Goal: Task Accomplishment & Management: Complete application form

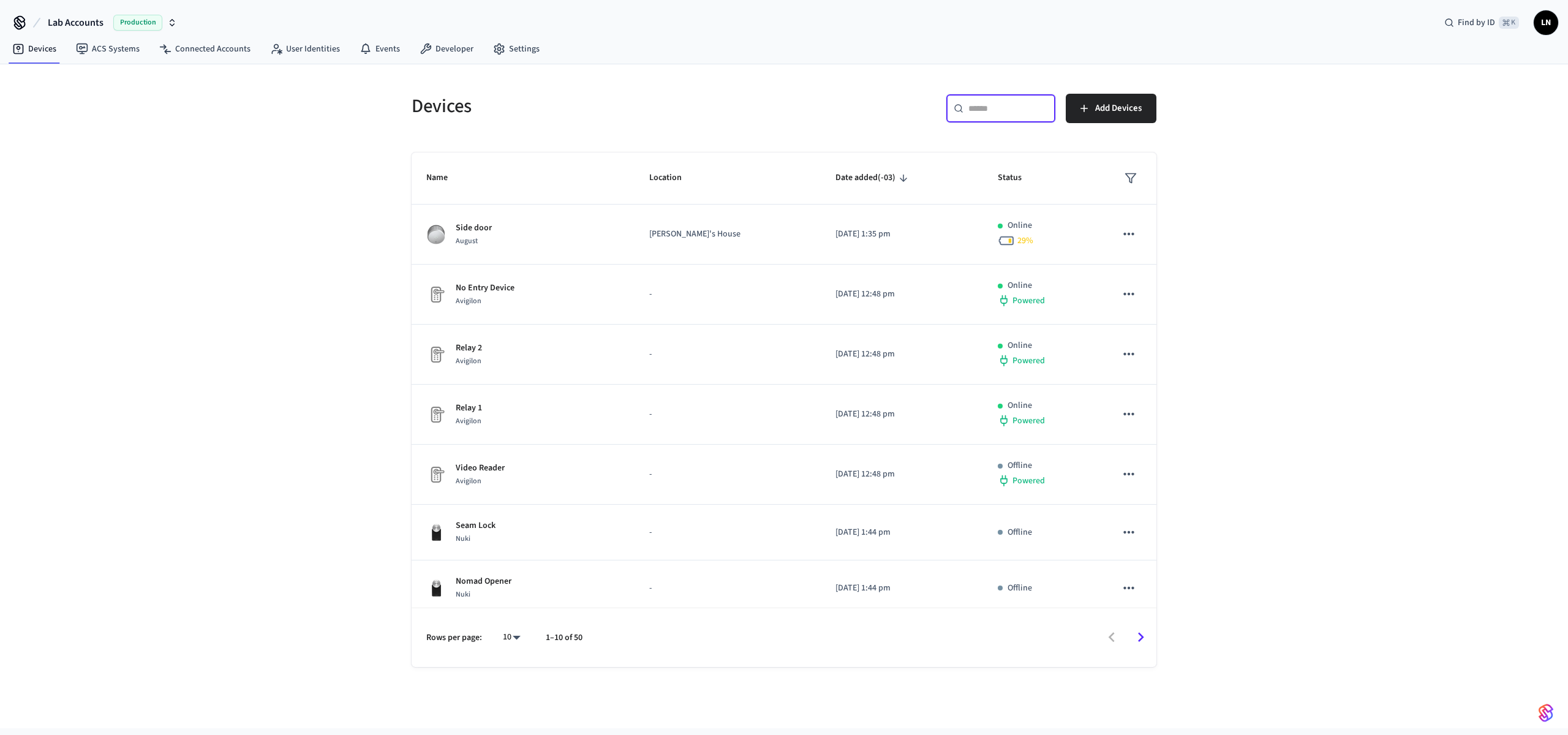
click at [982, 106] on input "text" at bounding box center [1009, 108] width 80 height 12
click at [78, 46] on icon at bounding box center [82, 49] width 12 height 12
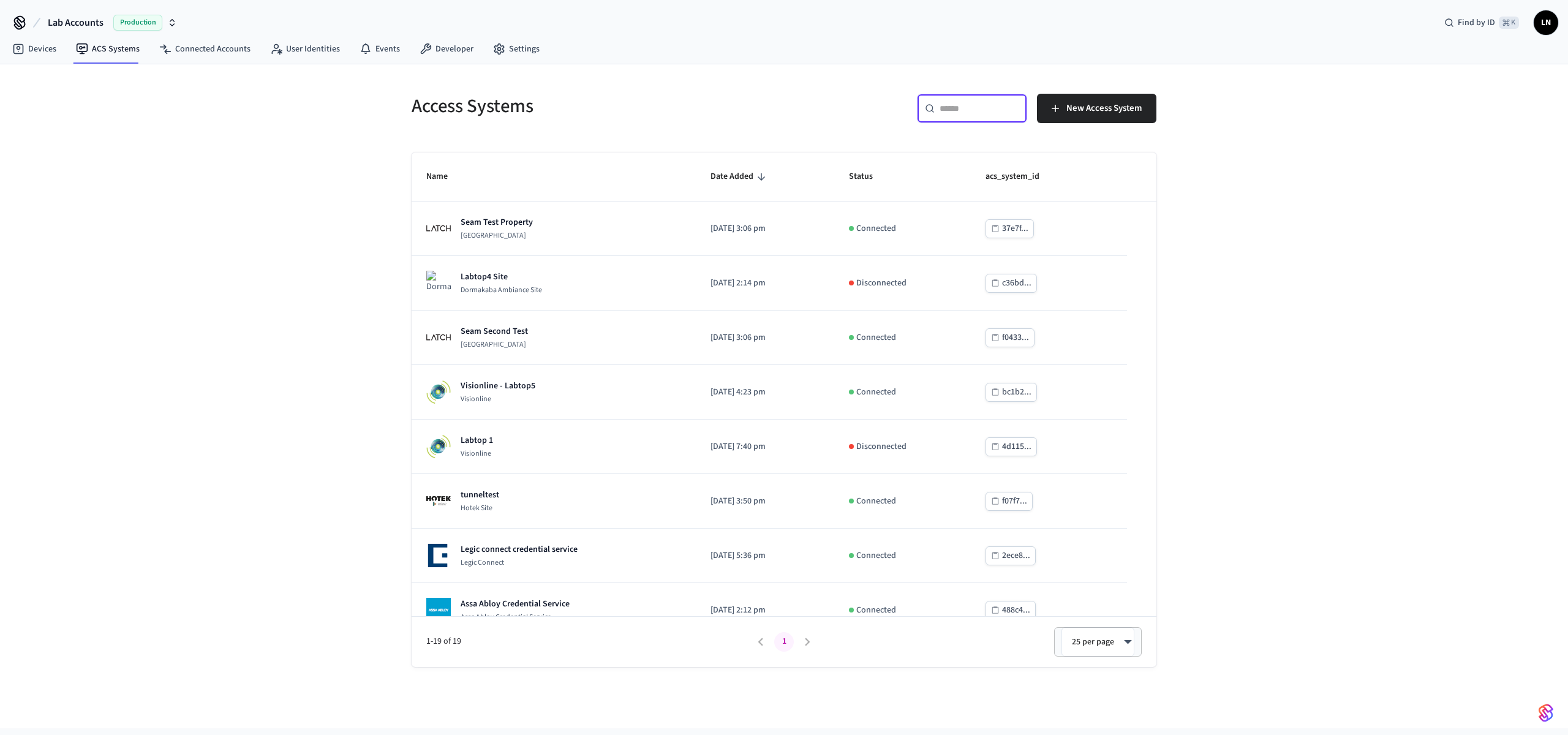
click at [972, 109] on input "text" at bounding box center [980, 108] width 80 height 12
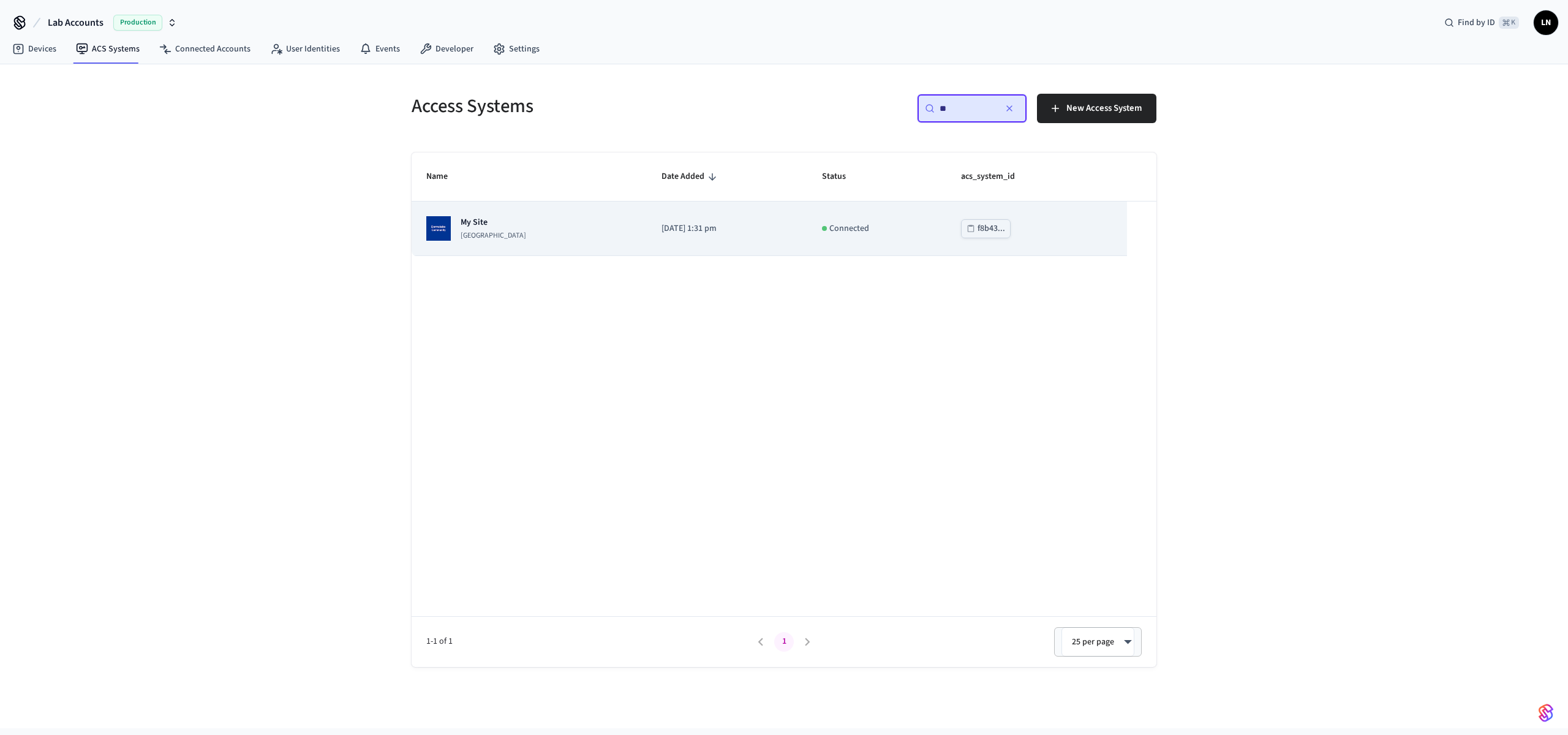
type input "**"
click at [708, 218] on td "2025/09/10 at 1:31 pm" at bounding box center [727, 229] width 160 height 55
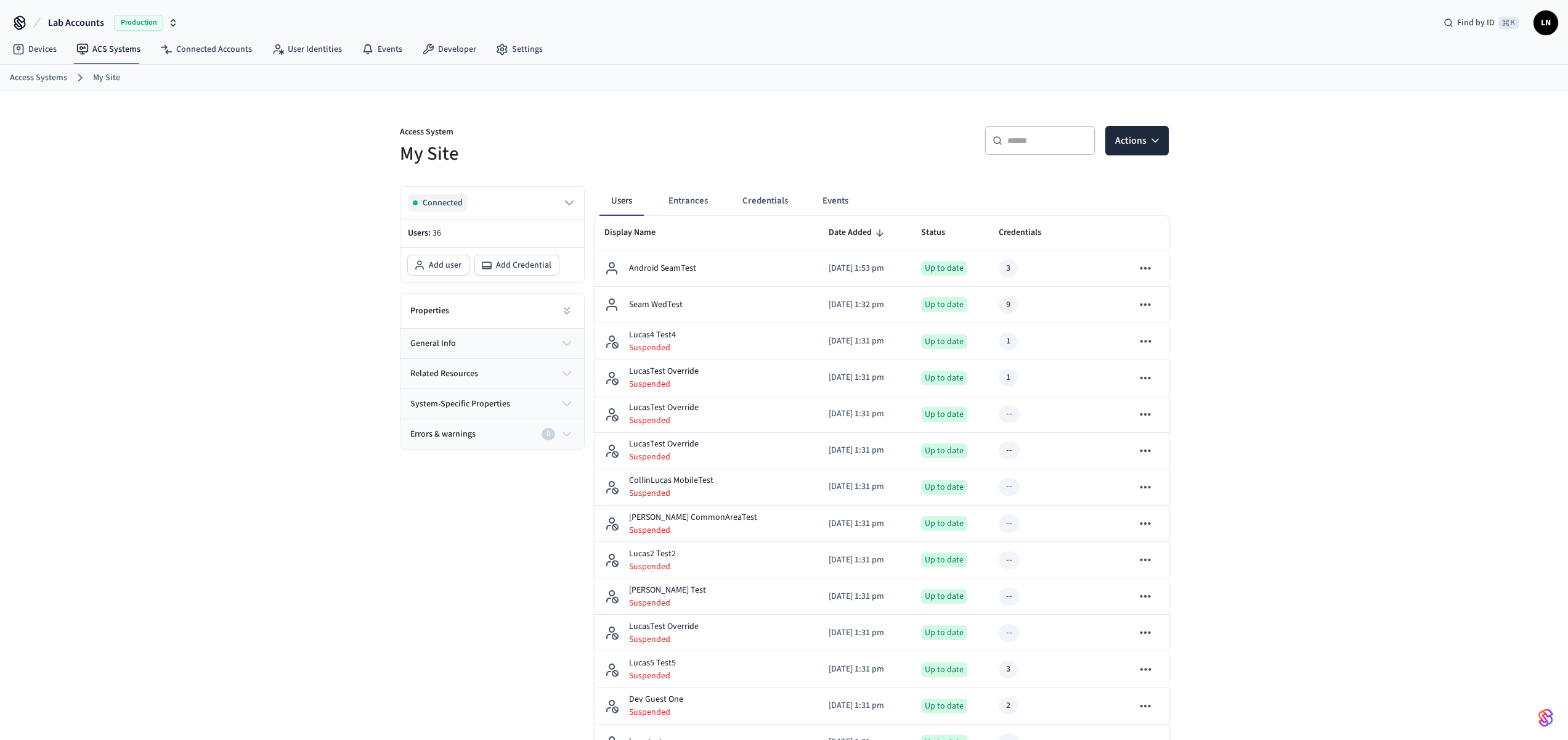
click at [702, 201] on button "Entrances" at bounding box center [688, 201] width 59 height 30
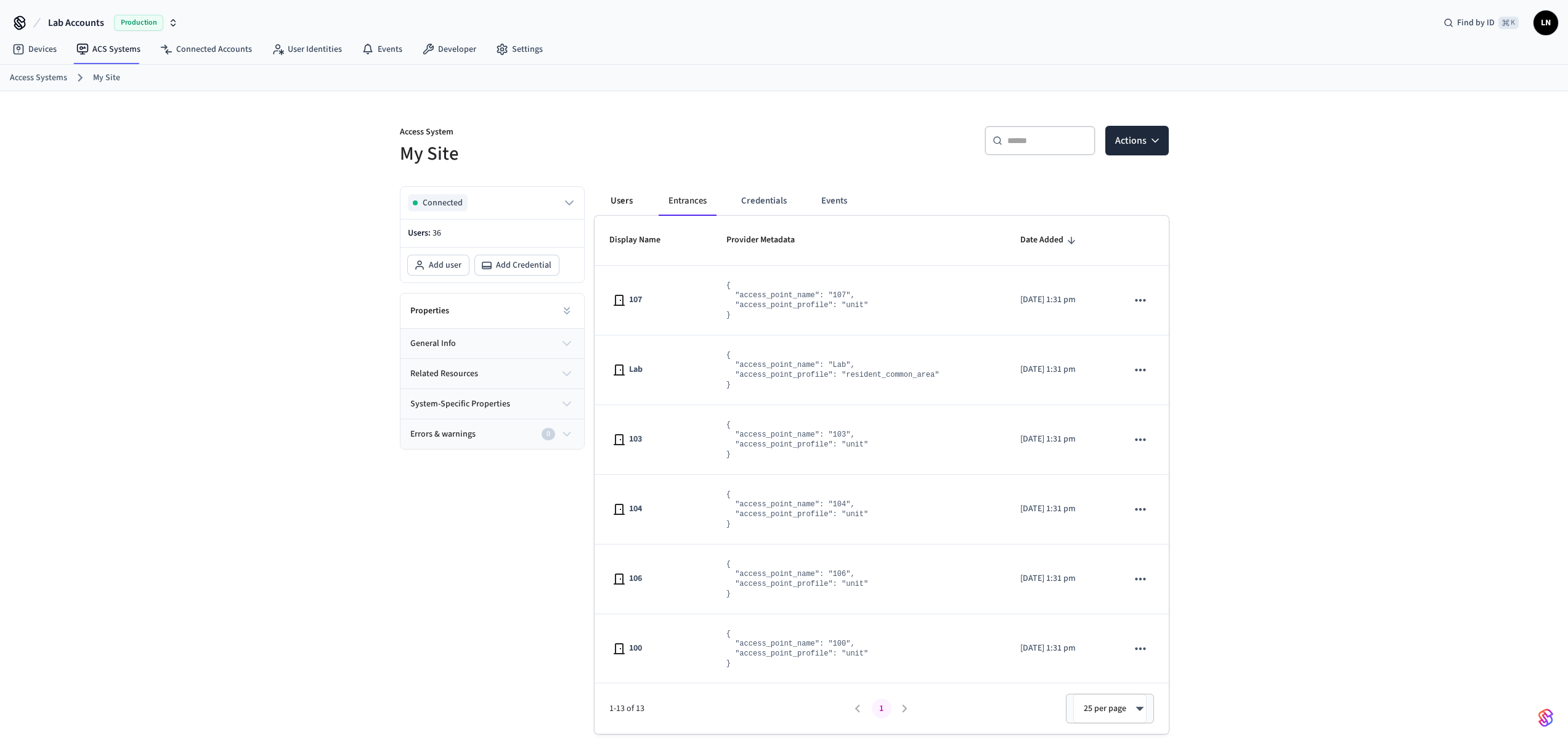
click at [634, 204] on button "Users" at bounding box center [622, 201] width 44 height 30
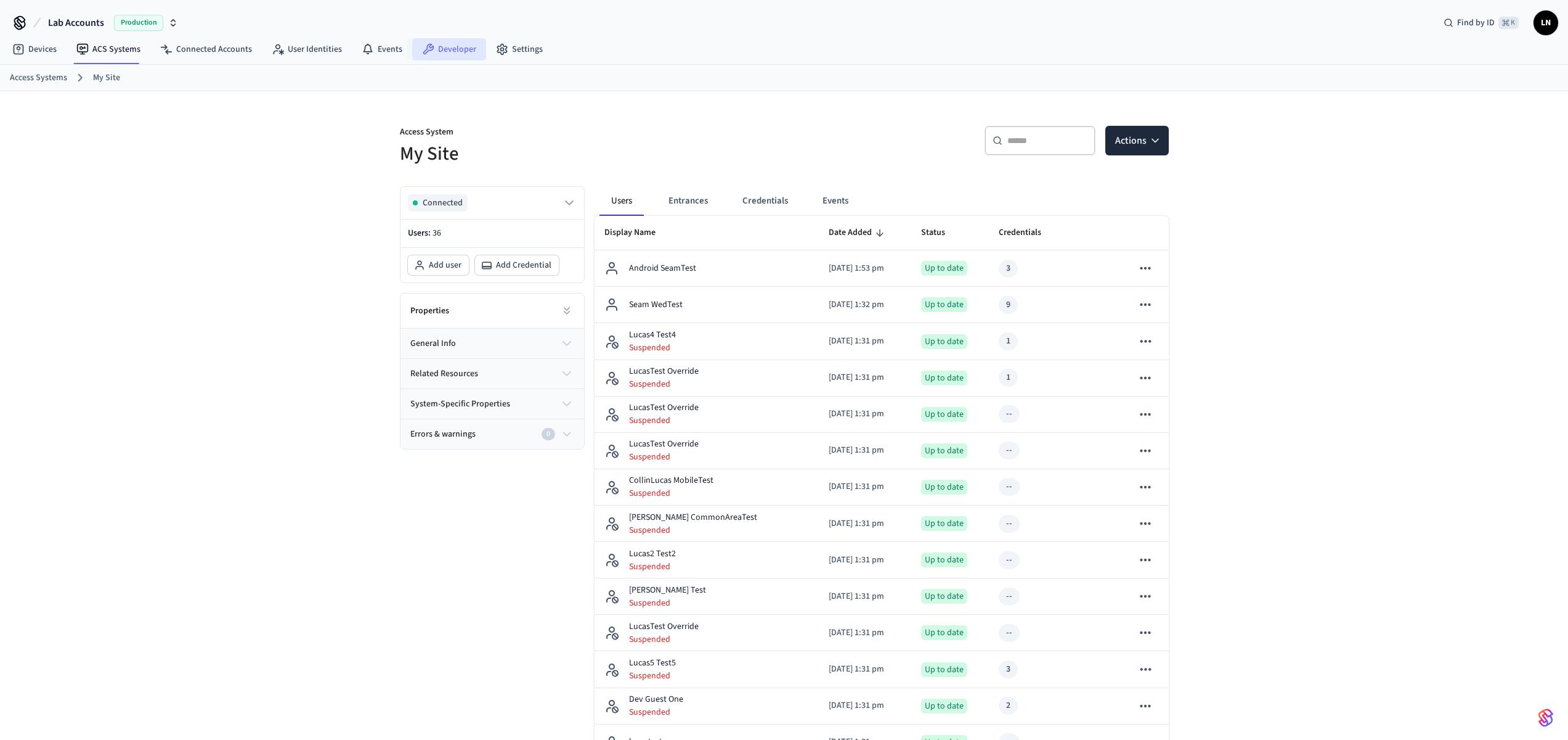
click at [443, 53] on link "Developer" at bounding box center [449, 49] width 74 height 22
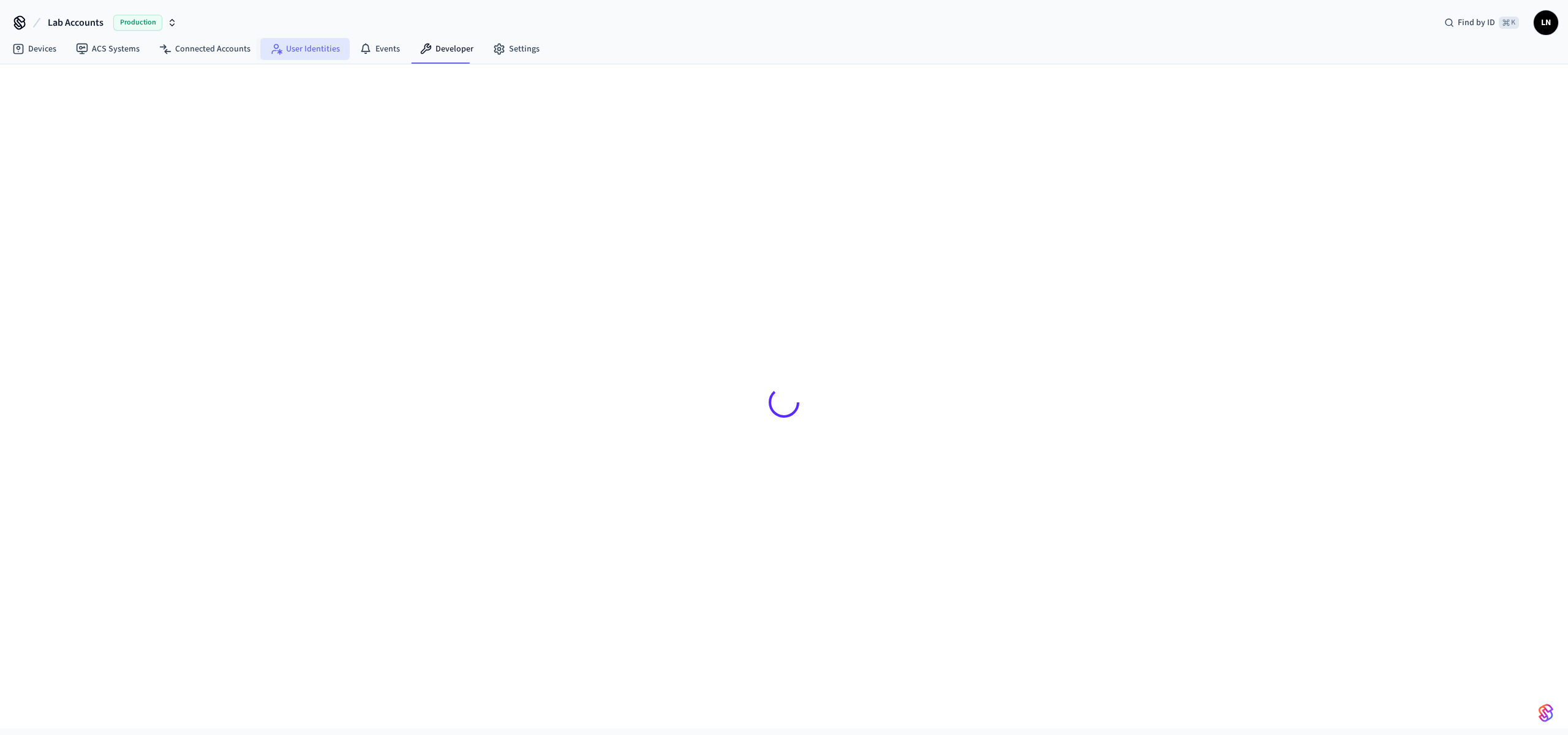
click at [280, 52] on link "User Identities" at bounding box center [305, 49] width 90 height 22
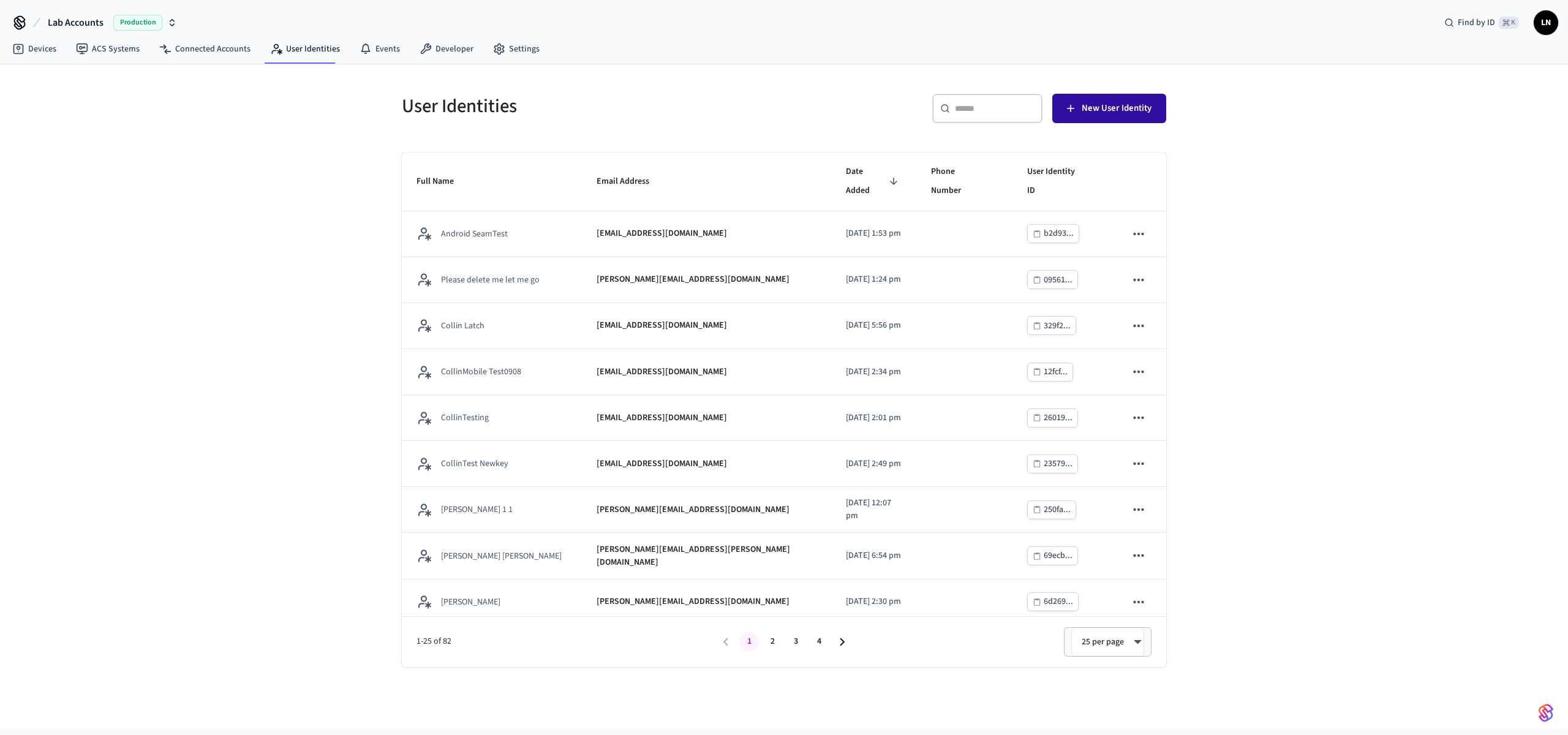
click at [1108, 114] on span "New User Identity" at bounding box center [1116, 108] width 70 height 16
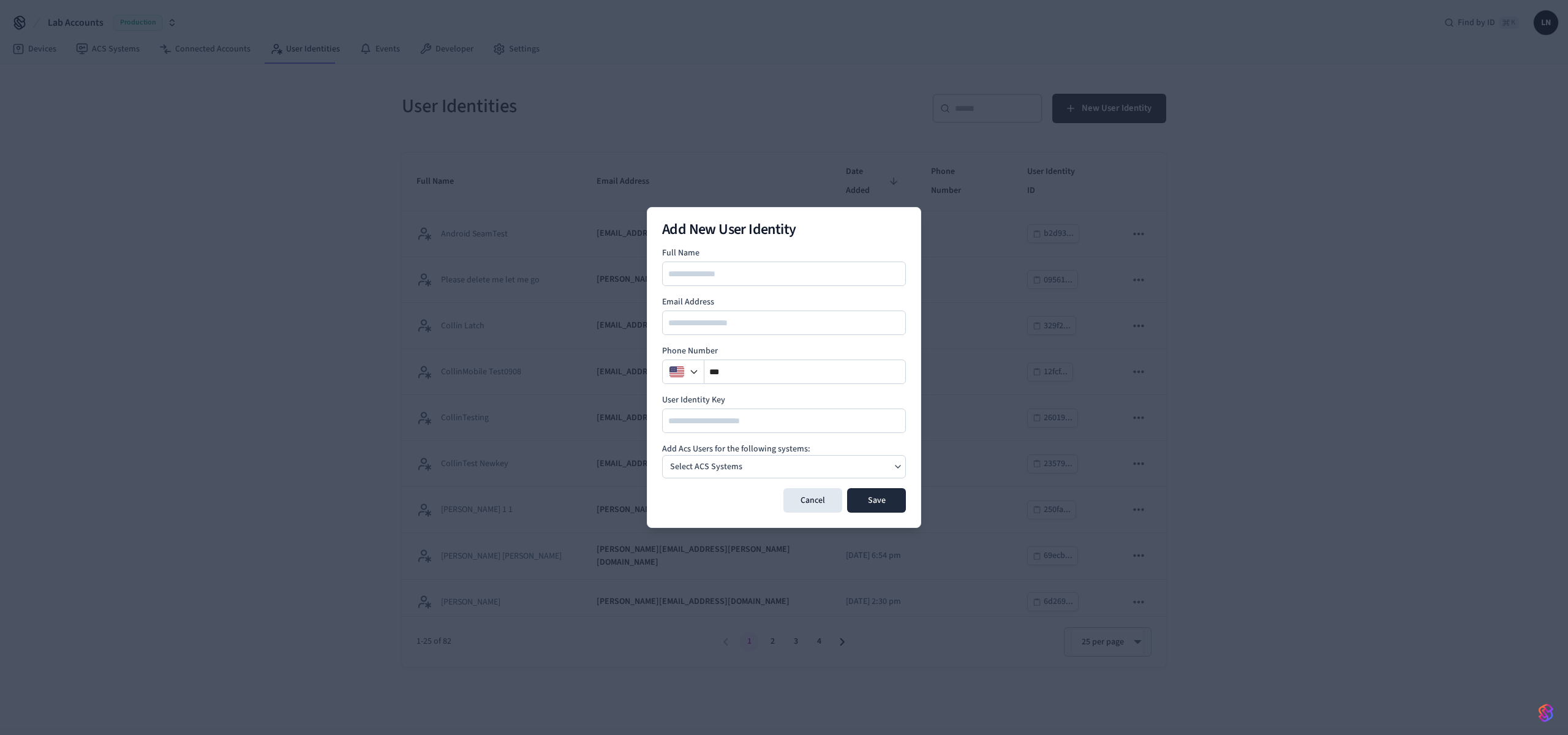
click at [758, 274] on input at bounding box center [784, 273] width 242 height 15
type input "*"
type input "*****"
type input "**********"
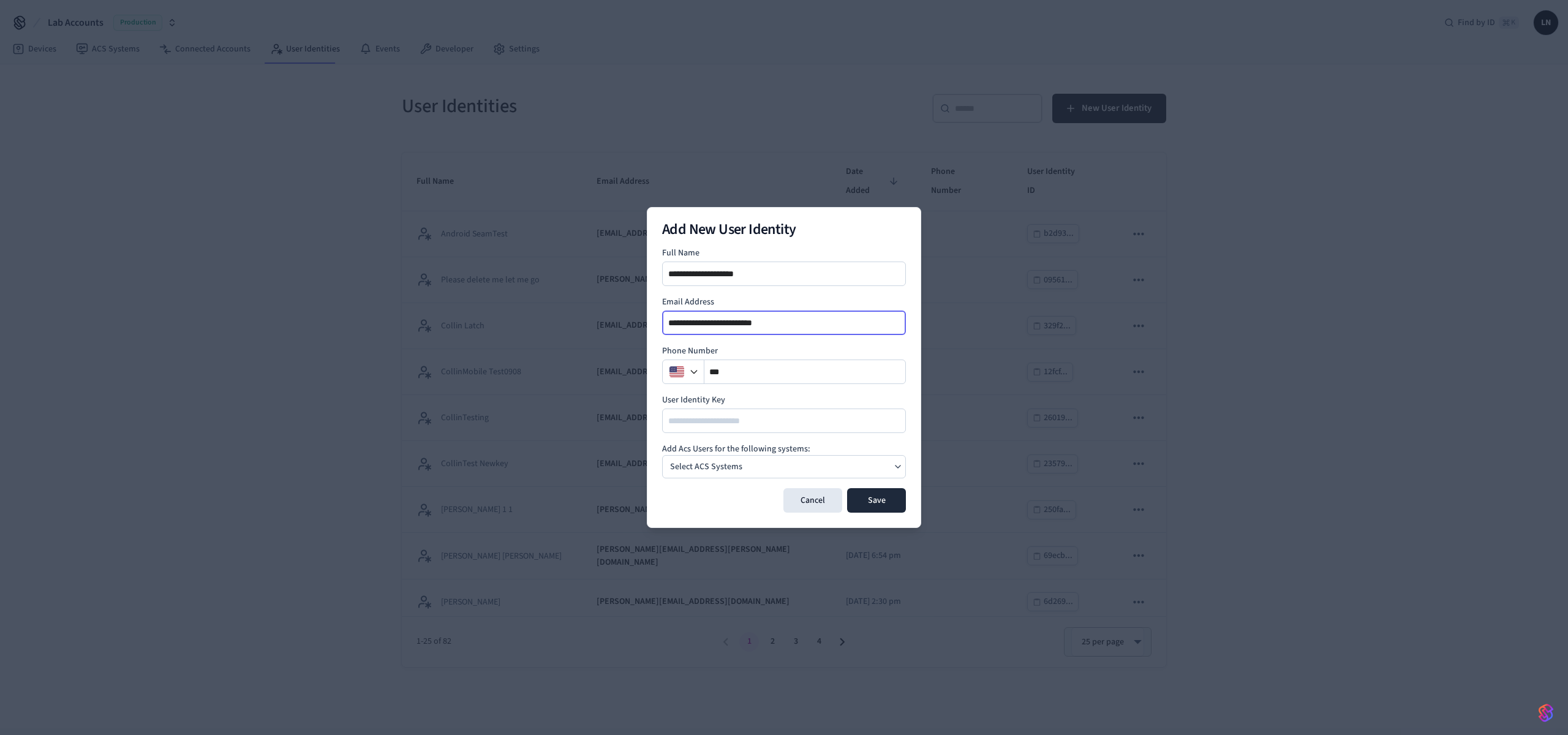
type input "**********"
click at [740, 463] on div "Select ACS Systems" at bounding box center [706, 466] width 82 height 17
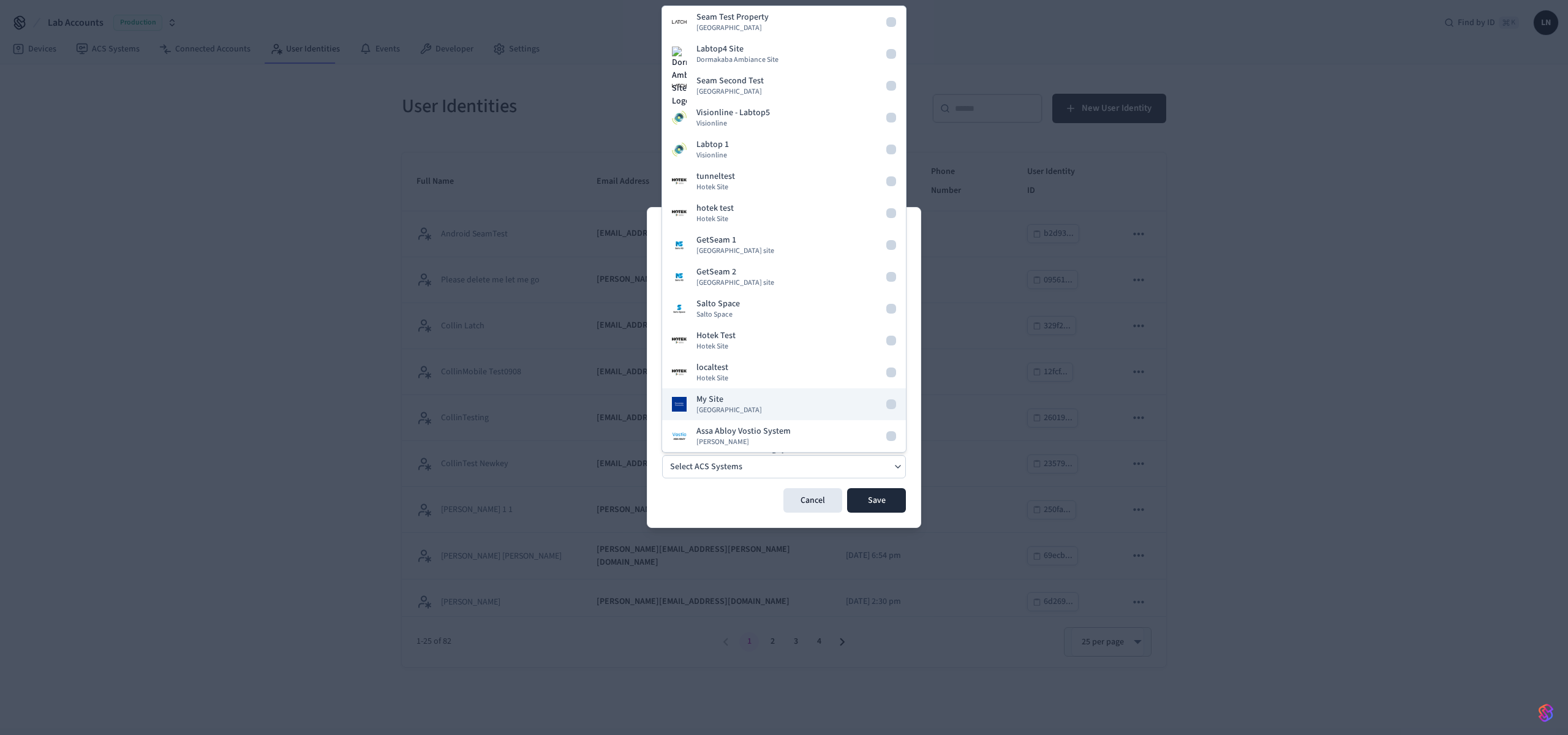
click at [752, 401] on div "My Site Dormakaba Community Site" at bounding box center [730, 404] width 66 height 22
click at [889, 503] on button "Save" at bounding box center [876, 500] width 59 height 24
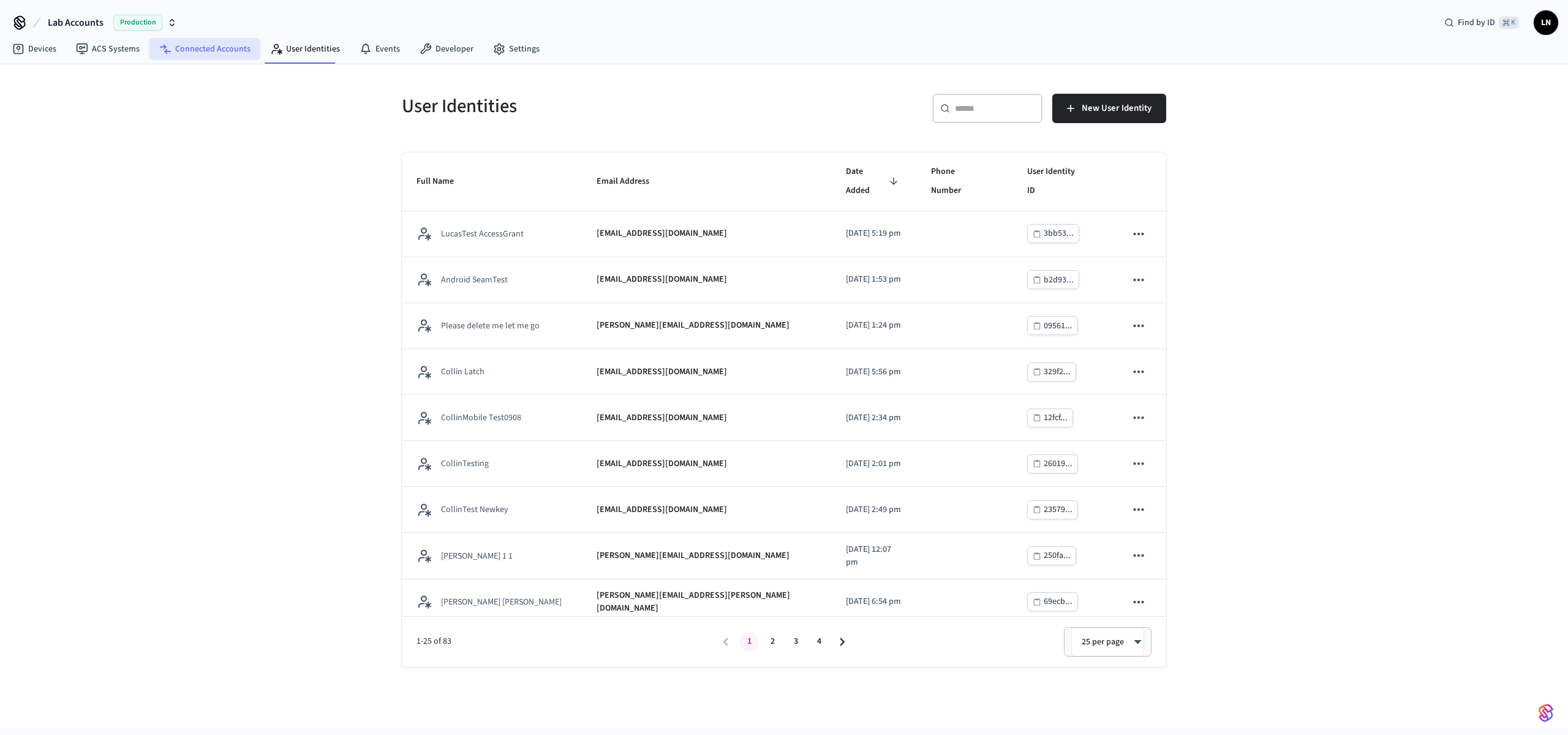
click at [177, 55] on link "Connected Accounts" at bounding box center [205, 49] width 111 height 22
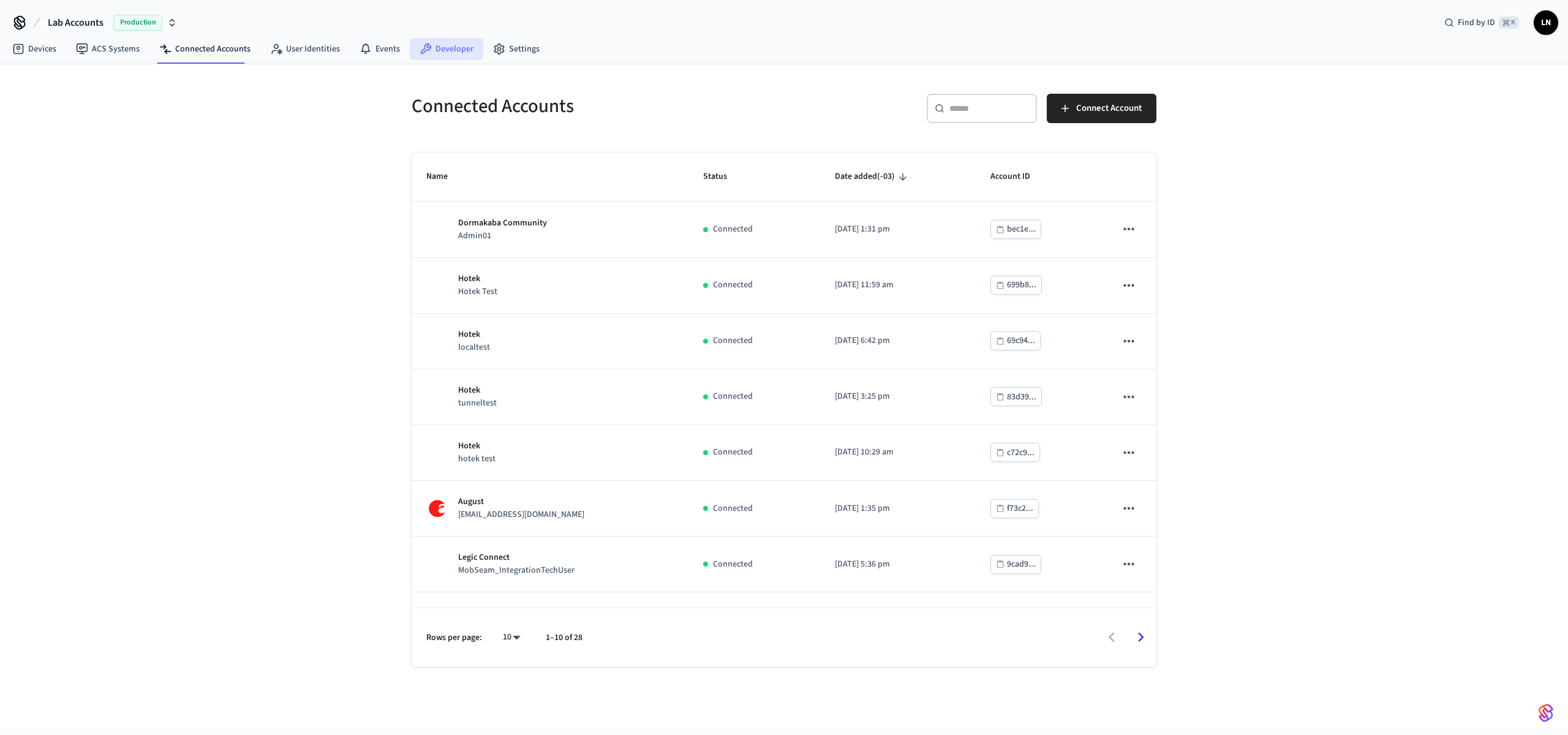
click at [441, 45] on link "Developer" at bounding box center [447, 49] width 73 height 22
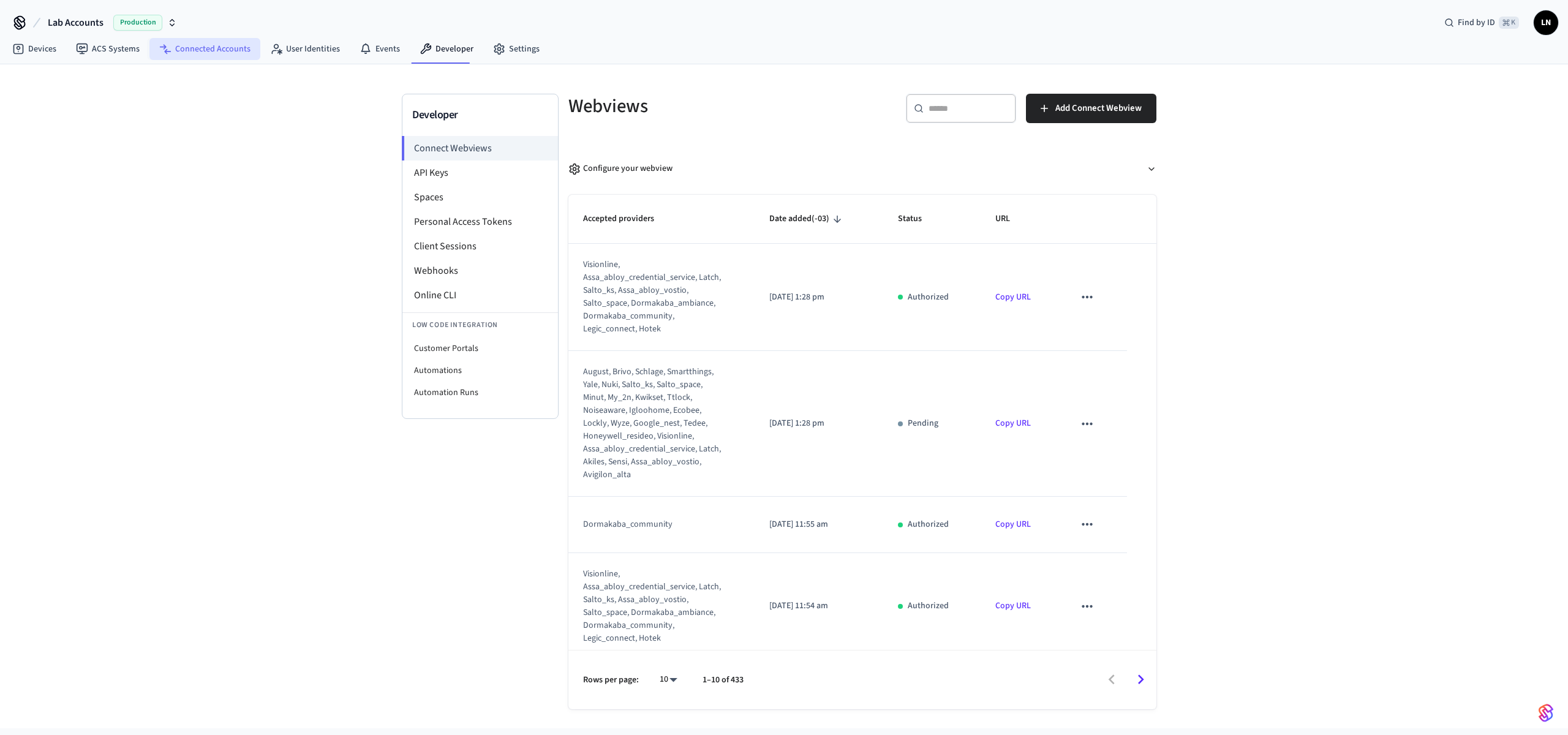
click at [222, 47] on link "Connected Accounts" at bounding box center [205, 49] width 111 height 22
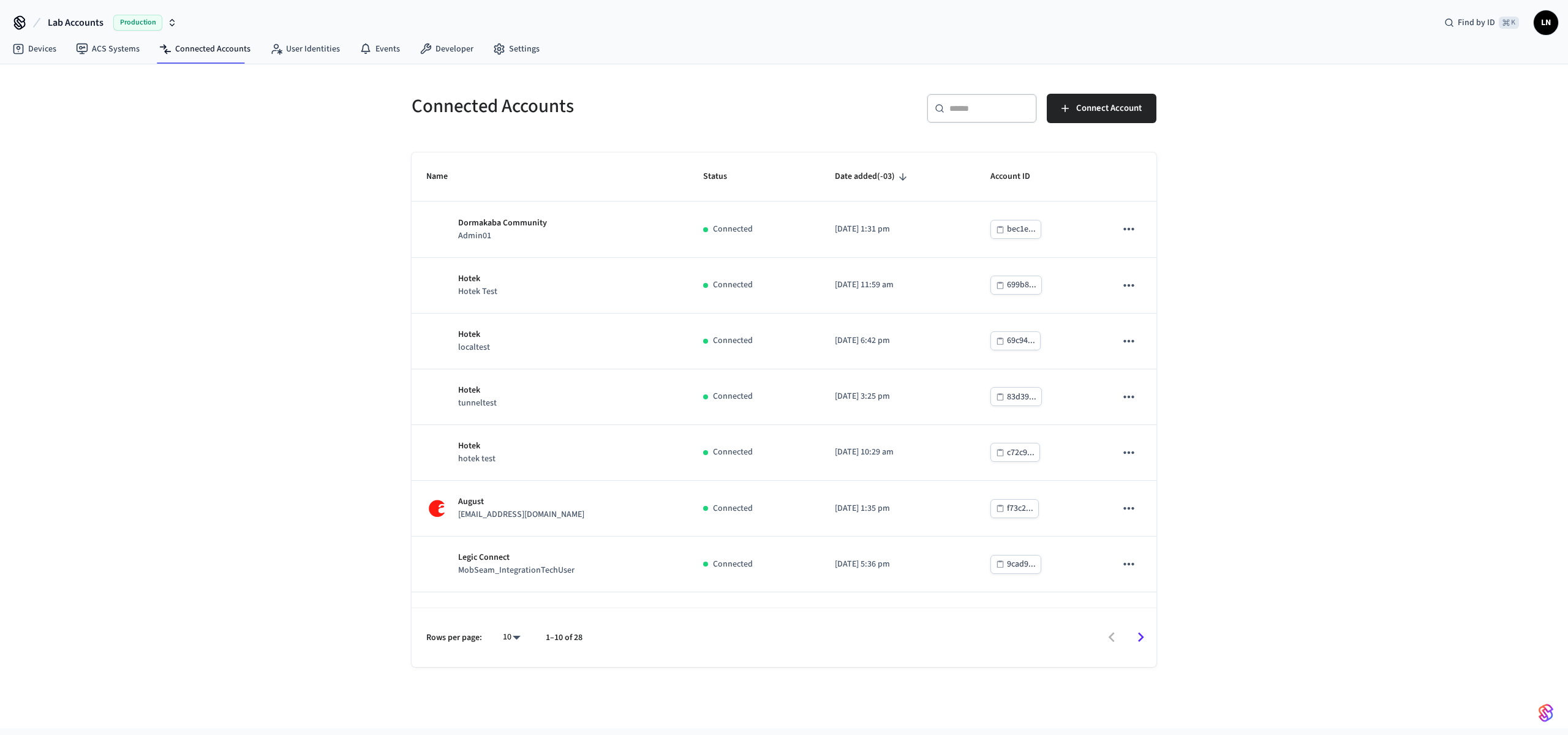
click at [1543, 15] on span "LN" at bounding box center [1546, 23] width 22 height 22
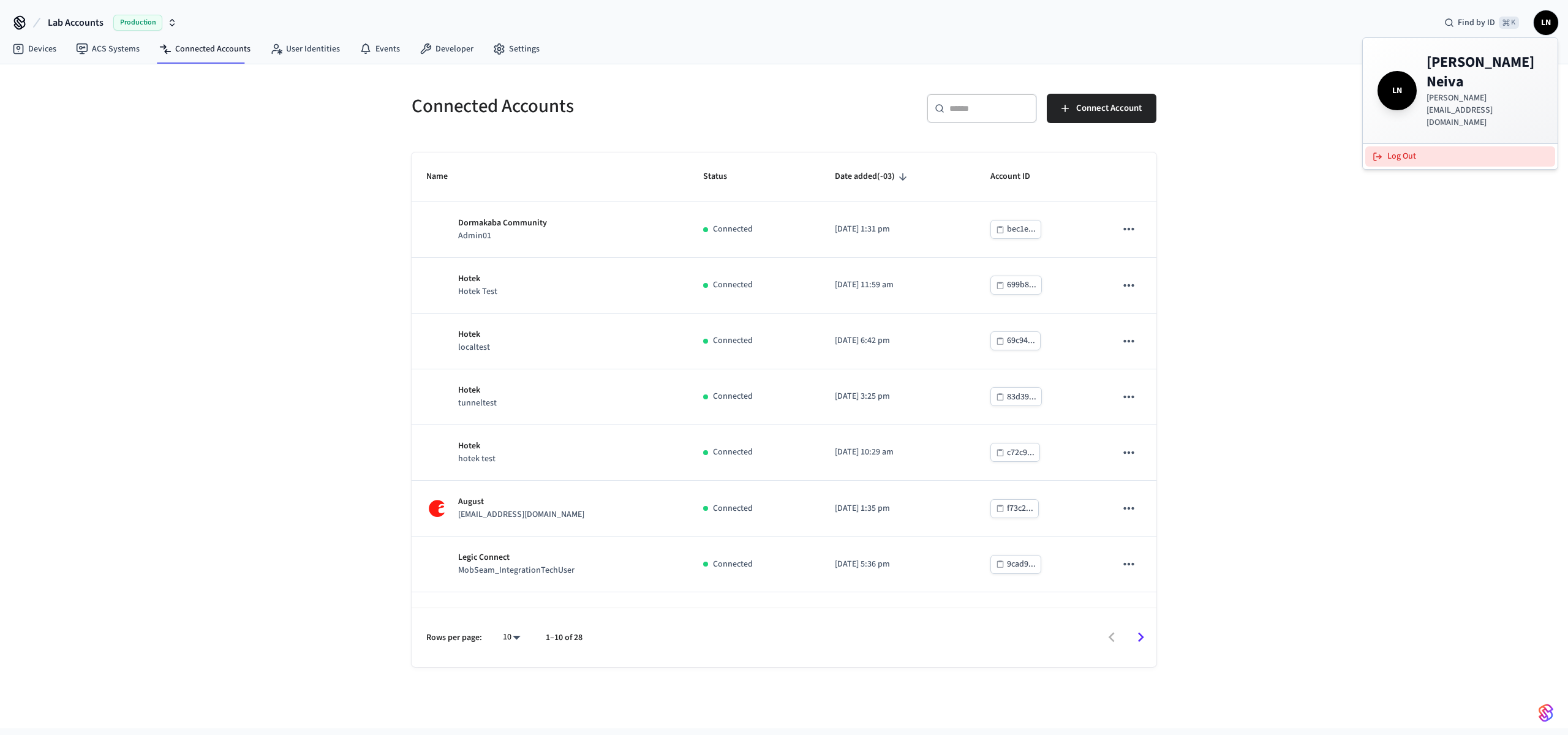
click at [1437, 146] on button "Log Out" at bounding box center [1460, 156] width 190 height 20
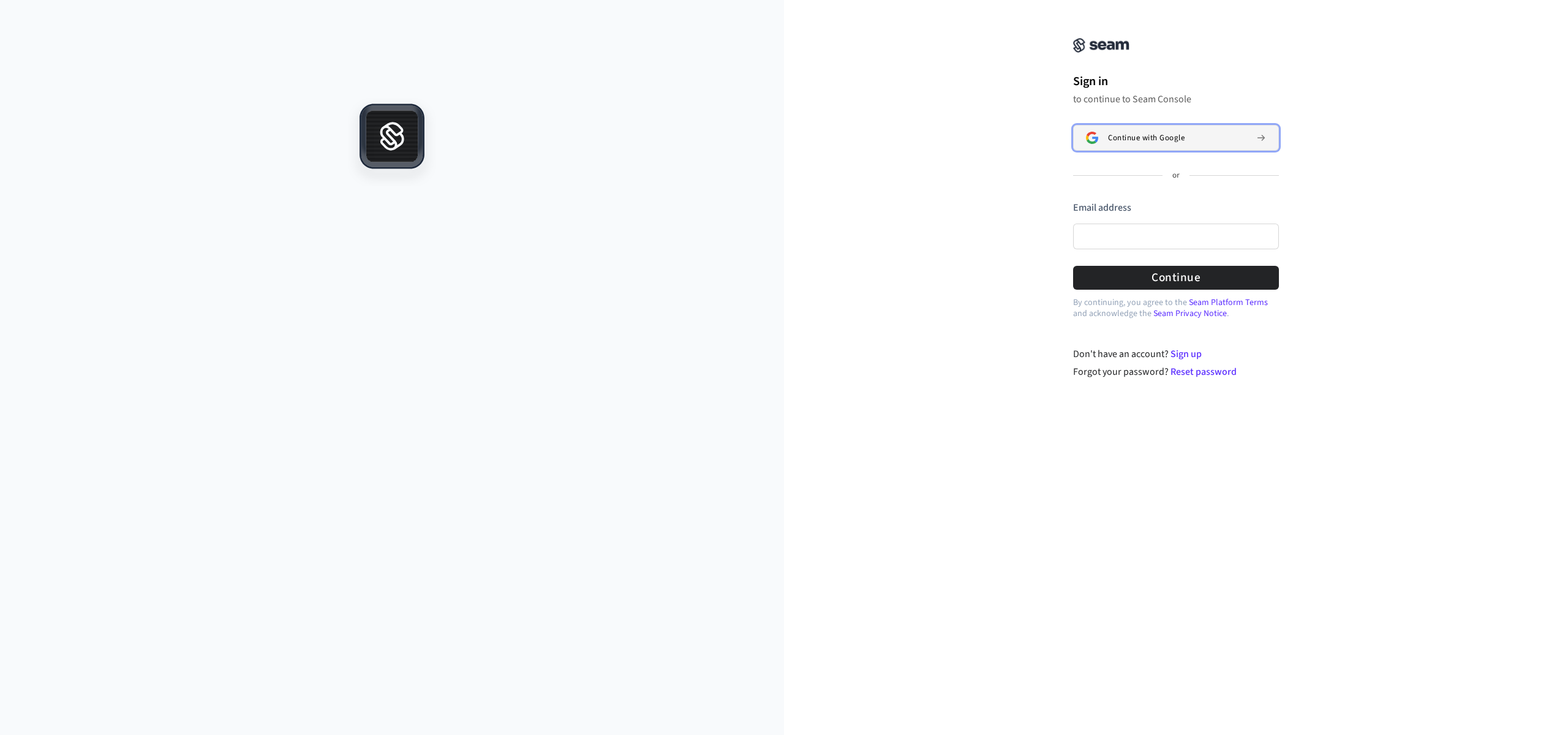
click at [1117, 142] on button "Continue with Google" at bounding box center [1176, 138] width 206 height 26
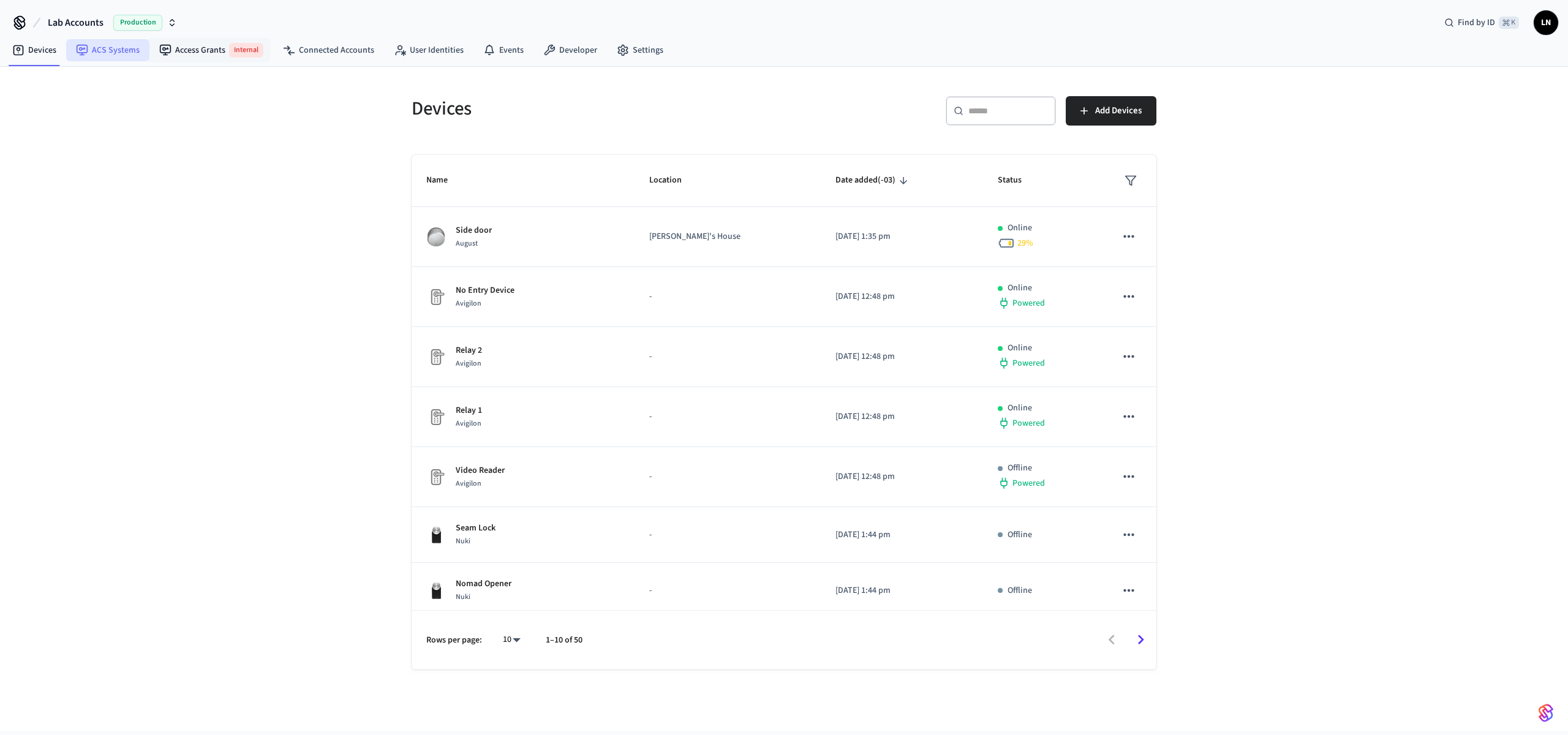
click at [120, 61] on link "ACS Systems" at bounding box center [108, 50] width 83 height 22
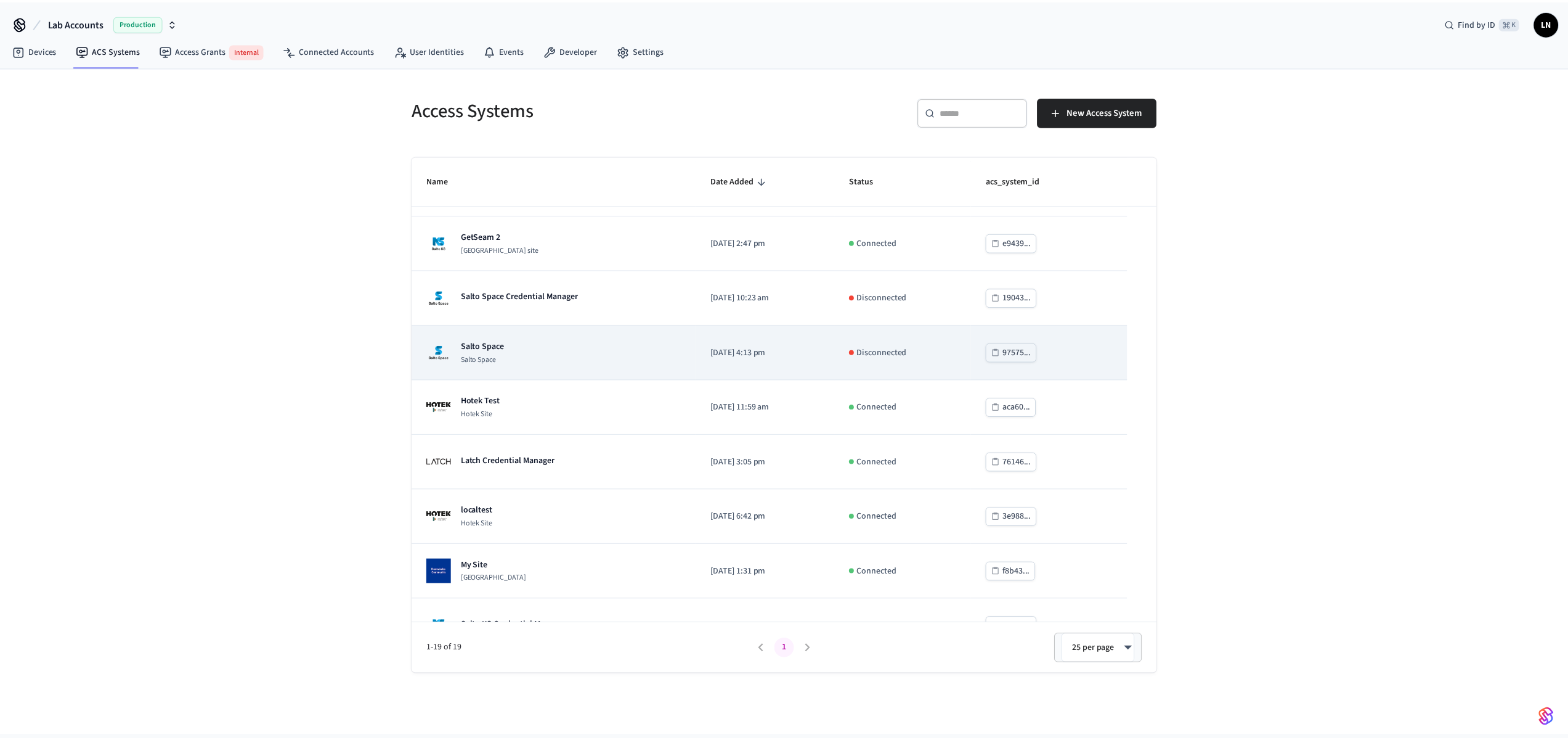
scroll to position [625, 0]
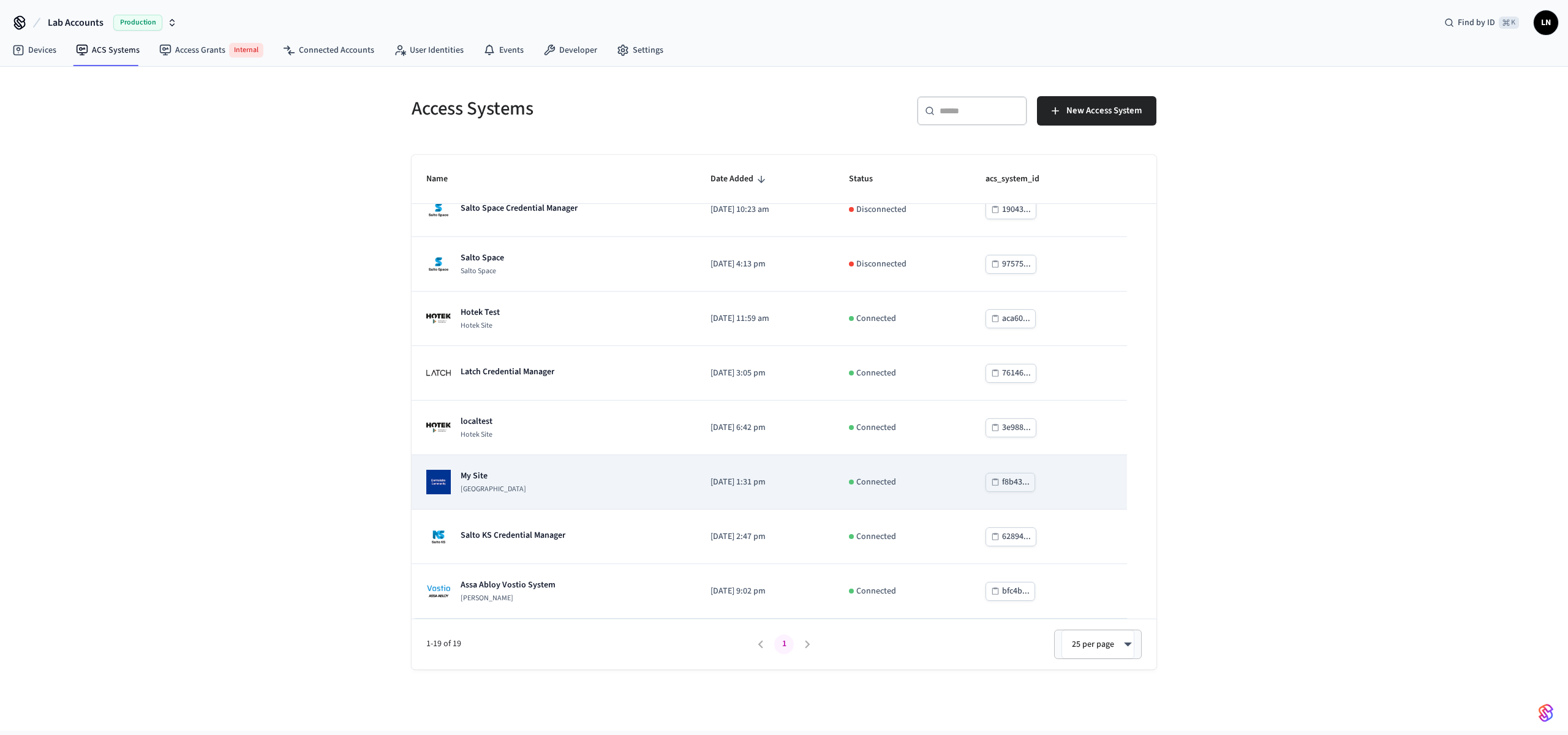
click at [607, 475] on div "My Site Dormakaba Community Site" at bounding box center [554, 482] width 255 height 24
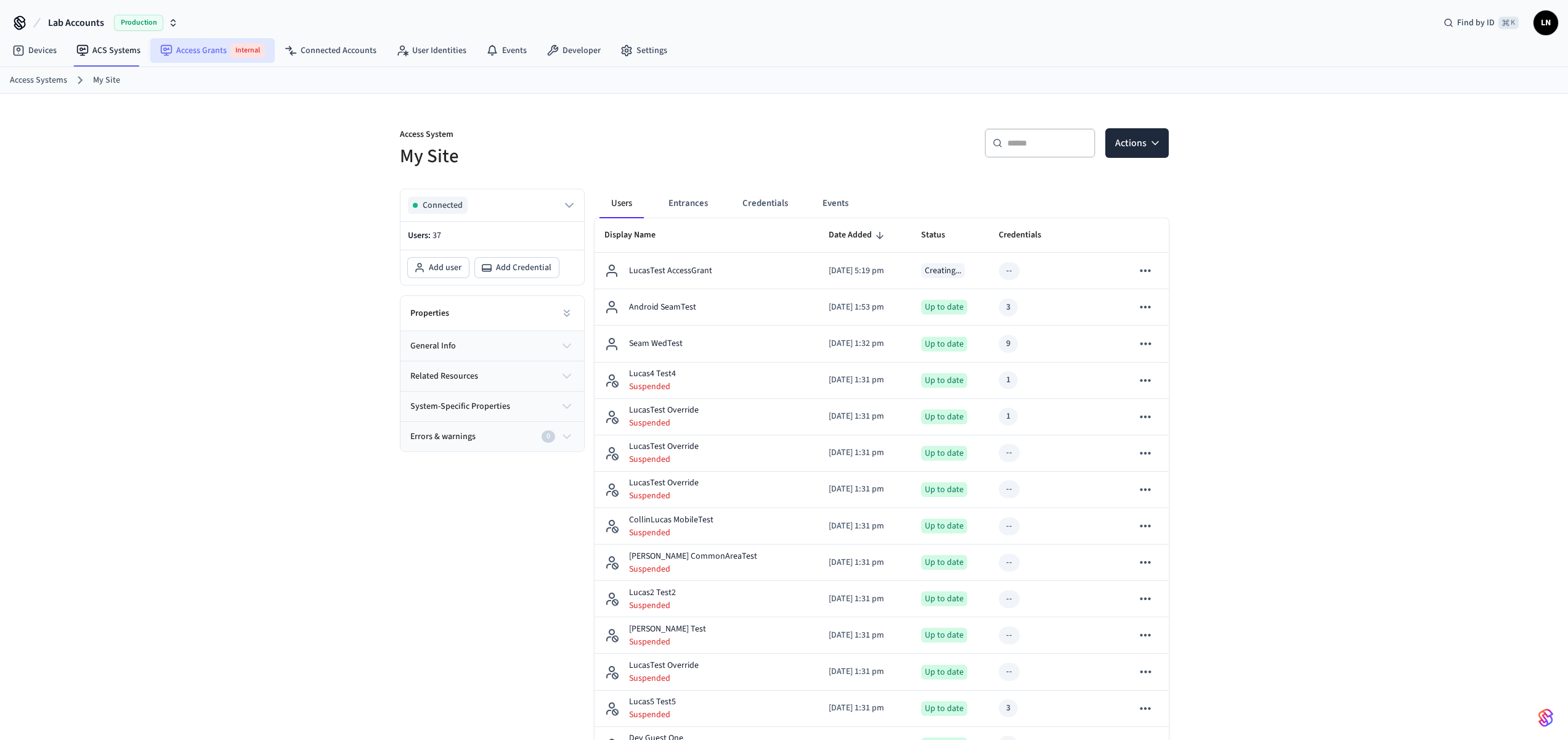
click at [204, 53] on link "Access Grants Internal" at bounding box center [213, 51] width 124 height 25
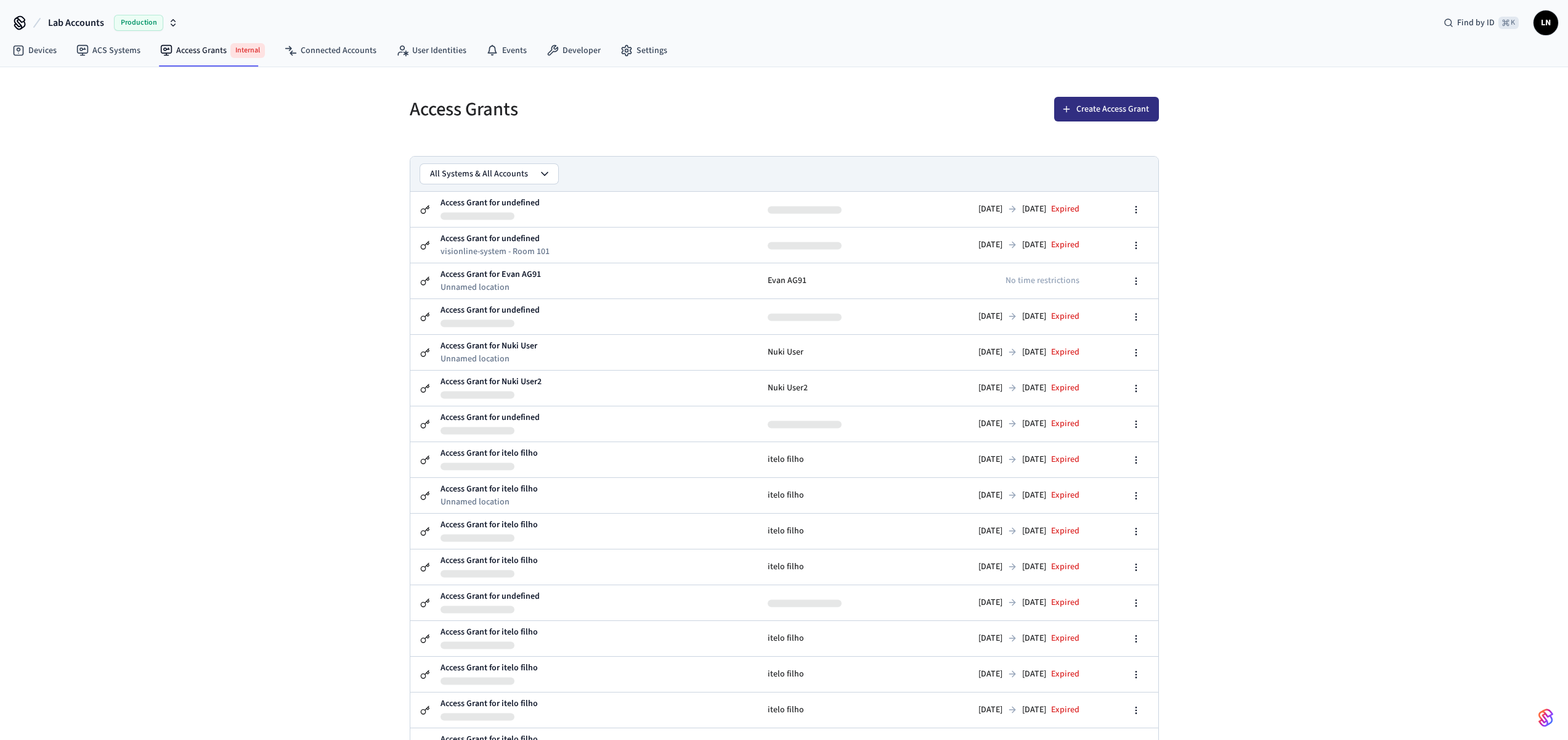
click at [1115, 112] on button "Create Access Grant" at bounding box center [1106, 109] width 105 height 25
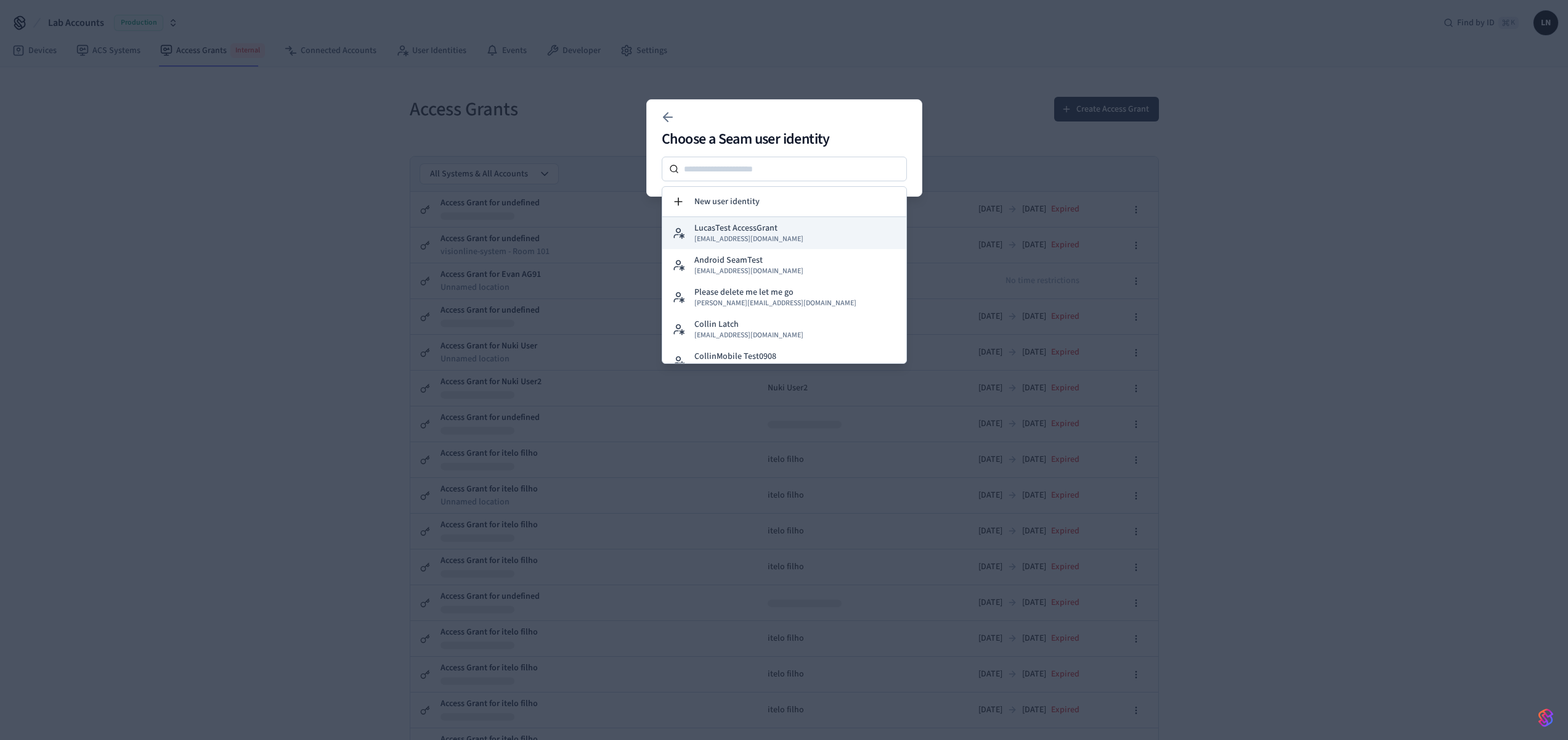
click at [762, 239] on span "[EMAIL_ADDRESS][DOMAIN_NAME]" at bounding box center [749, 239] width 109 height 10
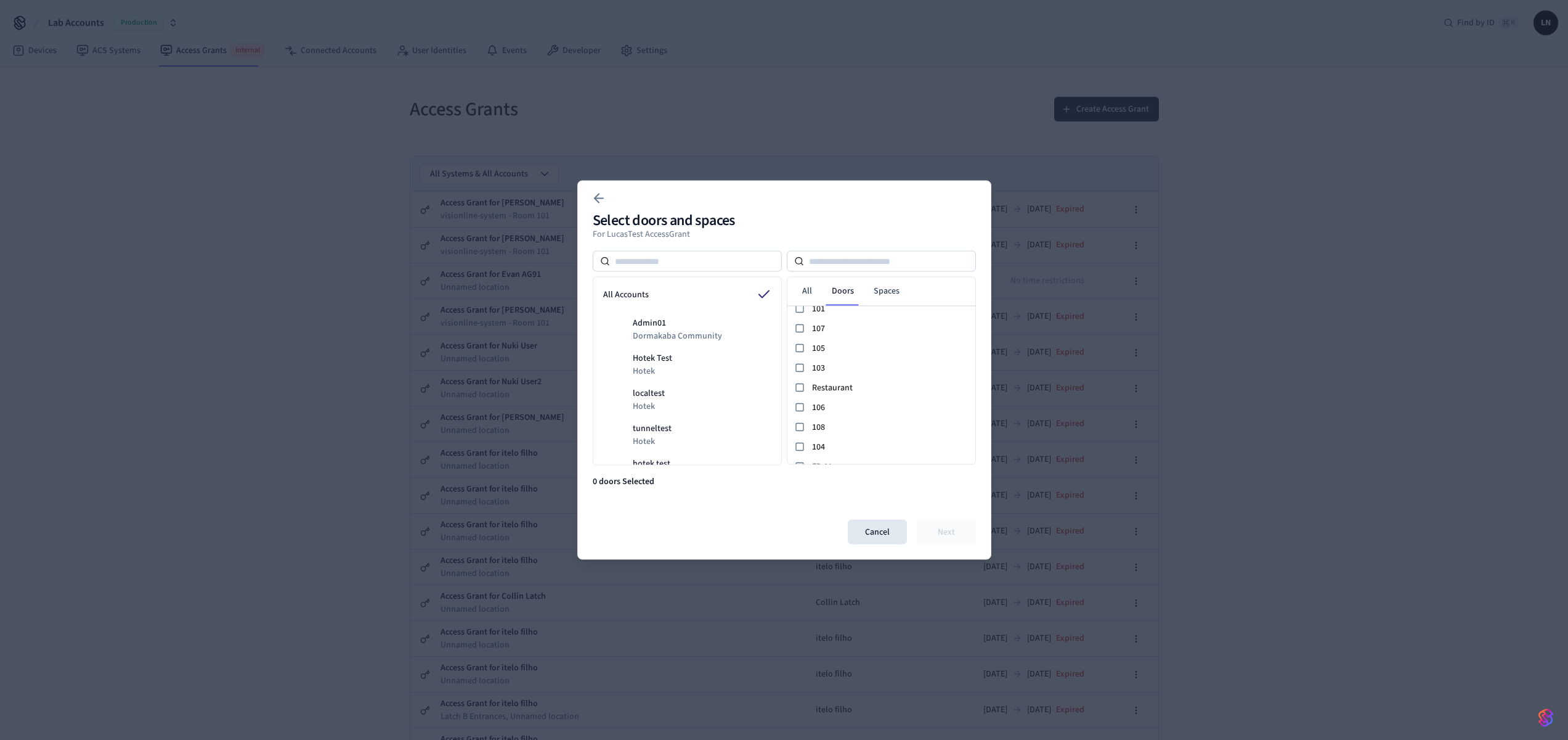
scroll to position [914, 0]
click at [837, 369] on span "103" at bounding box center [891, 369] width 158 height 13
click at [841, 318] on span "101" at bounding box center [891, 312] width 158 height 13
click at [818, 374] on span "103" at bounding box center [891, 372] width 158 height 13
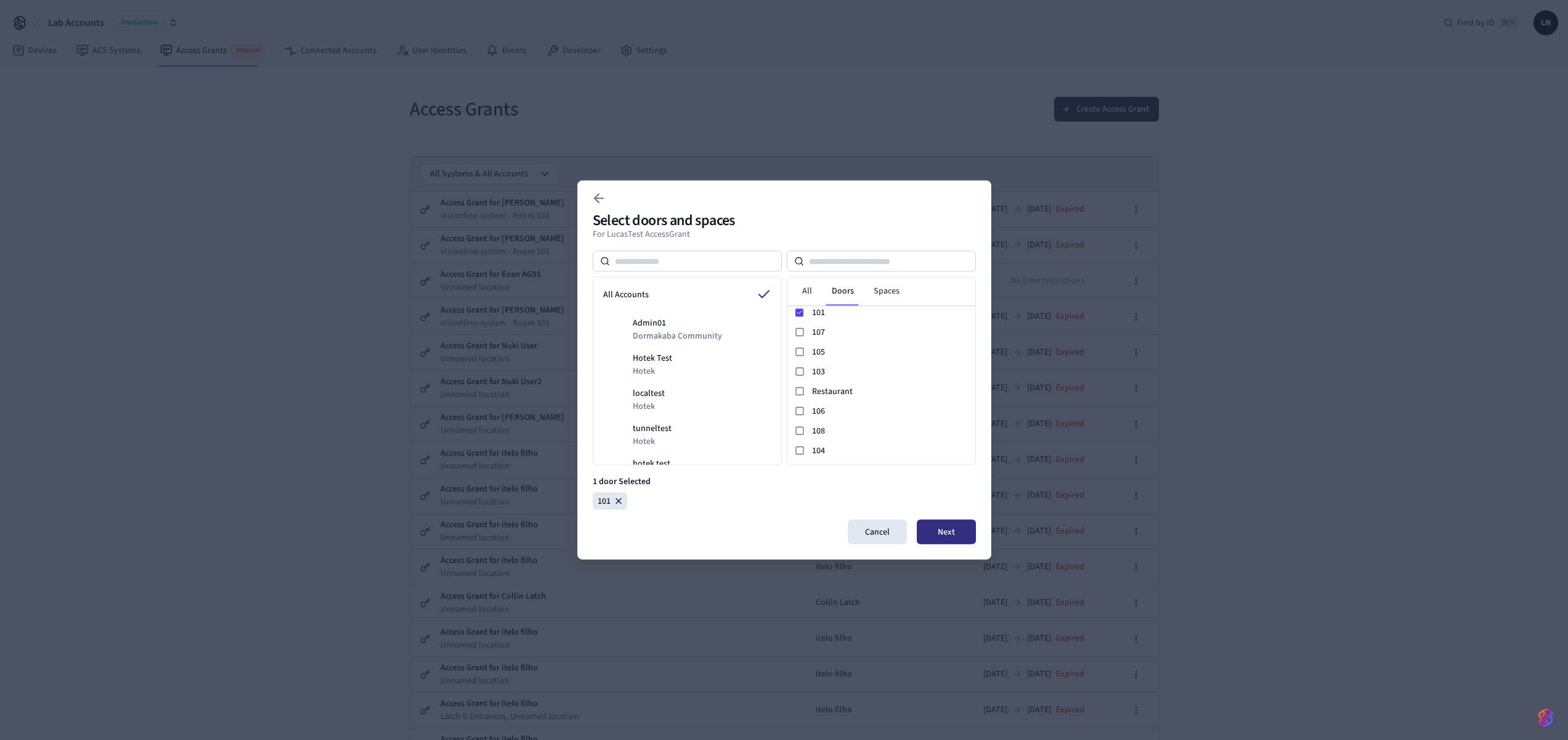
click at [942, 532] on button "Next" at bounding box center [946, 532] width 59 height 25
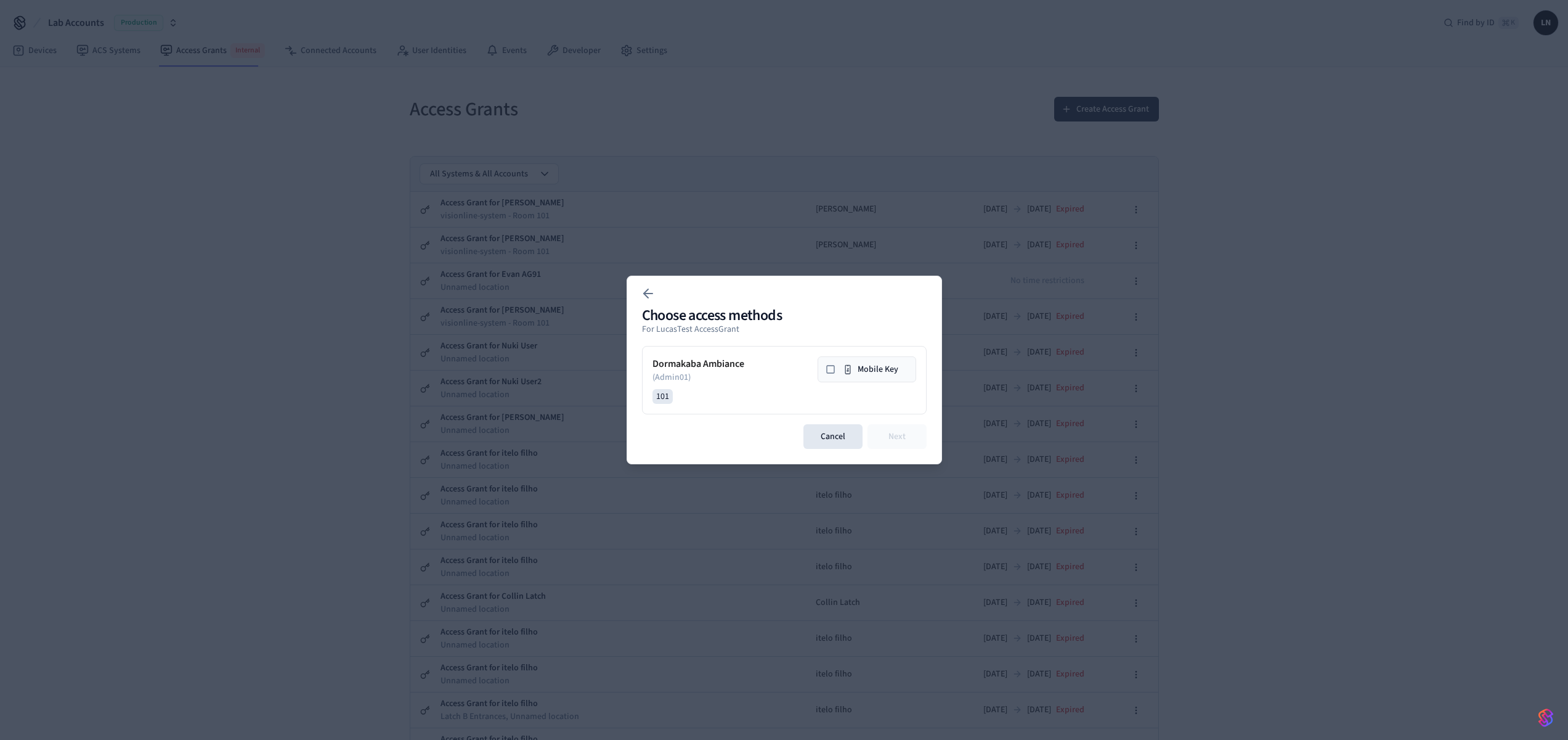
click at [846, 374] on button "Mobile Key" at bounding box center [867, 369] width 99 height 26
click at [899, 439] on button "Next" at bounding box center [896, 436] width 59 height 25
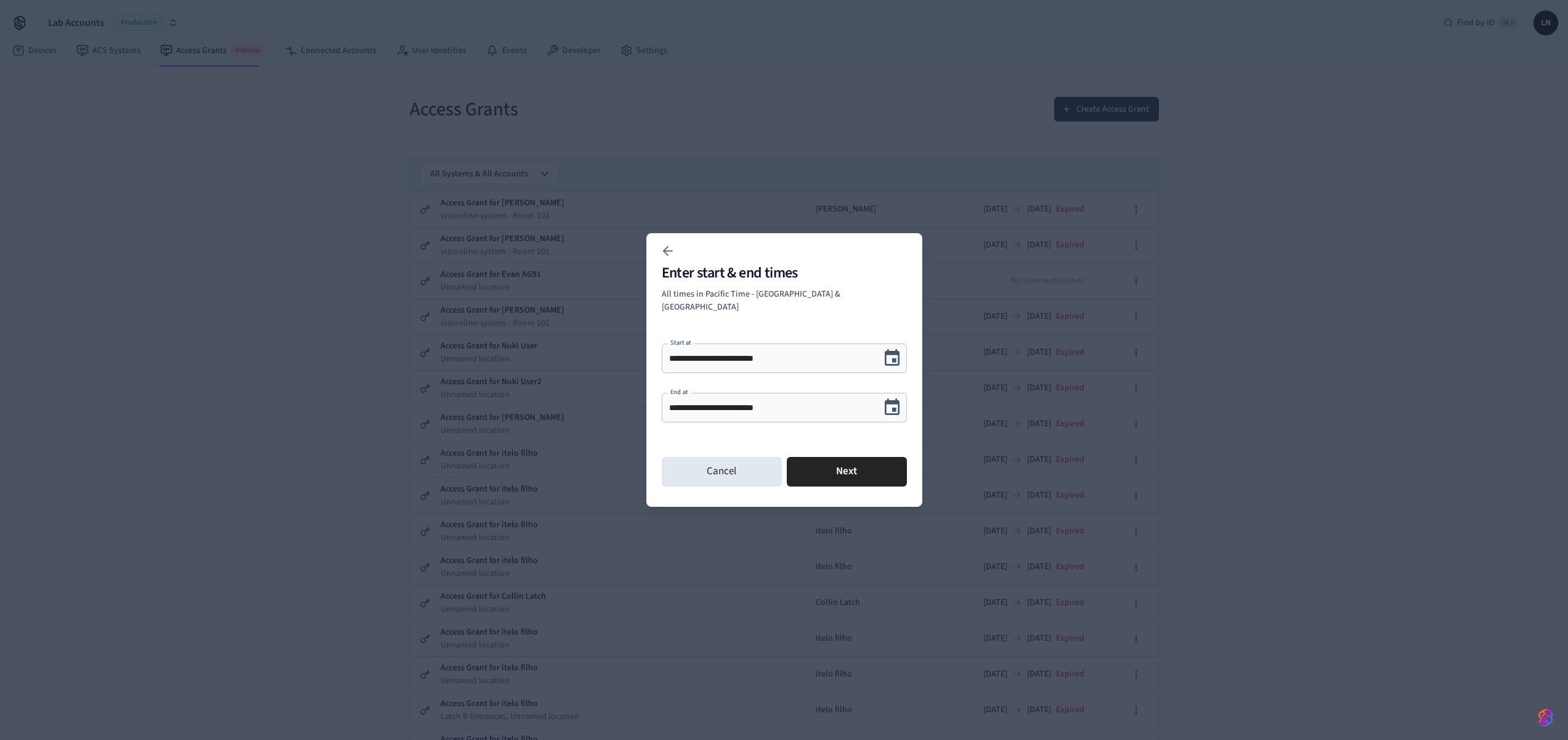
click at [893, 404] on icon "Choose date, selected date is Sep 11, 2025" at bounding box center [892, 407] width 15 height 16
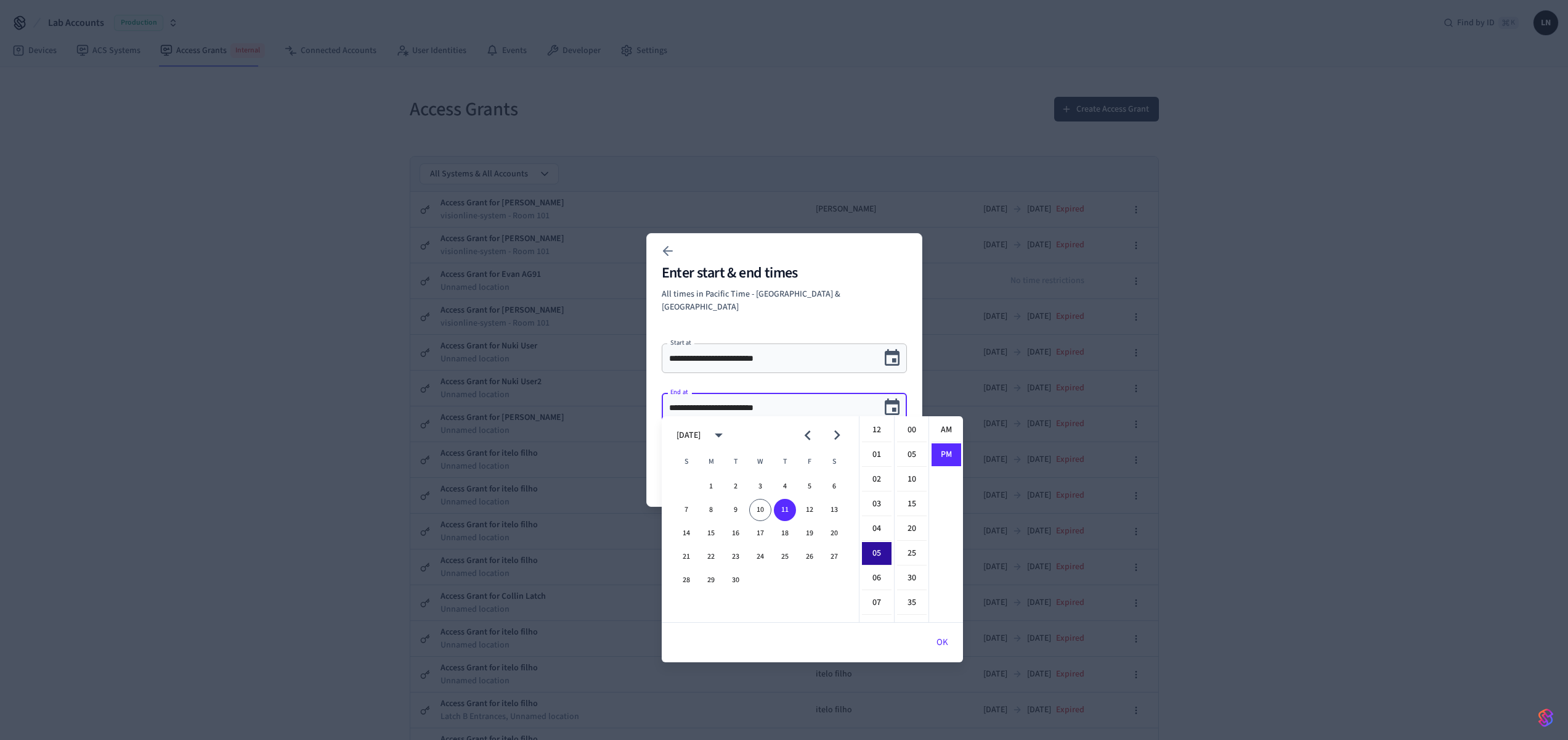
scroll to position [23, 0]
click at [784, 525] on button "18" at bounding box center [785, 533] width 22 height 22
type input "**********"
click at [812, 298] on p "All times in Pacific Time - US & Canada" at bounding box center [784, 301] width 245 height 26
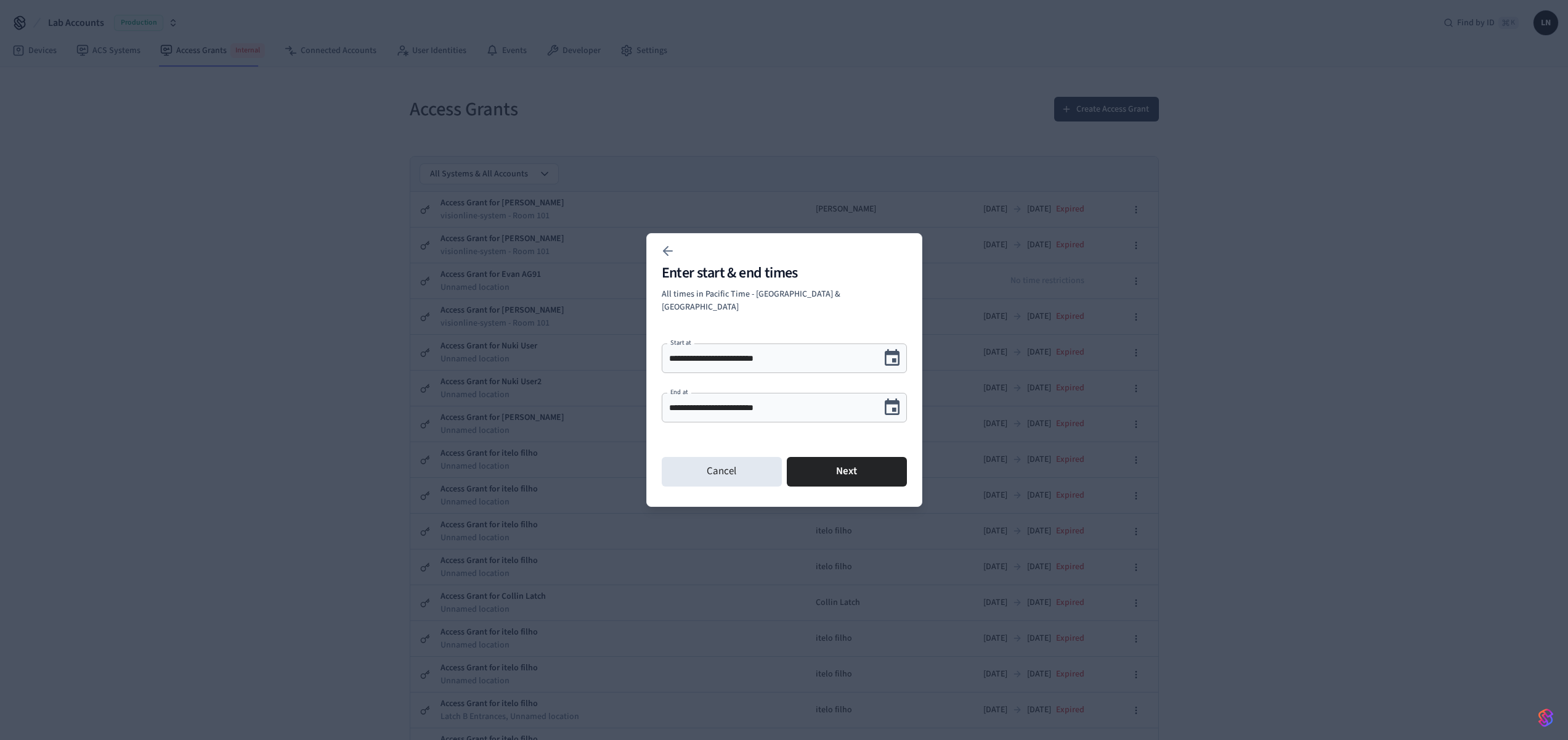
click at [873, 480] on div "Cancel Next" at bounding box center [784, 471] width 245 height 40
click at [874, 476] on button "Next" at bounding box center [847, 471] width 120 height 30
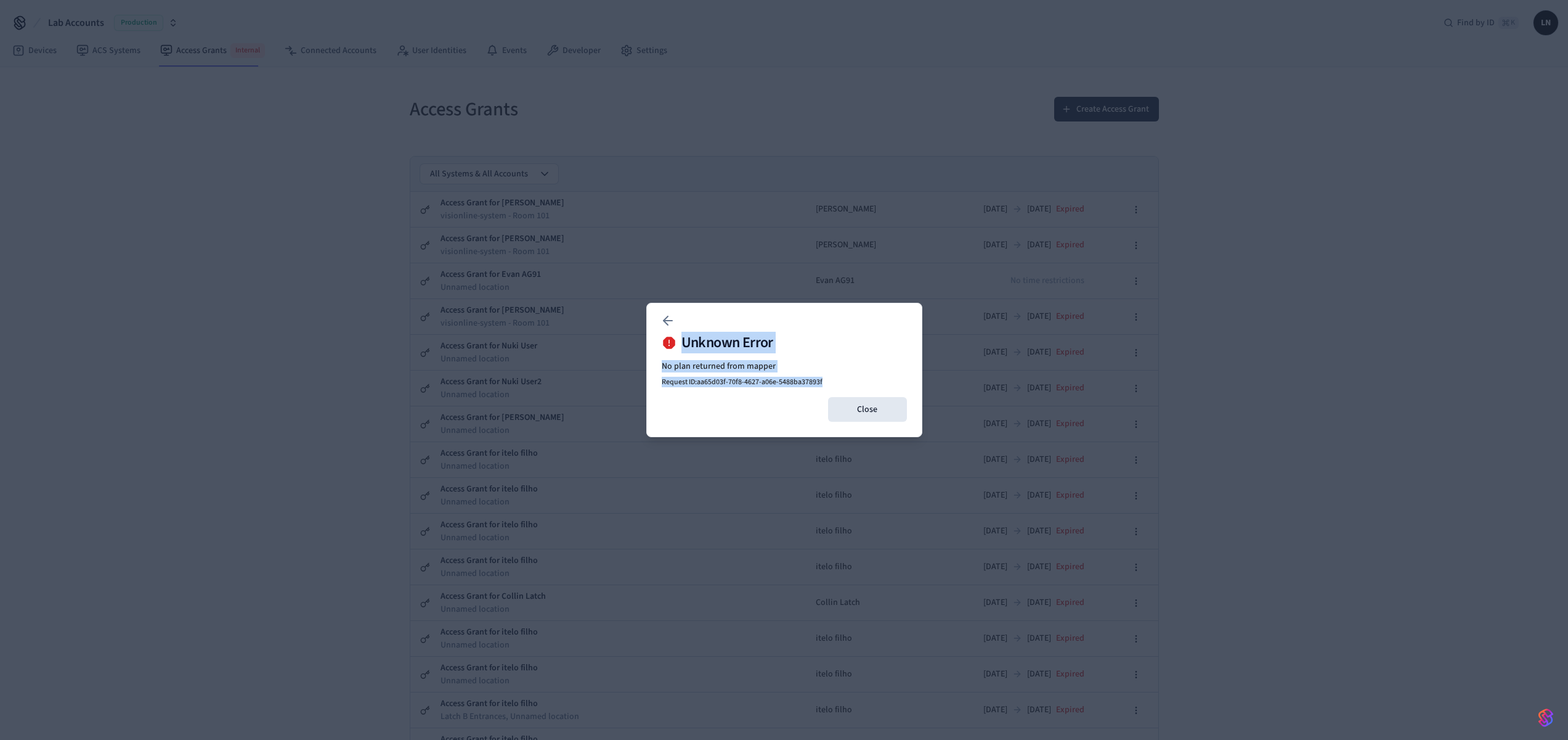
drag, startPoint x: 852, startPoint y: 378, endPoint x: 612, endPoint y: 317, distance: 247.6
copy body "Unknown Error No plan returned from mapper Request ID: aa65d03f-70f8-4627-a06e-…"
click at [878, 366] on p "No plan returned from mapper Request ID: aa65d03f-70f8-4627-a06e-5488ba37893f" at bounding box center [784, 374] width 245 height 27
click at [863, 409] on button "Close" at bounding box center [867, 409] width 79 height 25
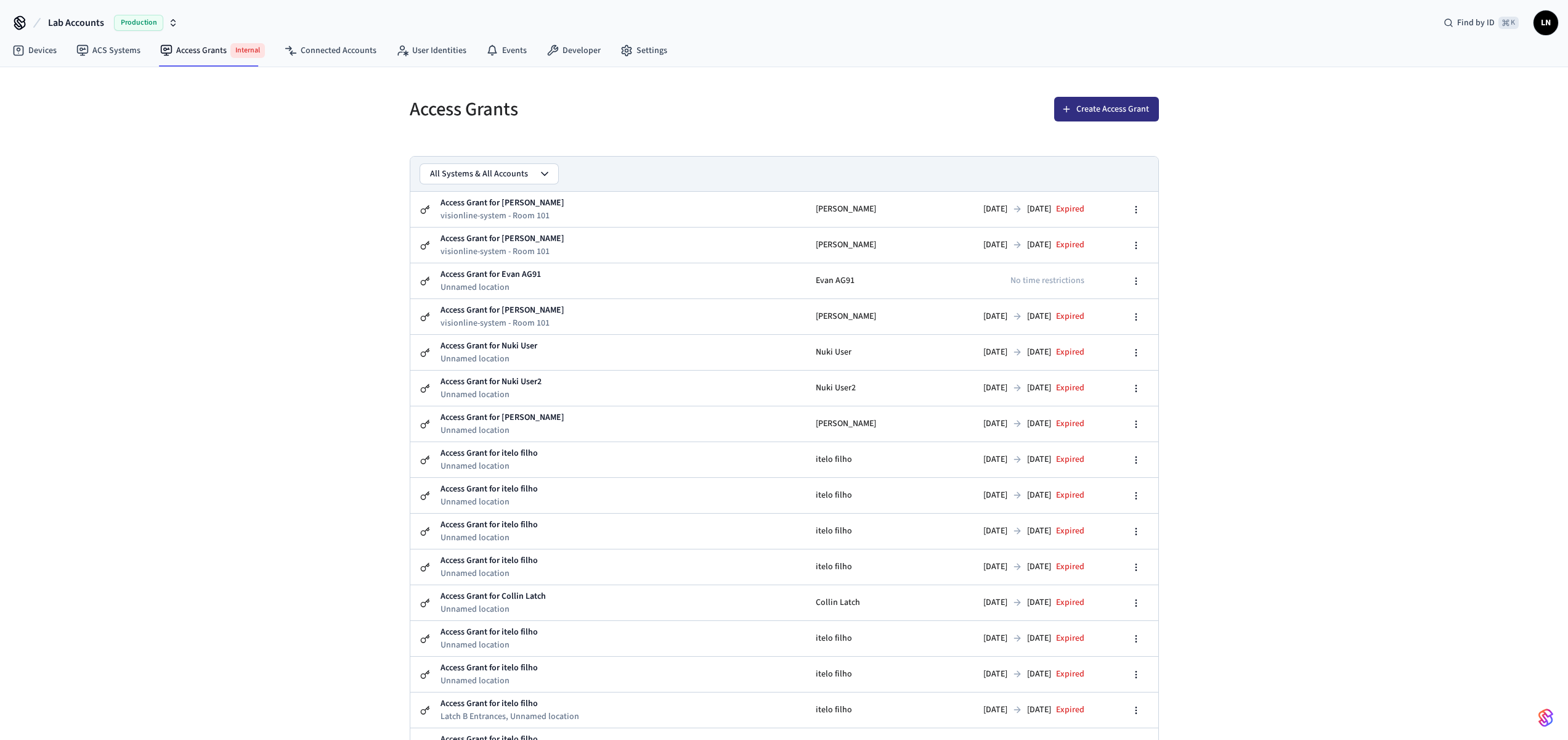
click at [1113, 111] on button "Create Access Grant" at bounding box center [1106, 109] width 105 height 25
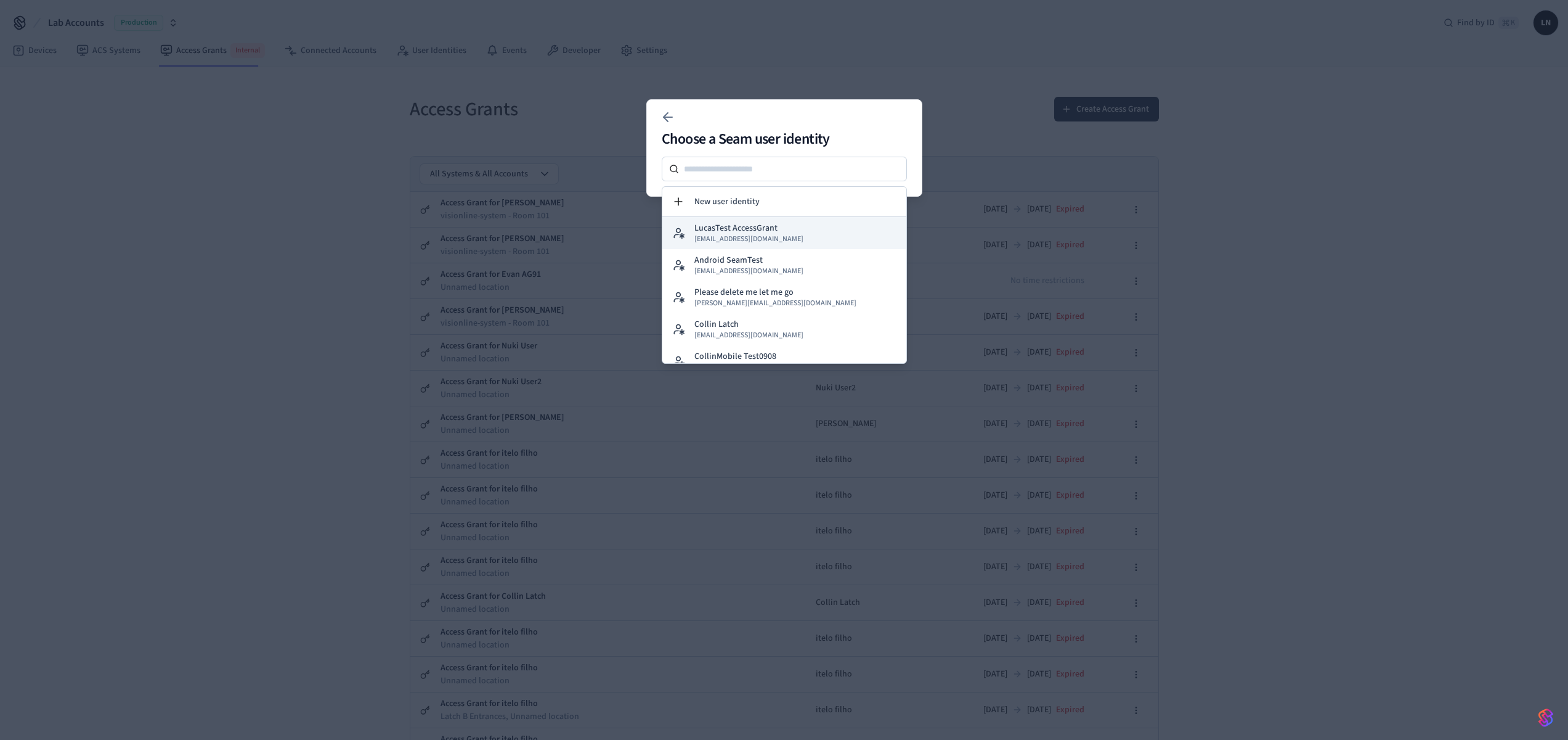
click at [769, 237] on span "[EMAIL_ADDRESS][DOMAIN_NAME]" at bounding box center [749, 239] width 109 height 10
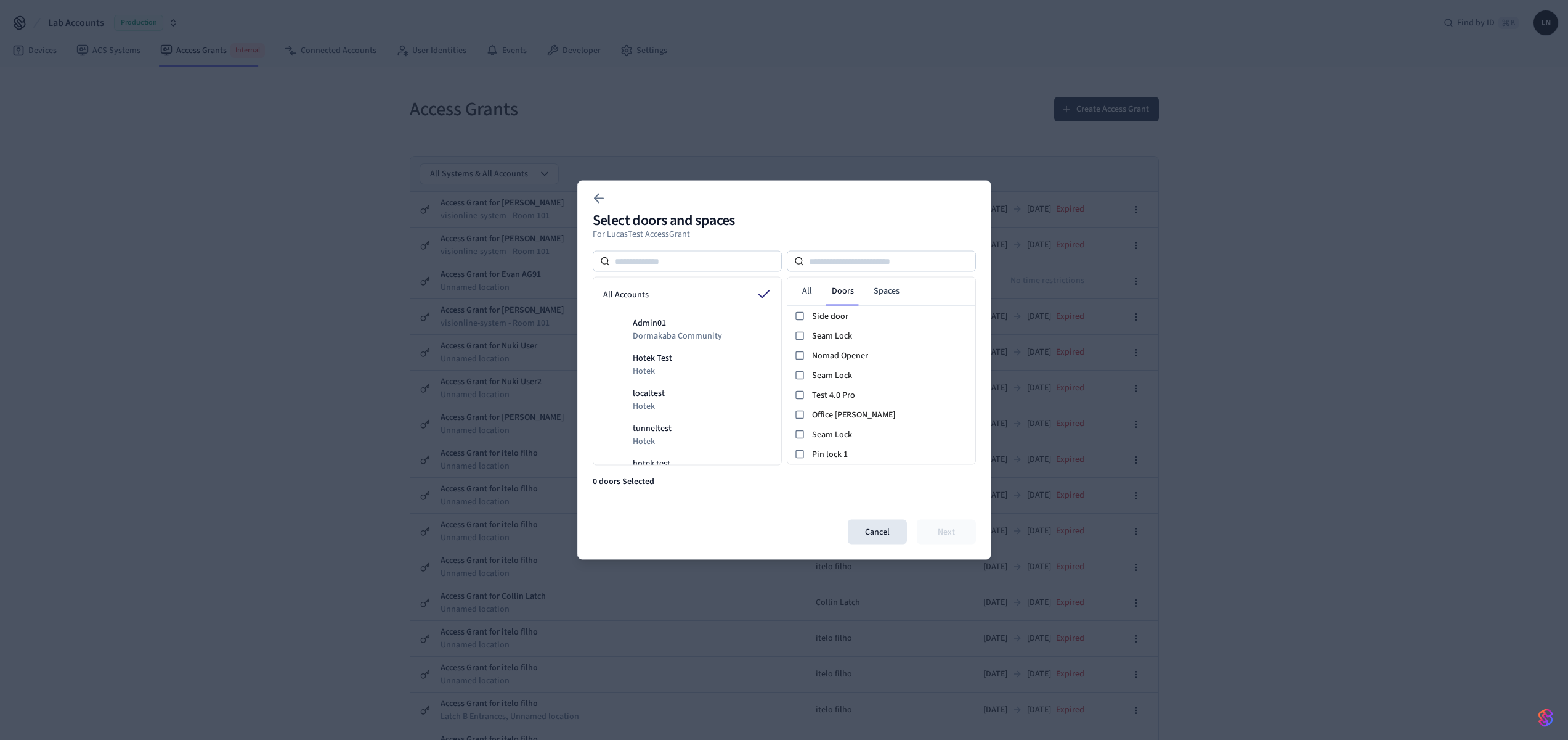
scroll to position [267, 0]
click at [862, 269] on div at bounding box center [882, 261] width 189 height 21
click at [876, 256] on input at bounding box center [889, 261] width 172 height 15
type input "***"
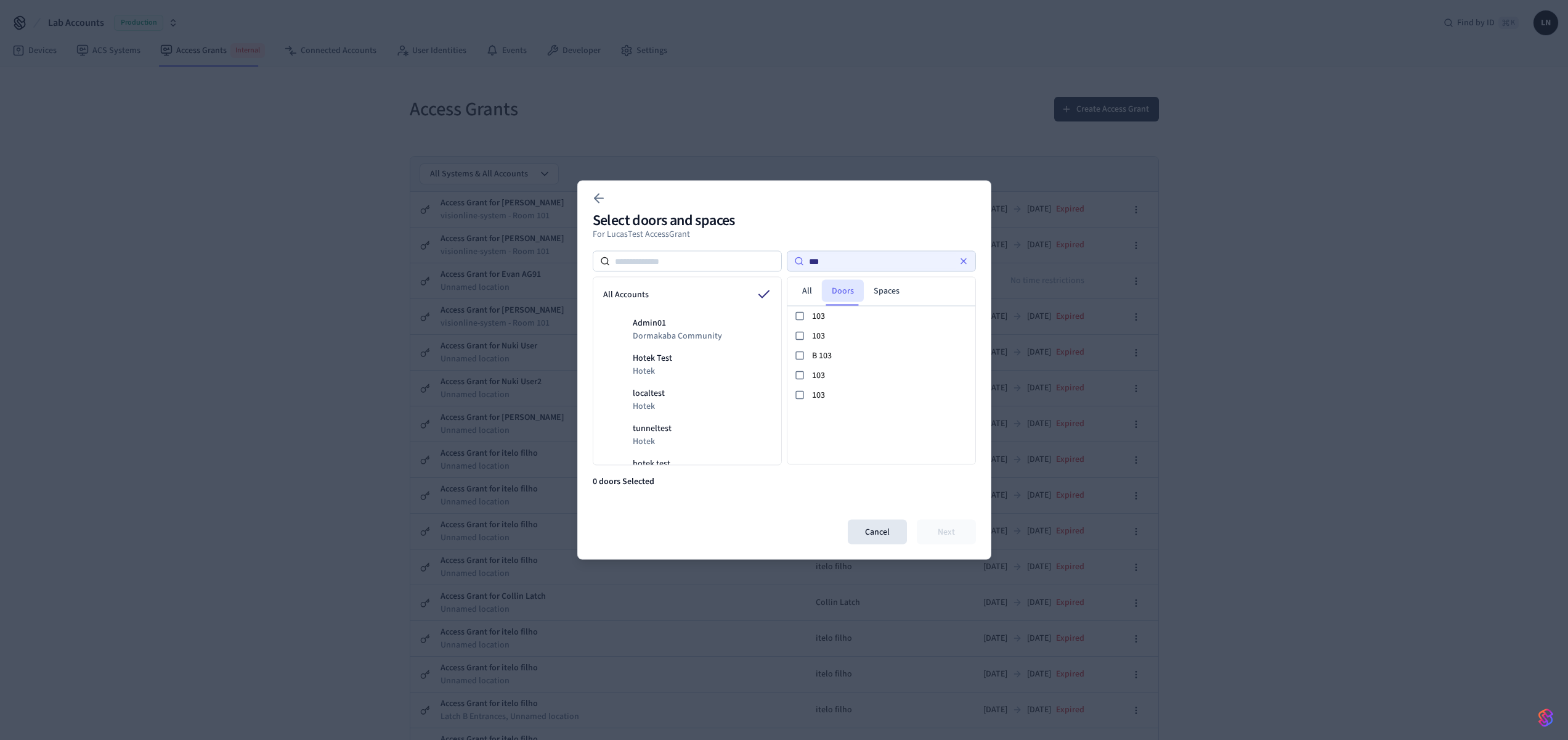
click at [849, 296] on link "Doors" at bounding box center [843, 291] width 42 height 22
click at [819, 295] on link "All" at bounding box center [807, 291] width 30 height 22
click at [832, 293] on link "Doors" at bounding box center [843, 291] width 42 height 22
click at [966, 267] on button at bounding box center [963, 261] width 15 height 15
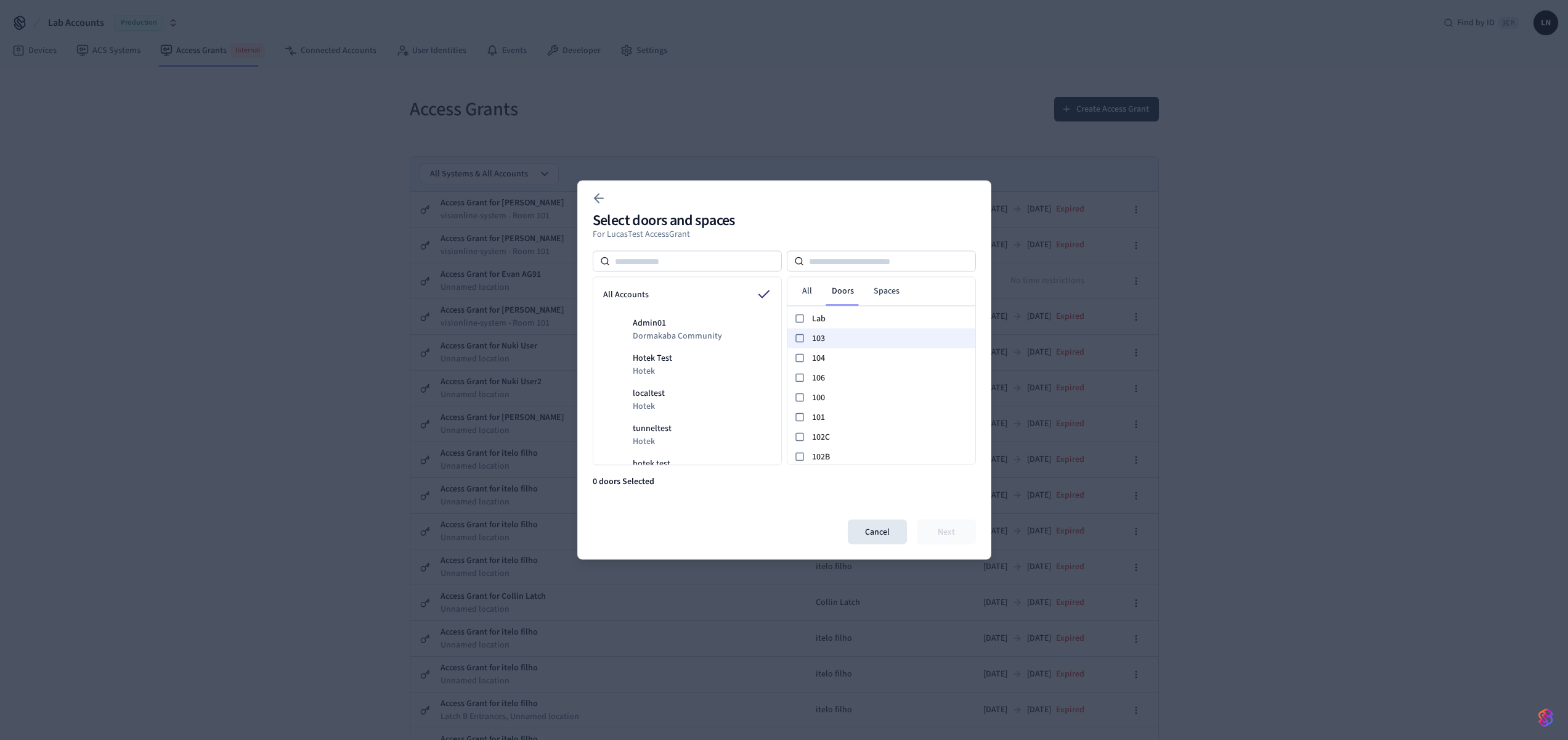
click at [866, 339] on span "103" at bounding box center [891, 338] width 158 height 13
click at [942, 536] on button "Next" at bounding box center [946, 532] width 59 height 25
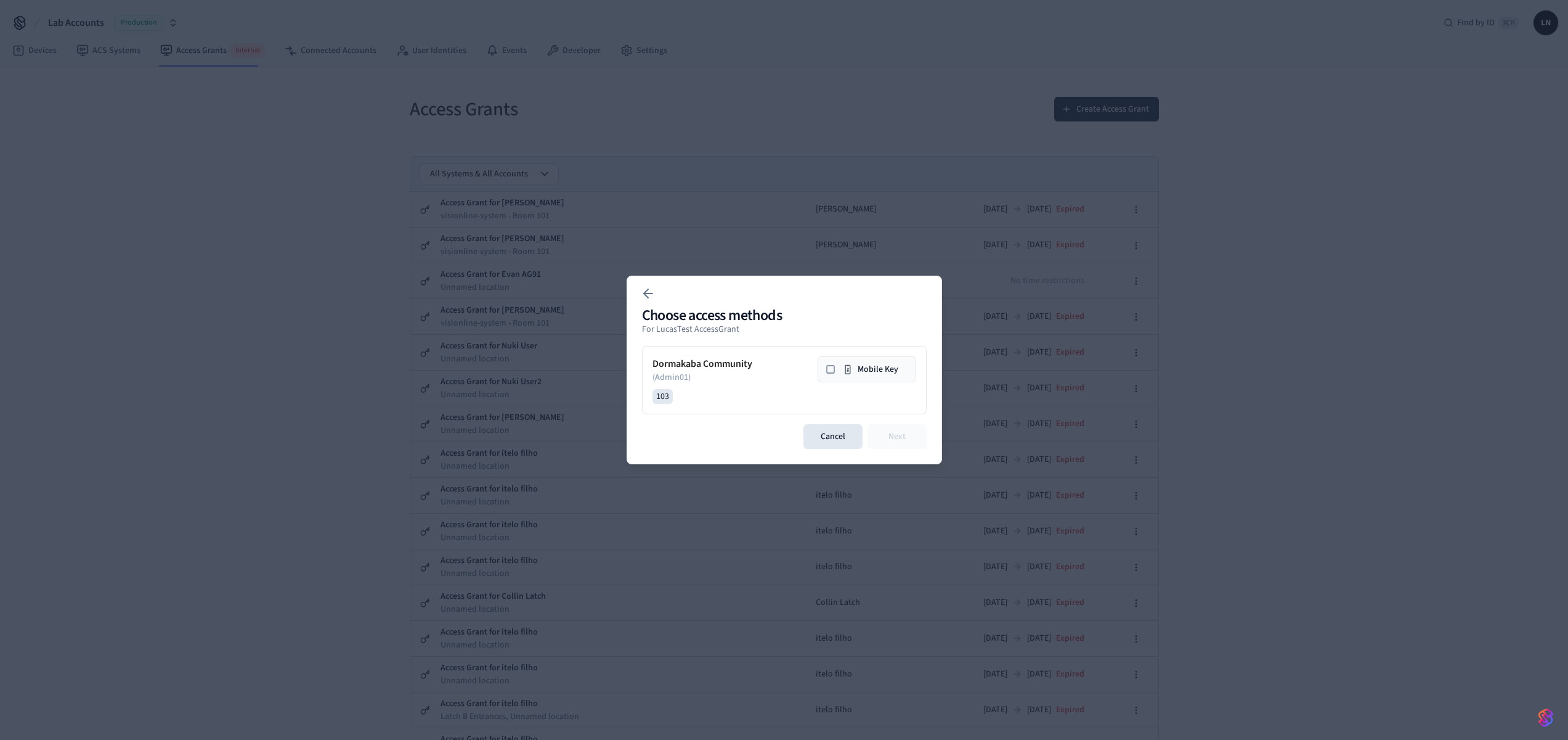
click at [872, 374] on button "Mobile Key" at bounding box center [867, 369] width 99 height 26
click at [885, 422] on div "Choose access methods For LucasTest AccessGrant Dormakaba Community ( Admin01 )…" at bounding box center [784, 370] width 316 height 189
click at [891, 429] on button "Next" at bounding box center [896, 436] width 59 height 25
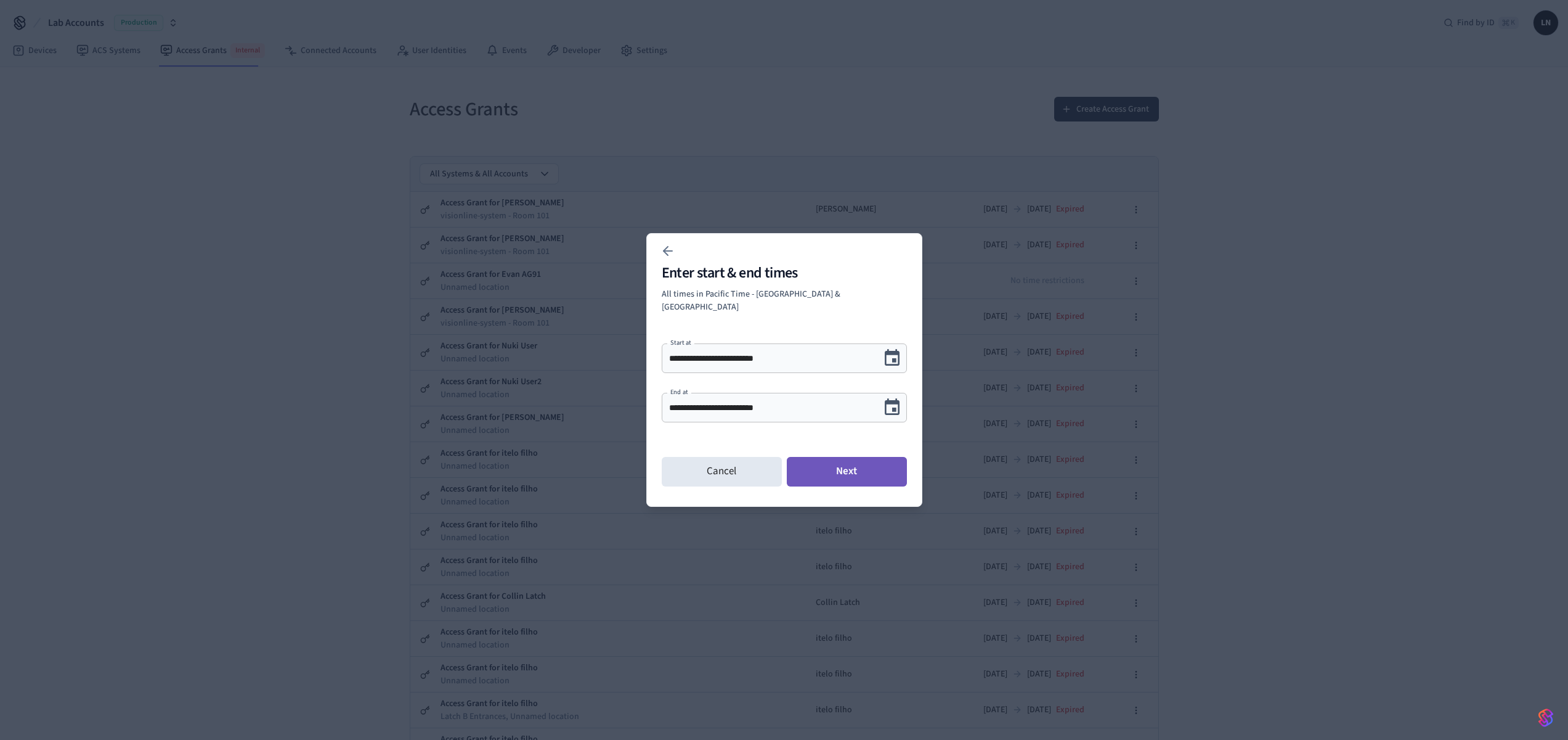
click at [853, 464] on button "Next" at bounding box center [847, 471] width 120 height 30
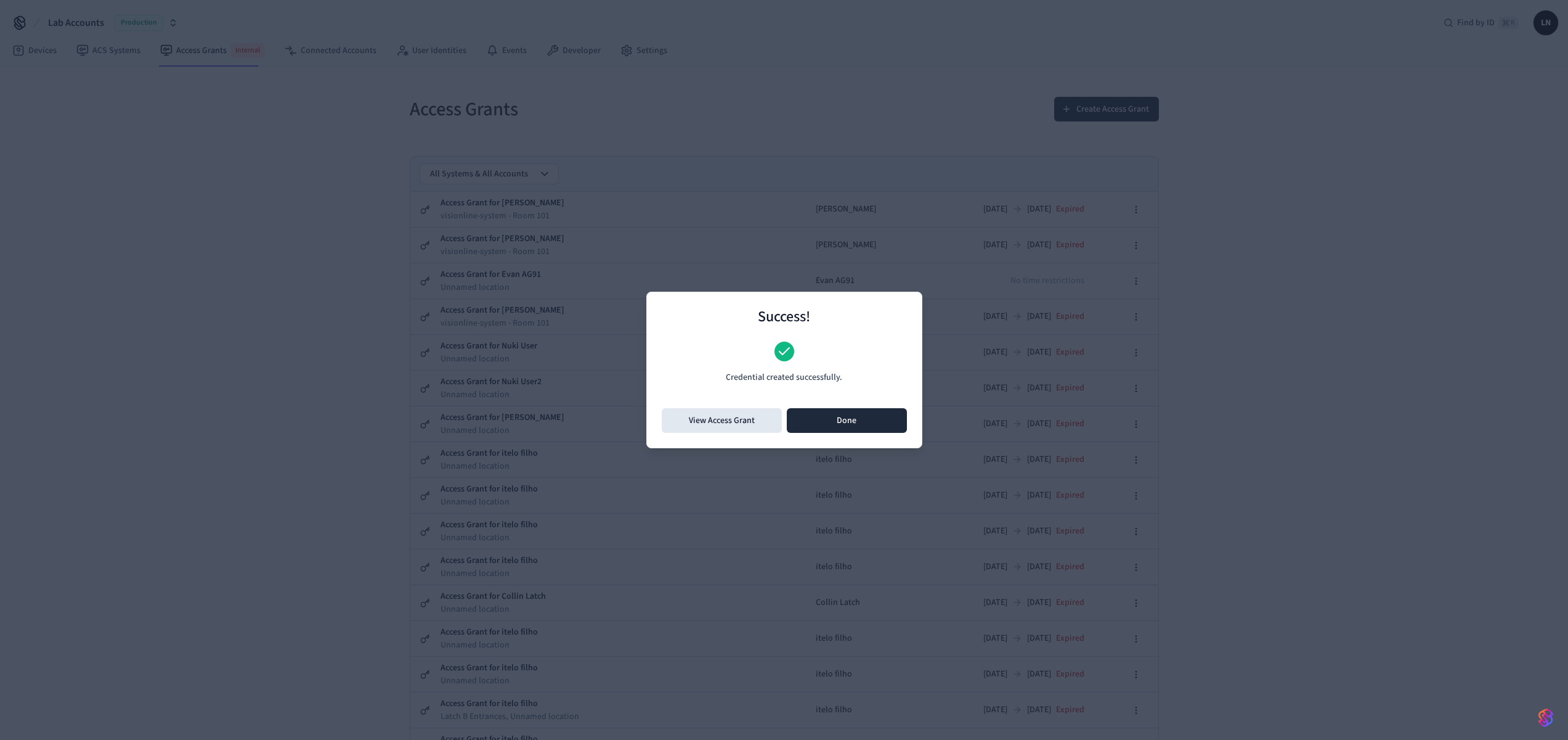
click at [812, 423] on button "Done" at bounding box center [847, 420] width 120 height 25
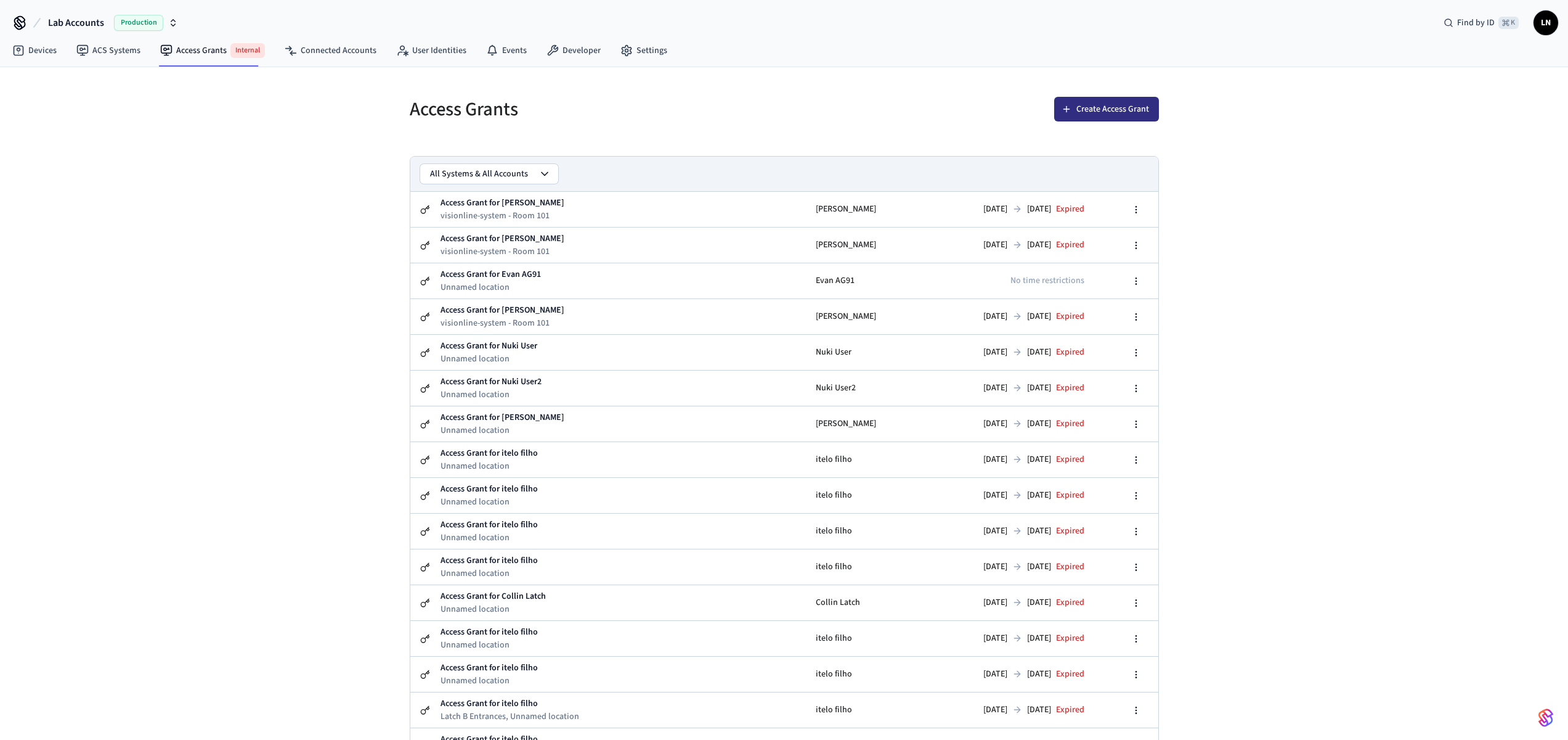
click at [1091, 108] on button "Create Access Grant" at bounding box center [1106, 109] width 105 height 25
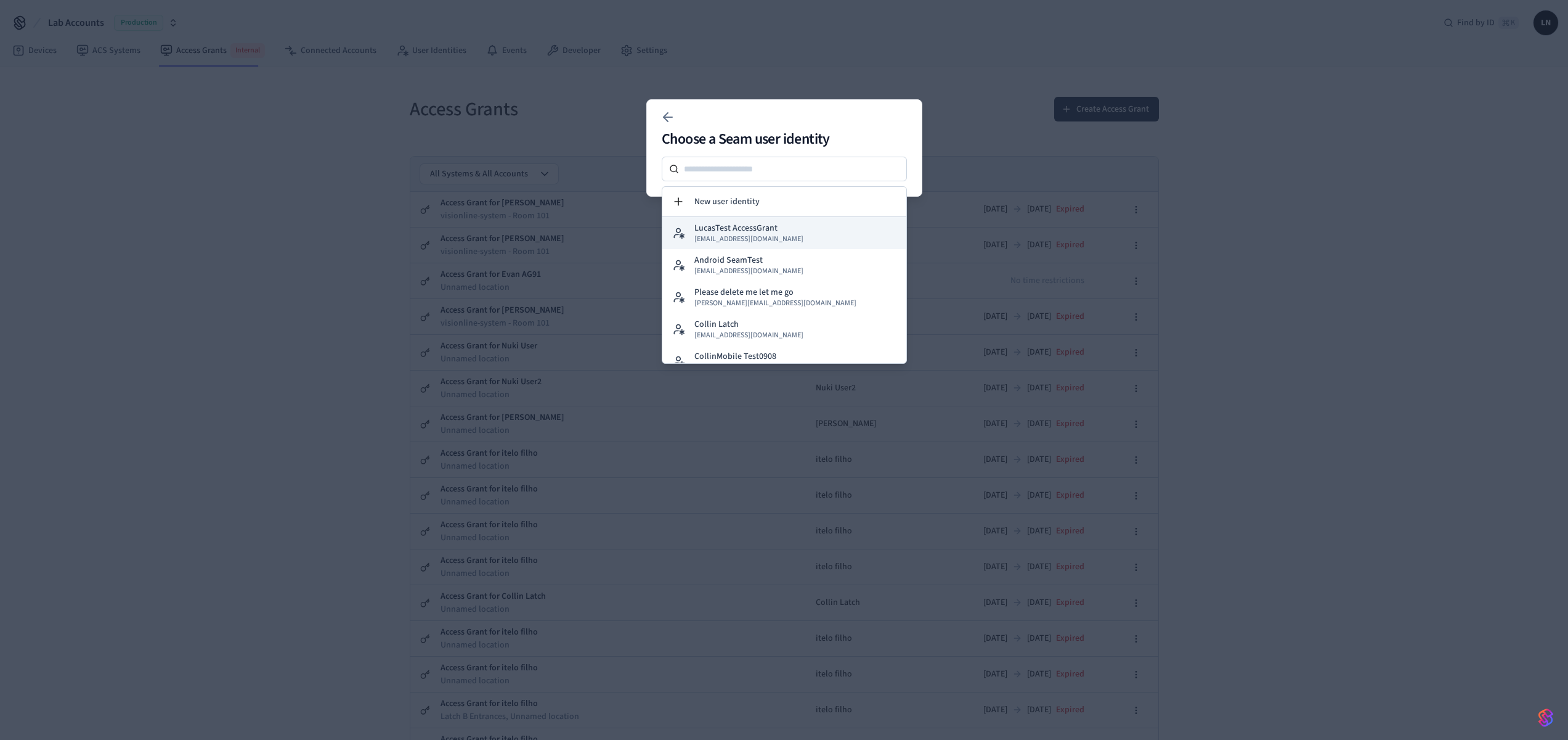
click at [736, 234] on span "[EMAIL_ADDRESS][DOMAIN_NAME]" at bounding box center [749, 239] width 109 height 10
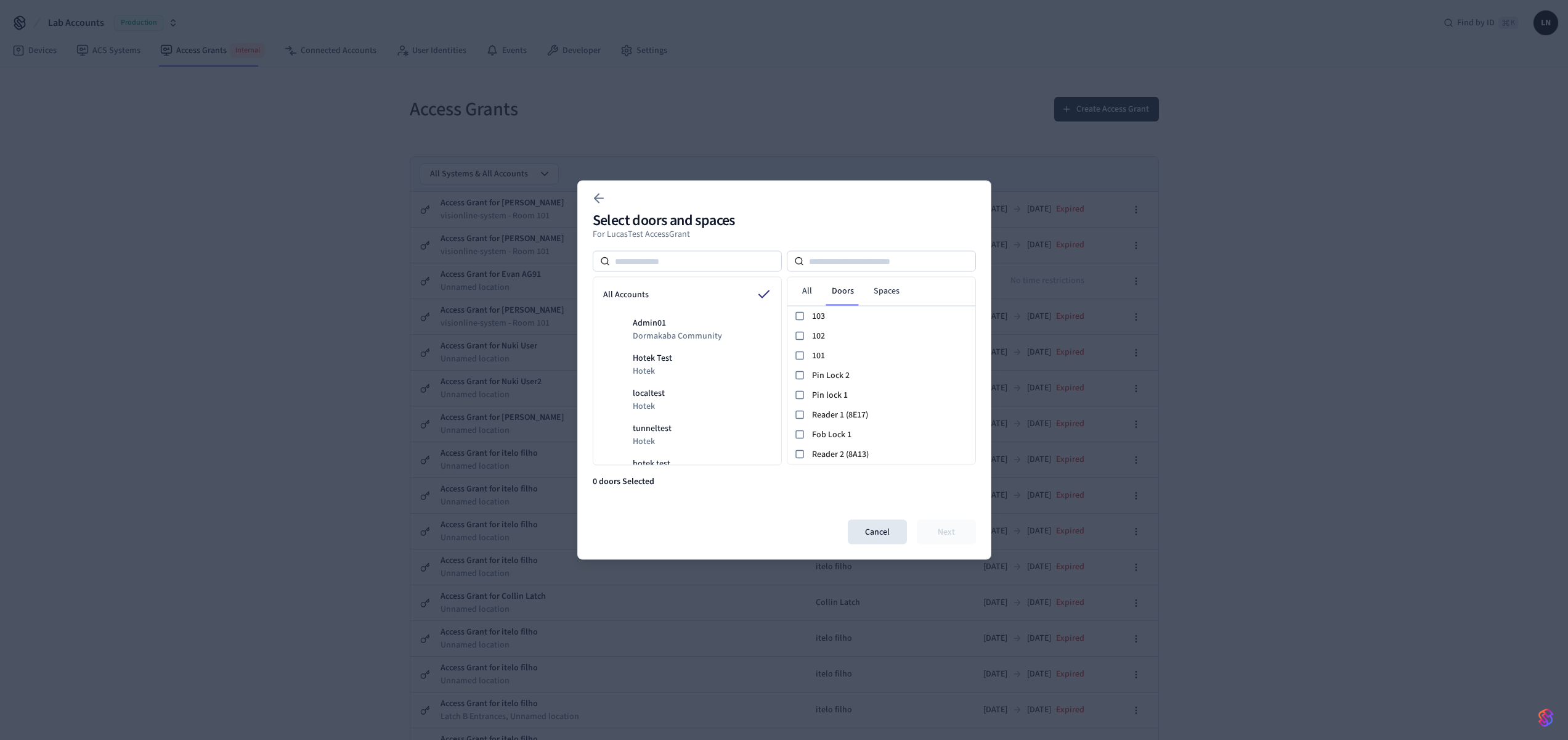
scroll to position [1664, 0]
click at [895, 535] on button "Cancel" at bounding box center [877, 532] width 59 height 25
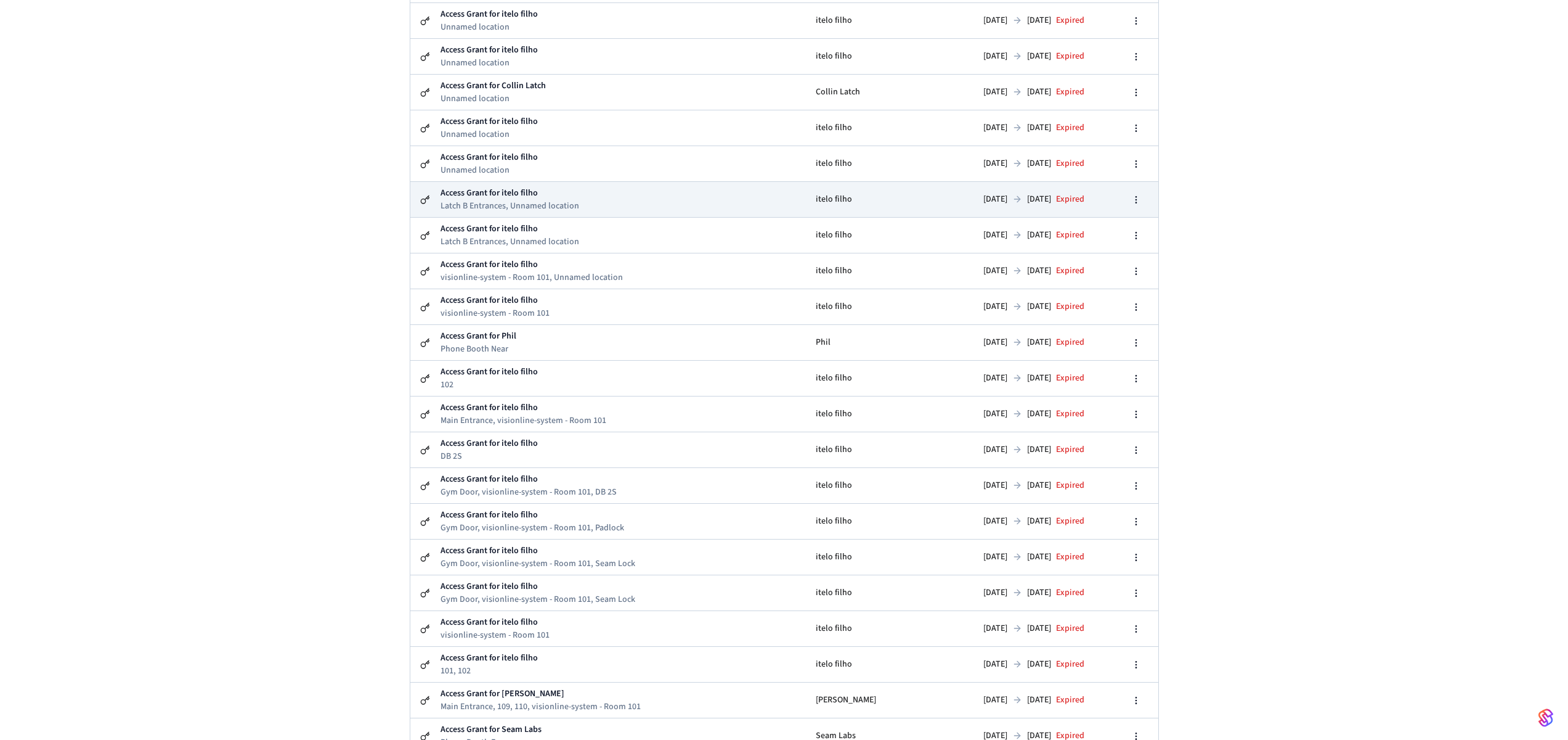
scroll to position [0, 0]
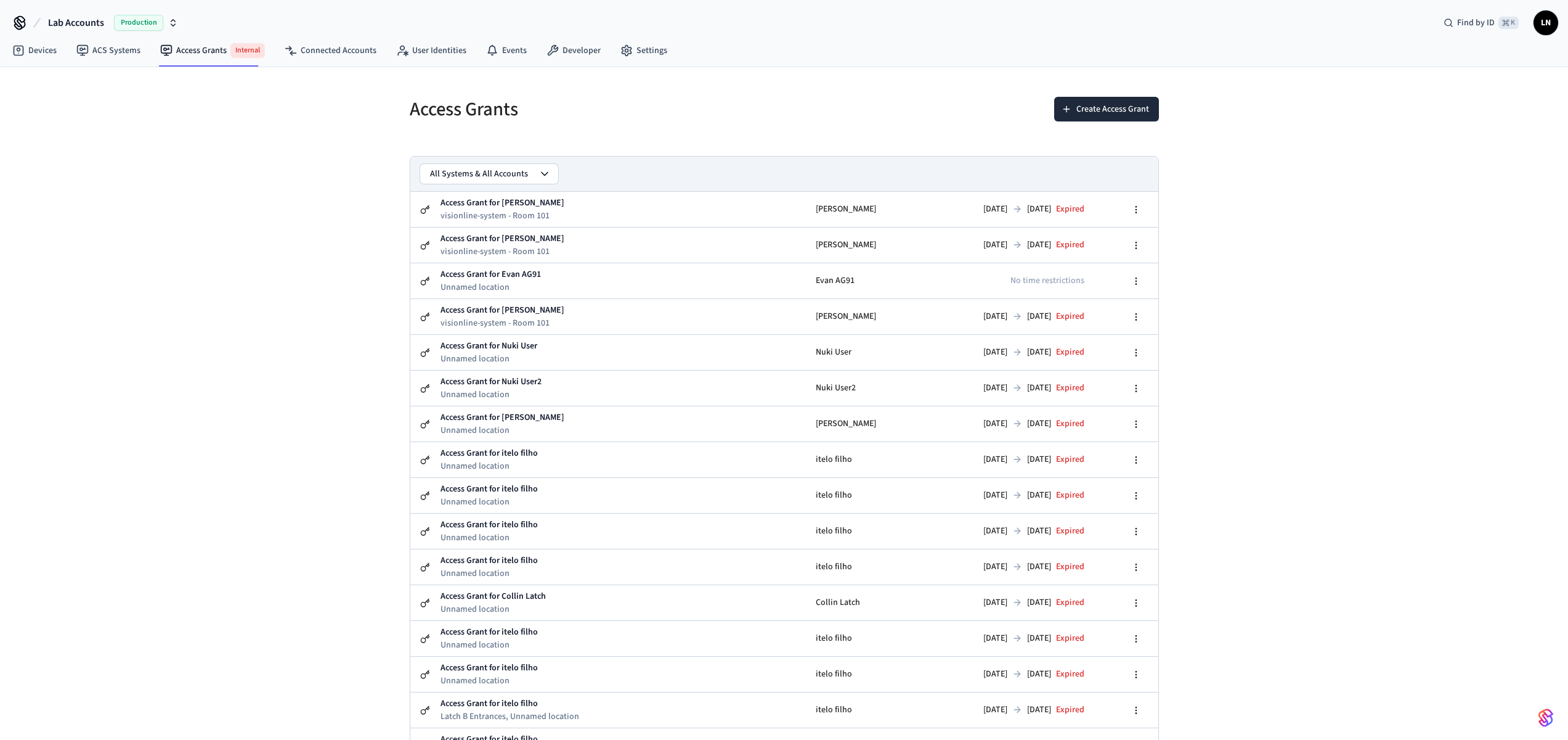
click at [510, 179] on button "All Systems & All Accounts" at bounding box center [489, 174] width 138 height 19
click at [505, 205] on div "All Systems & All Accounts" at bounding box center [489, 199] width 132 height 19
click at [507, 178] on button "All Systems & All Accounts" at bounding box center [489, 174] width 138 height 19
click at [471, 230] on div "All Accounts" at bounding box center [489, 239] width 132 height 19
click at [514, 173] on button "All Accounts" at bounding box center [489, 174] width 138 height 19
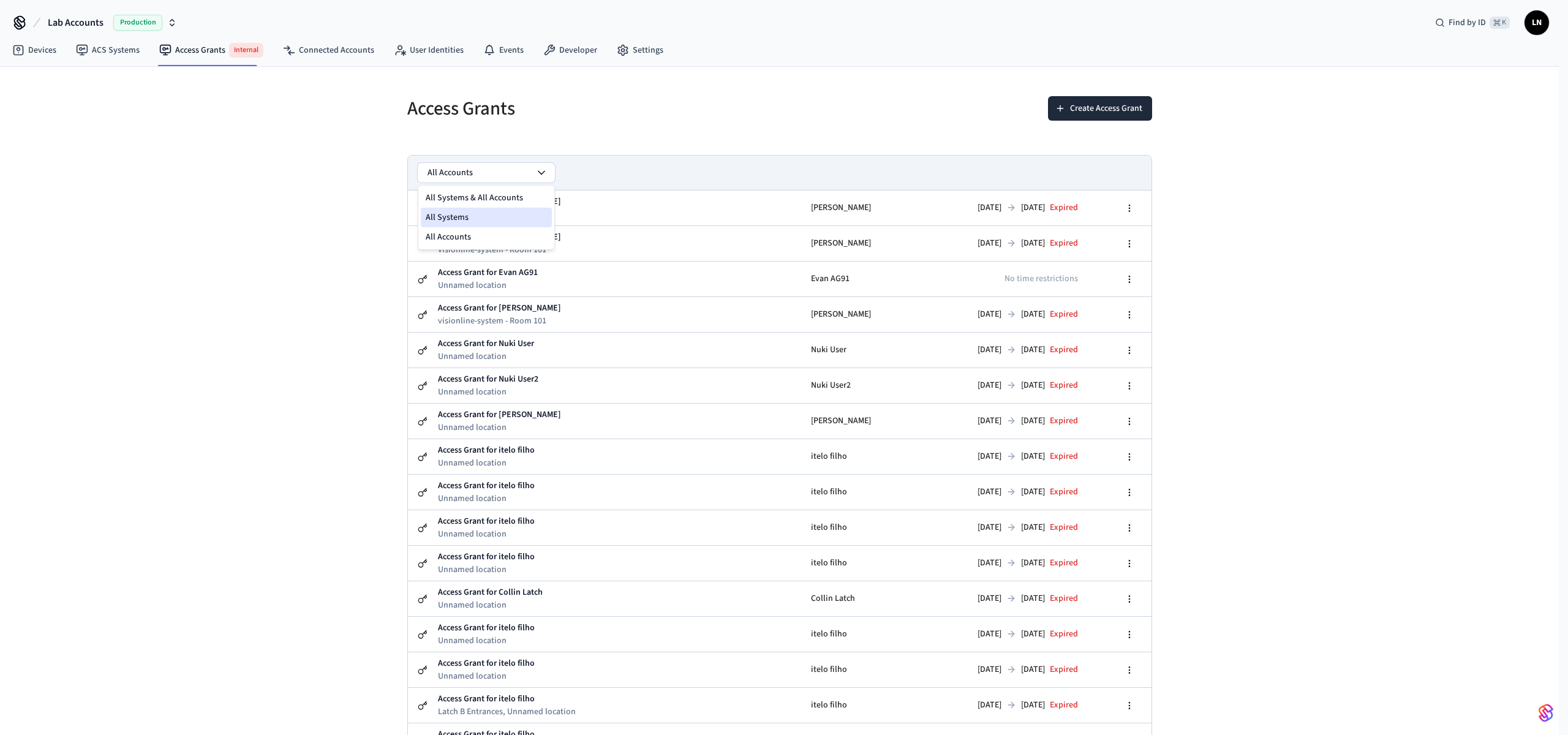
click at [476, 216] on div "All Systems" at bounding box center [486, 217] width 131 height 19
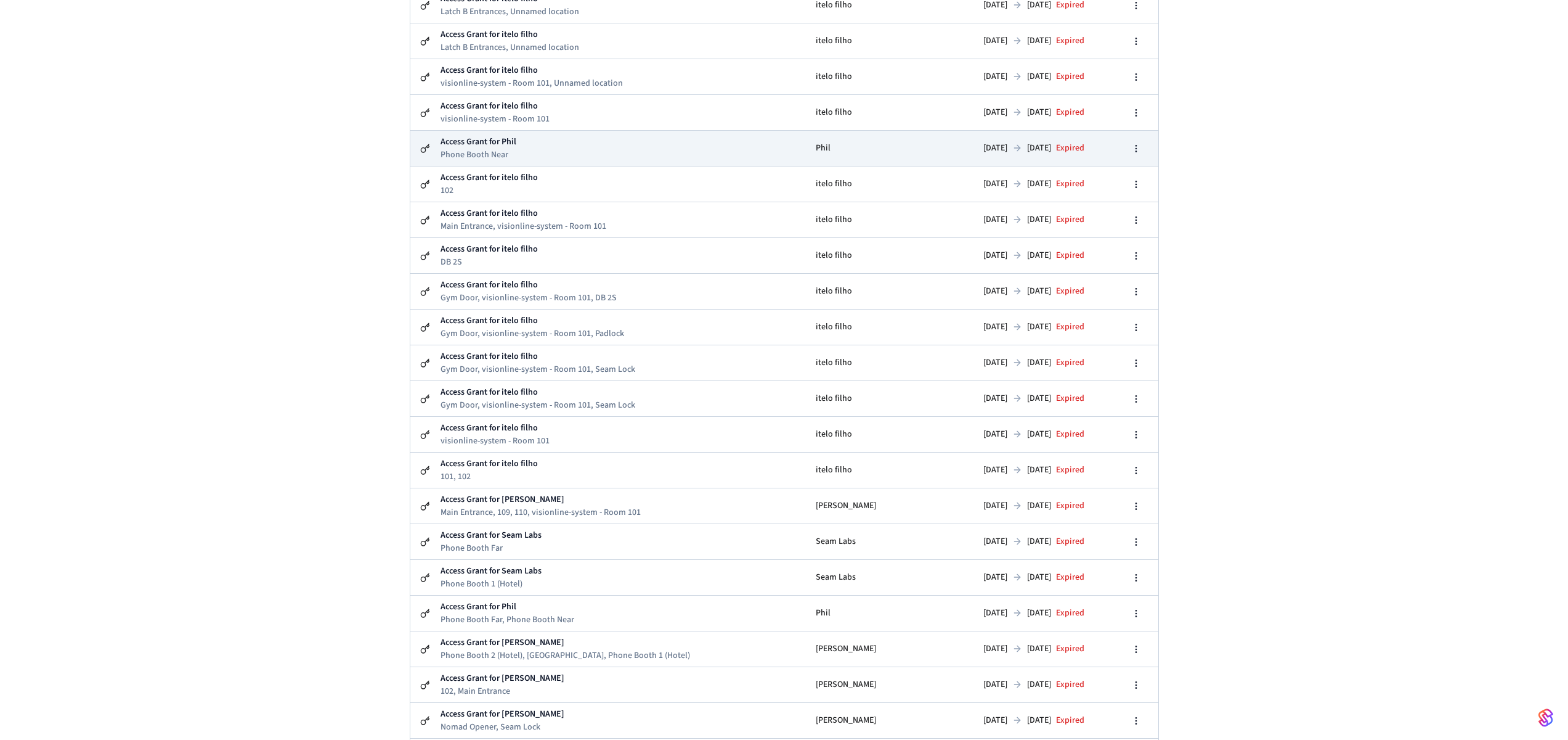
scroll to position [775, 0]
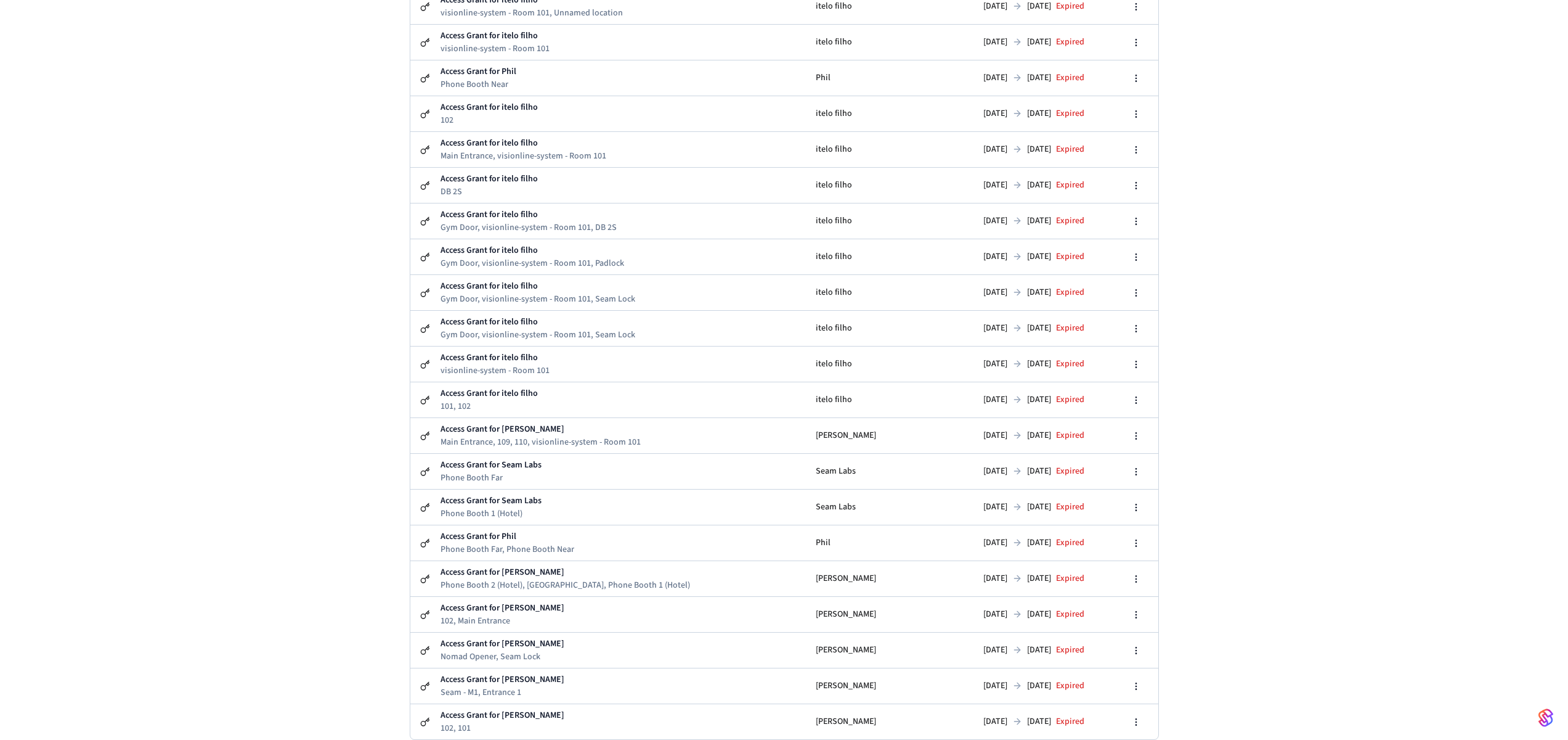
click at [1419, 392] on div "Access Grants Create Access Grant All Systems Access Grant for Dawn Ho visionli…" at bounding box center [784, 16] width 1568 height 1448
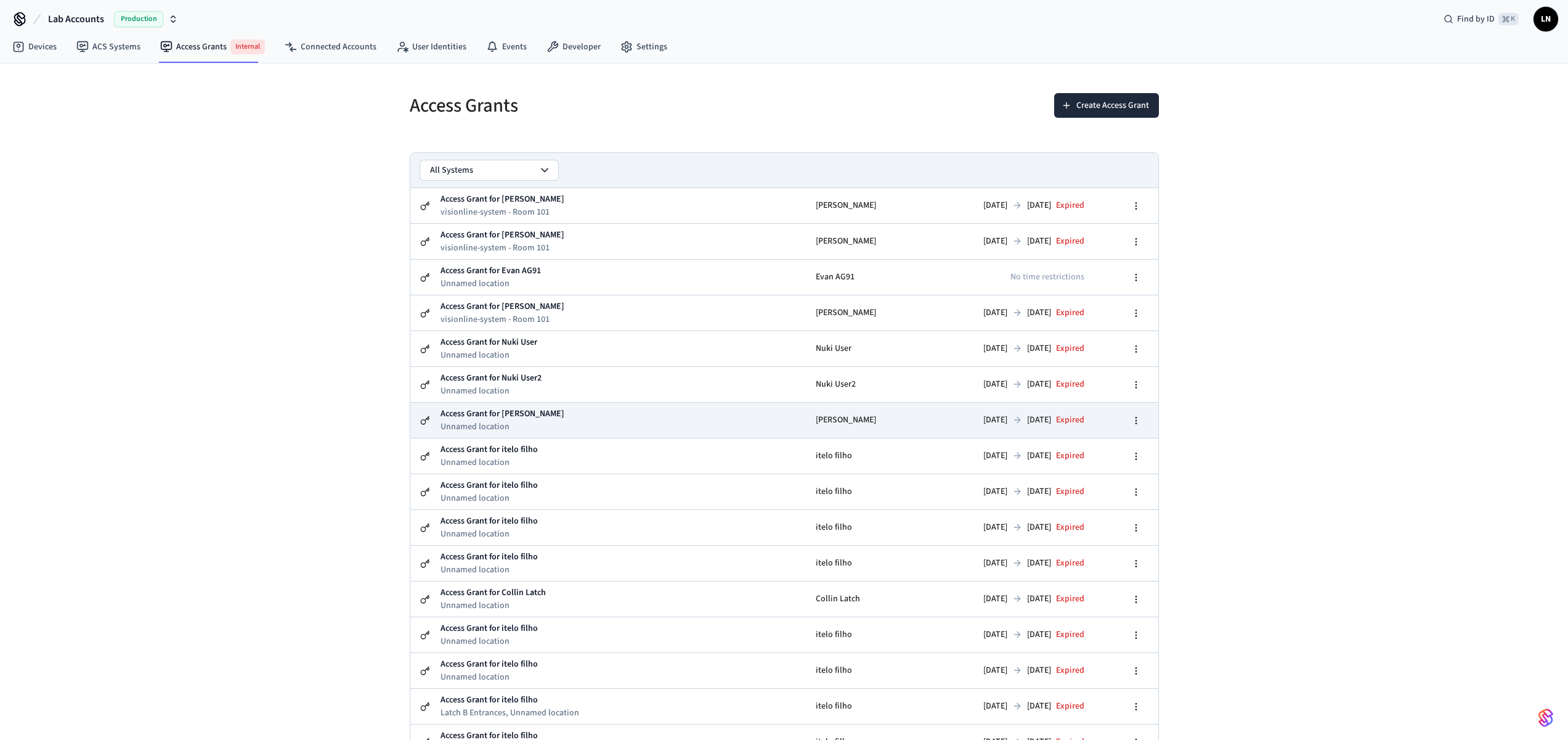
scroll to position [0, 0]
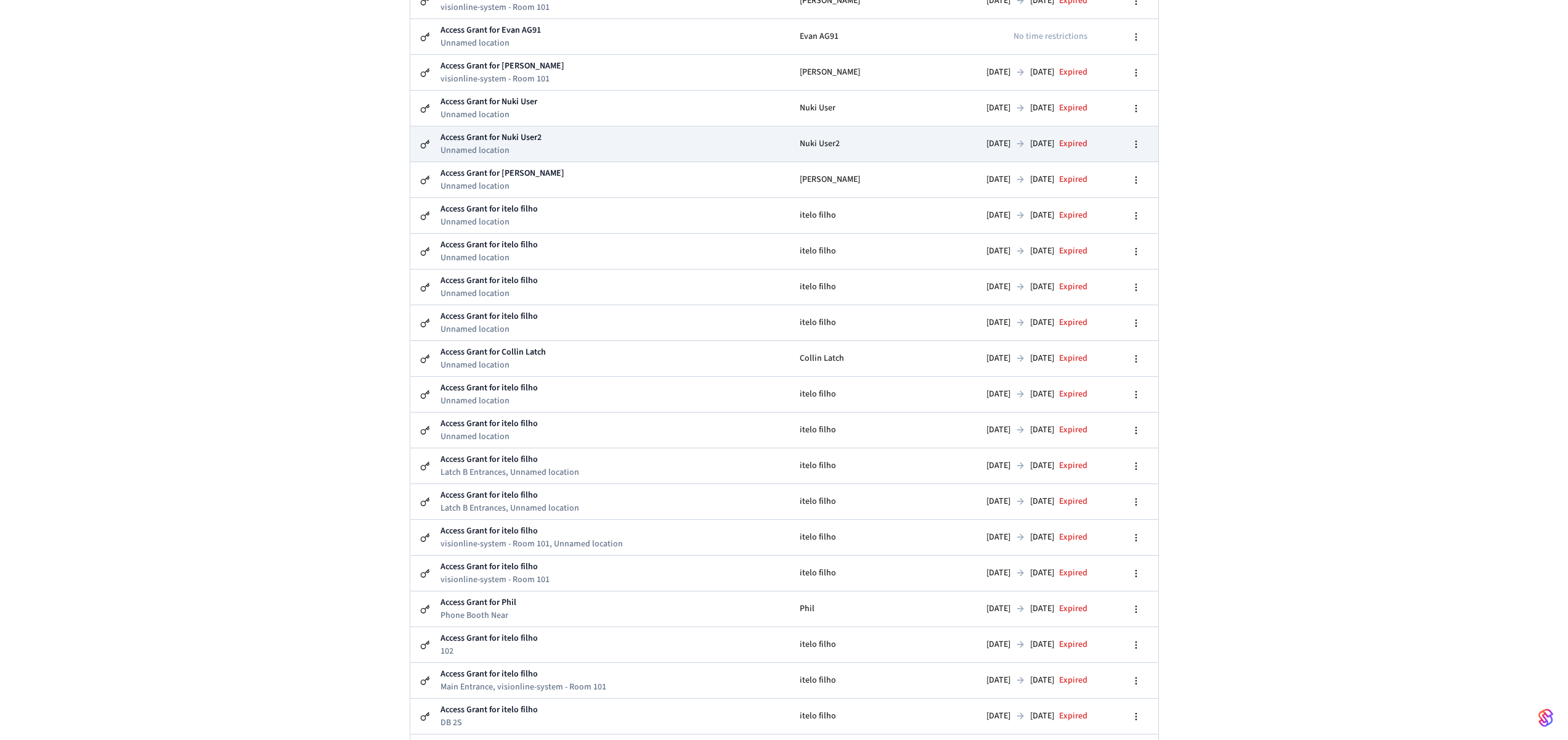
scroll to position [844, 0]
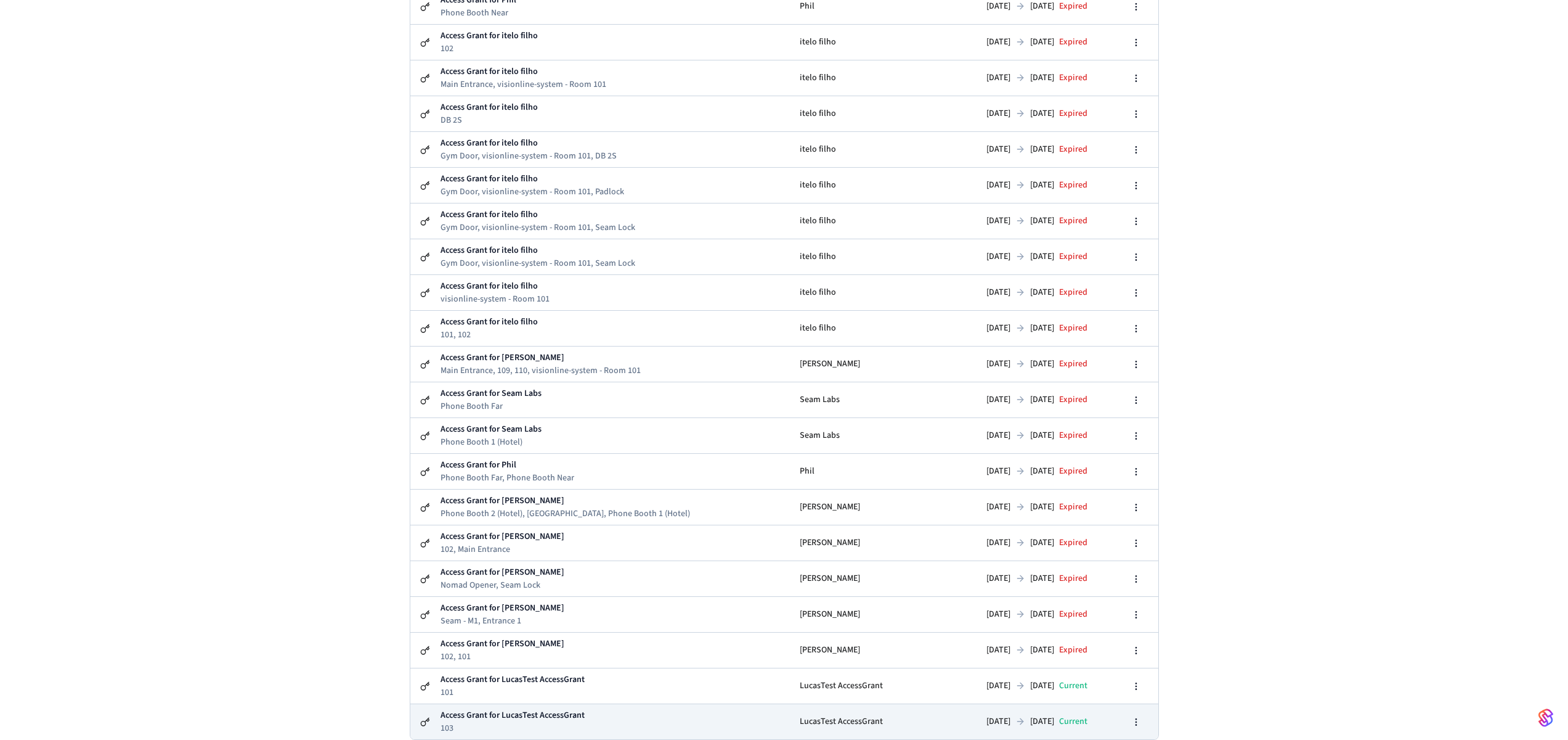
click at [931, 719] on td "[DATE] [DATE] current" at bounding box center [1014, 721] width 166 height 36
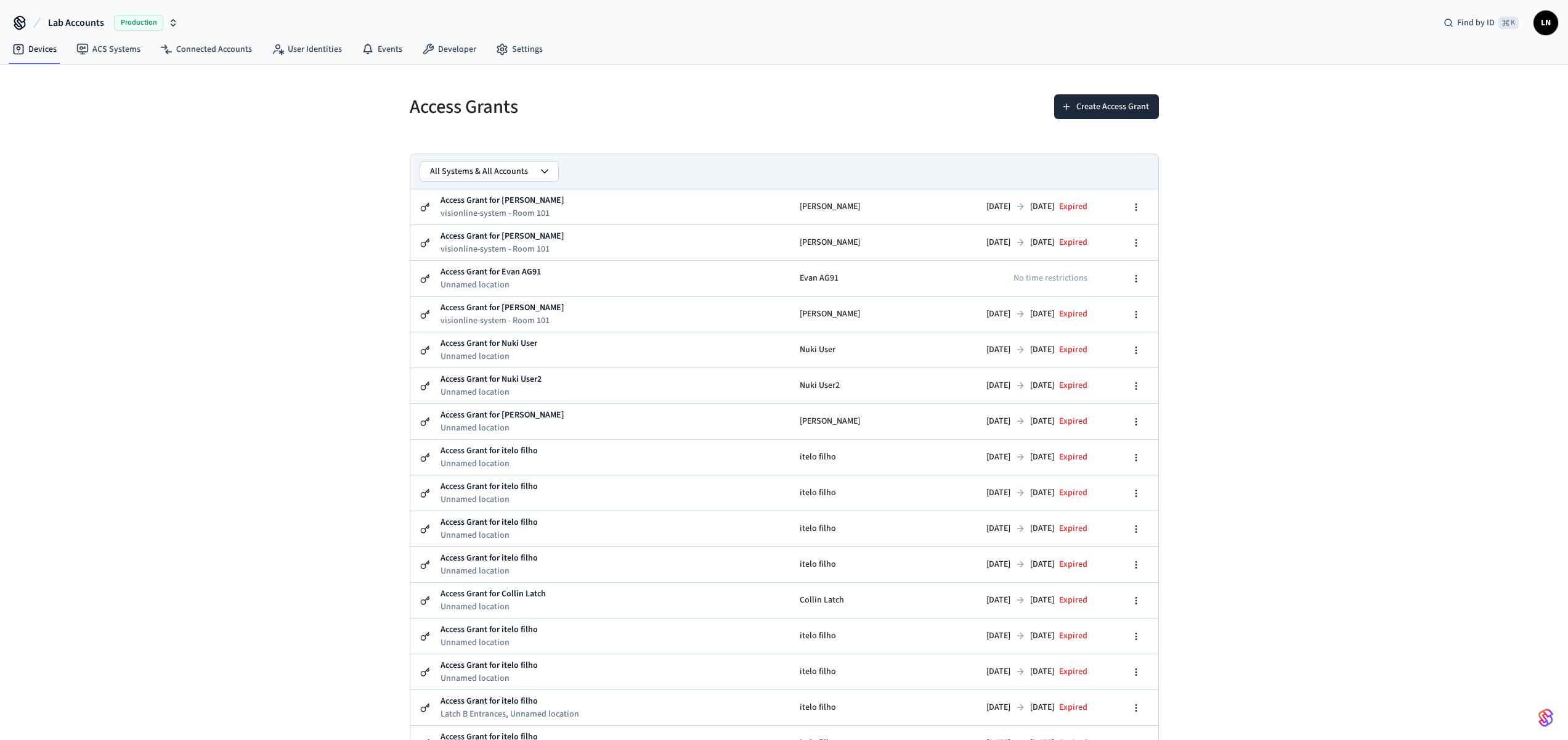
scroll to position [844, 0]
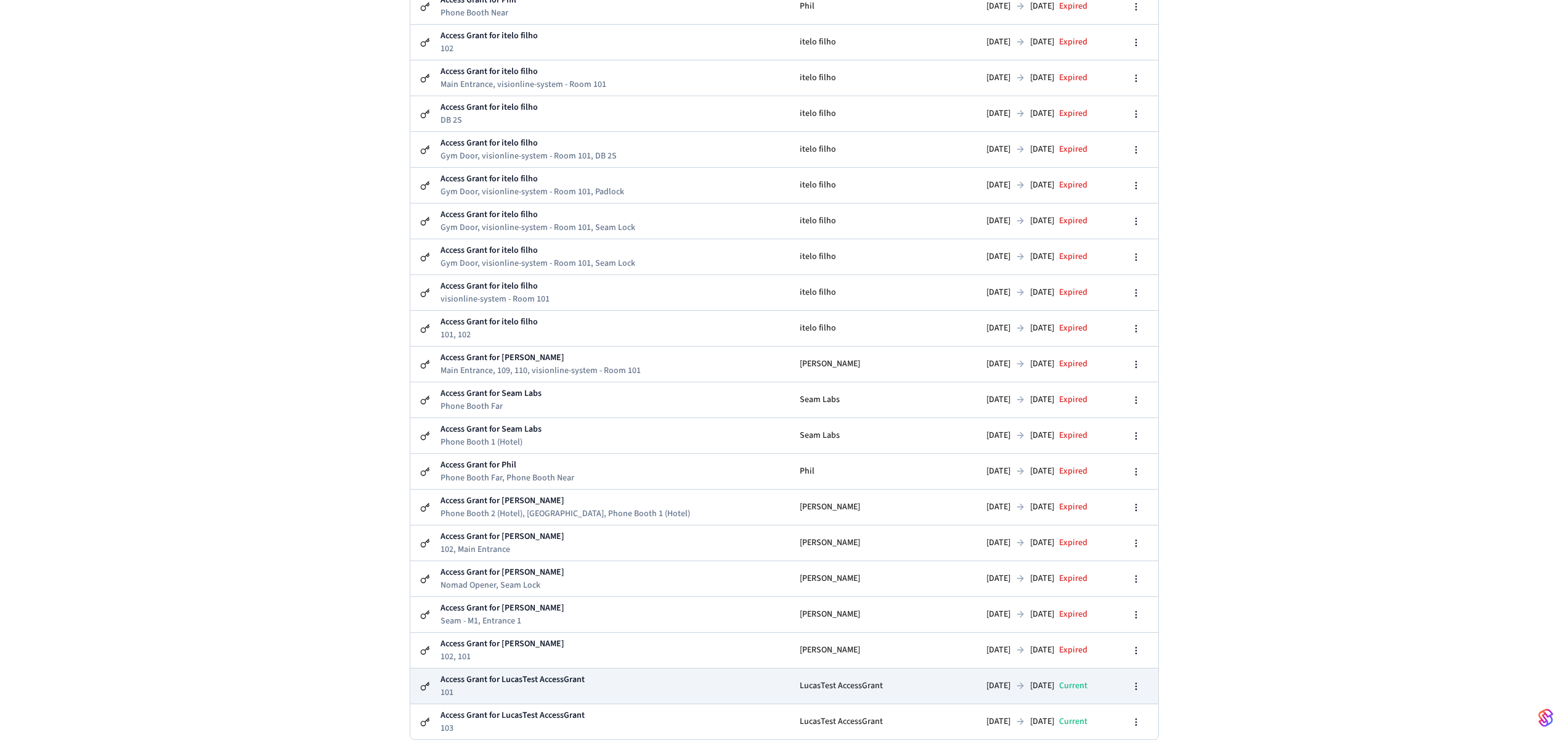
click at [670, 671] on td "Access Grant for LucasTest AccessGrant 101" at bounding box center [615, 686] width 351 height 35
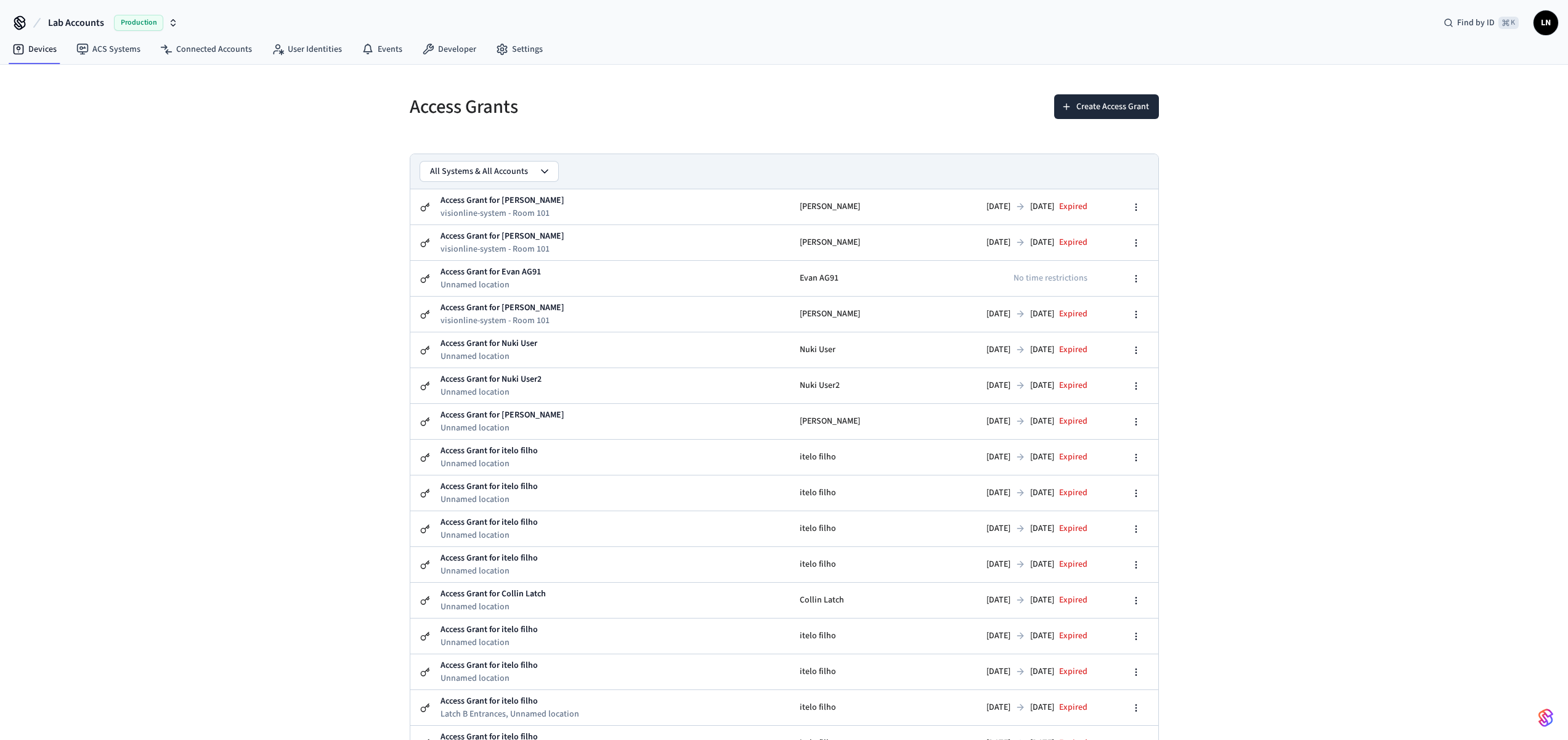
scroll to position [844, 0]
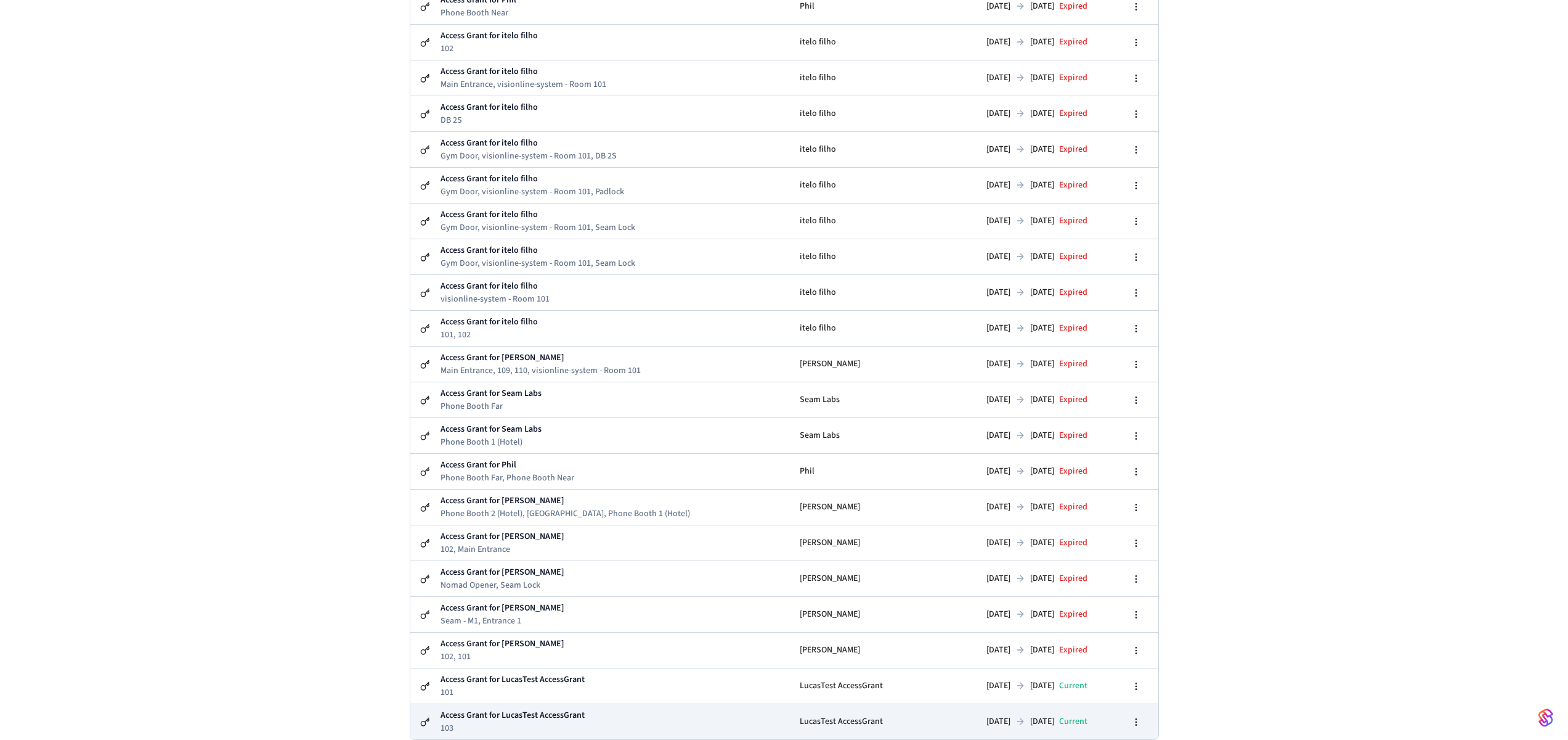
click at [694, 725] on td "Access Grant for LucasTest AccessGrant 103" at bounding box center [615, 721] width 351 height 35
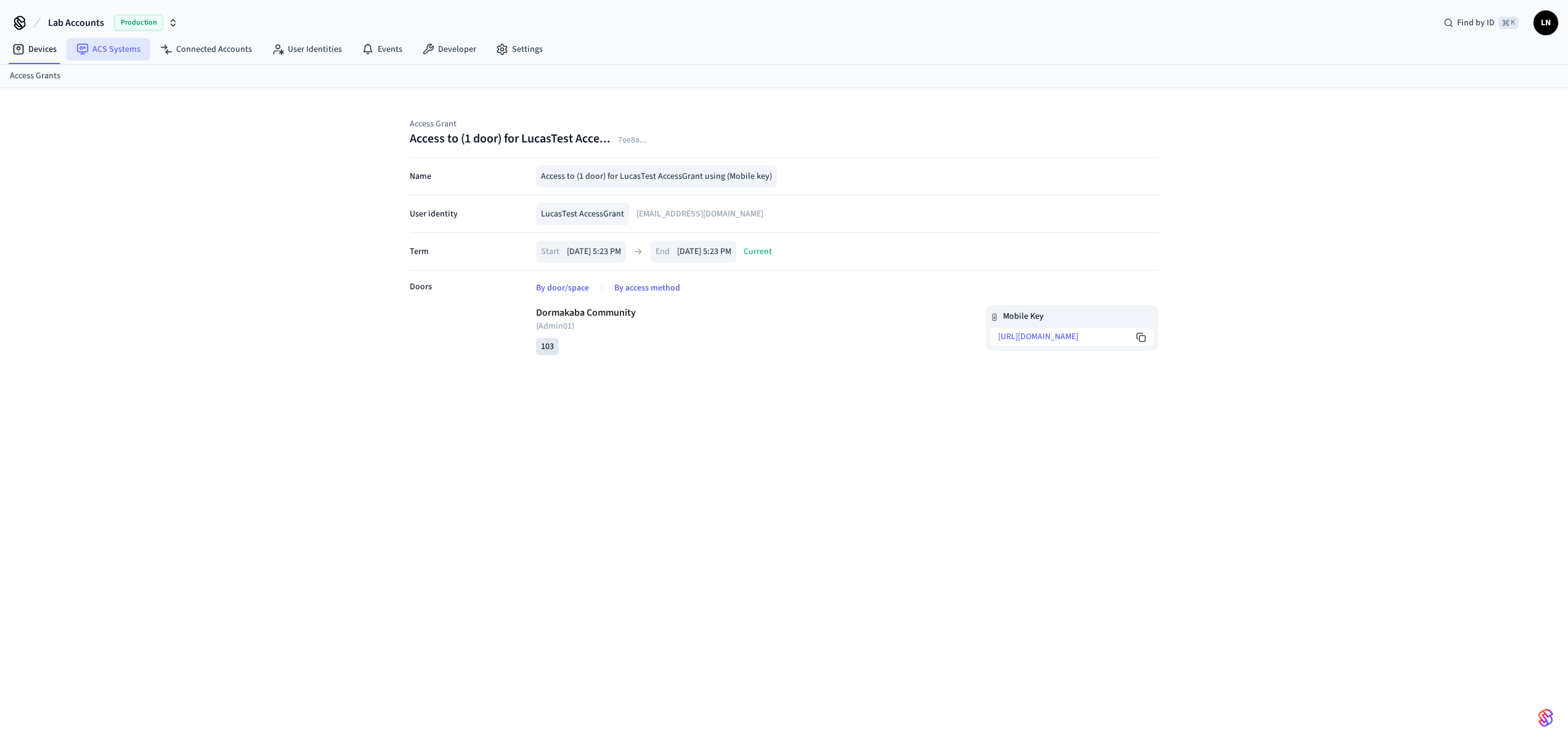
click at [106, 43] on link "ACS Systems" at bounding box center [108, 49] width 84 height 22
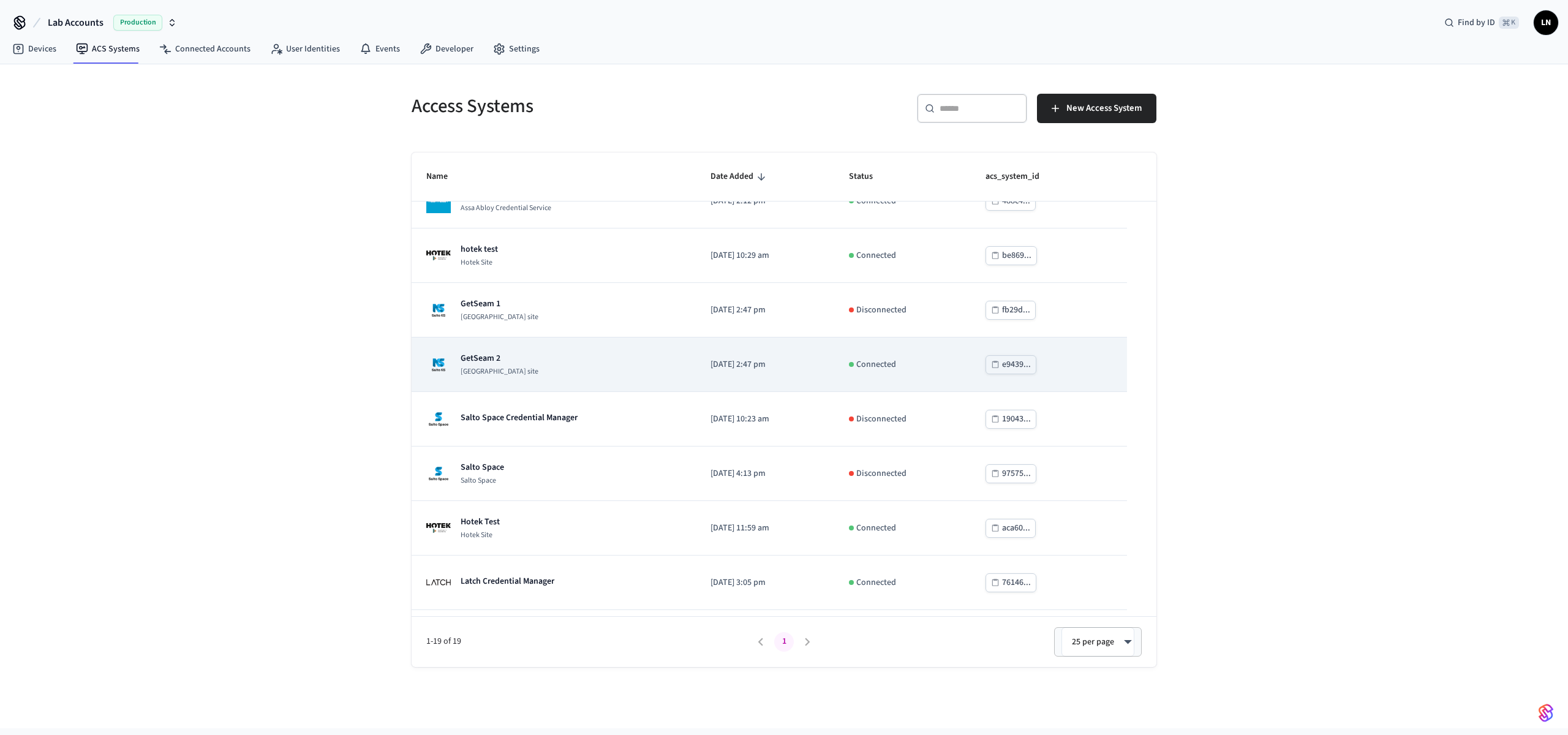
scroll to position [408, 0]
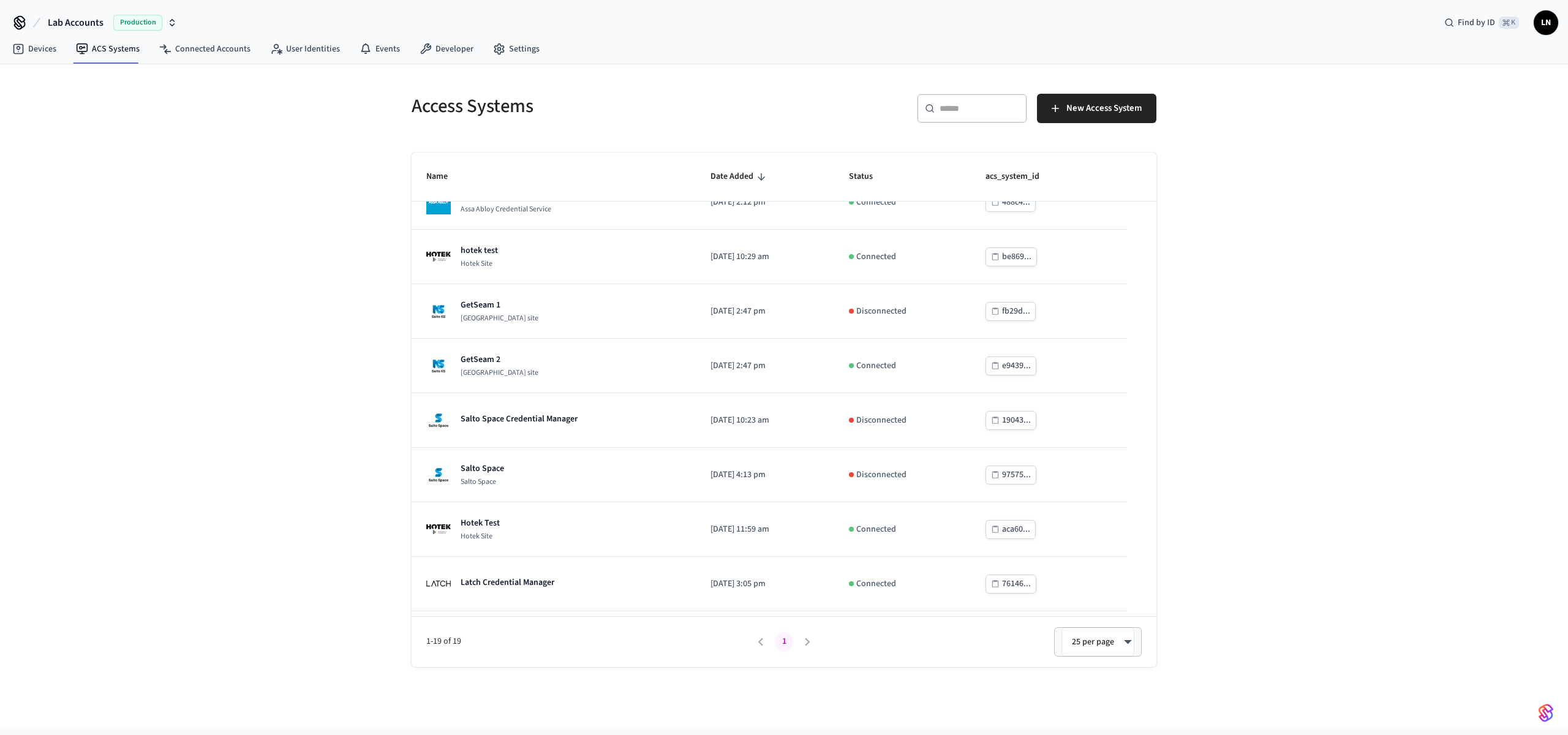
click at [964, 92] on div "​ ​ New Access System" at bounding box center [966, 106] width 380 height 54
click at [960, 102] on input "text" at bounding box center [980, 108] width 80 height 12
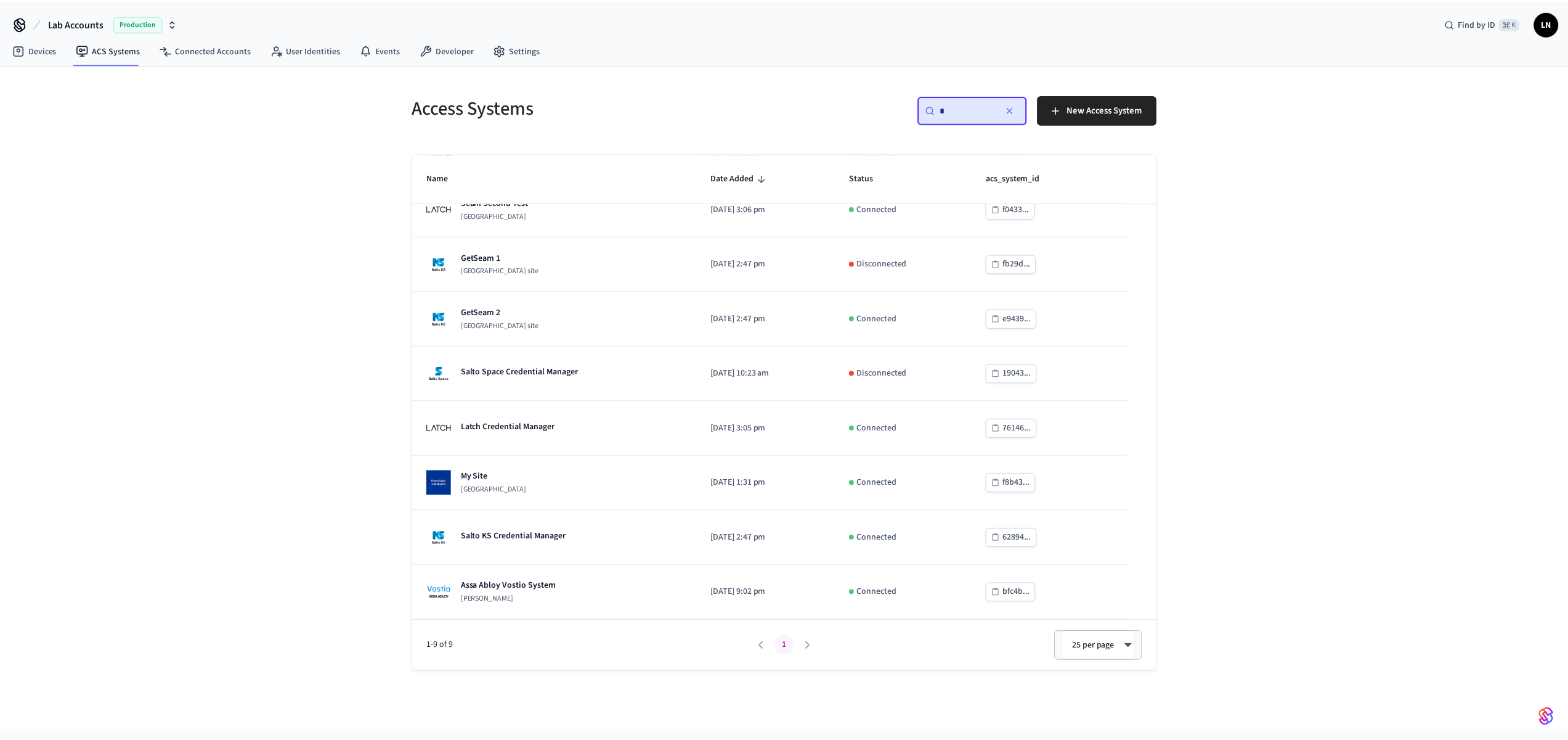
scroll to position [0, 0]
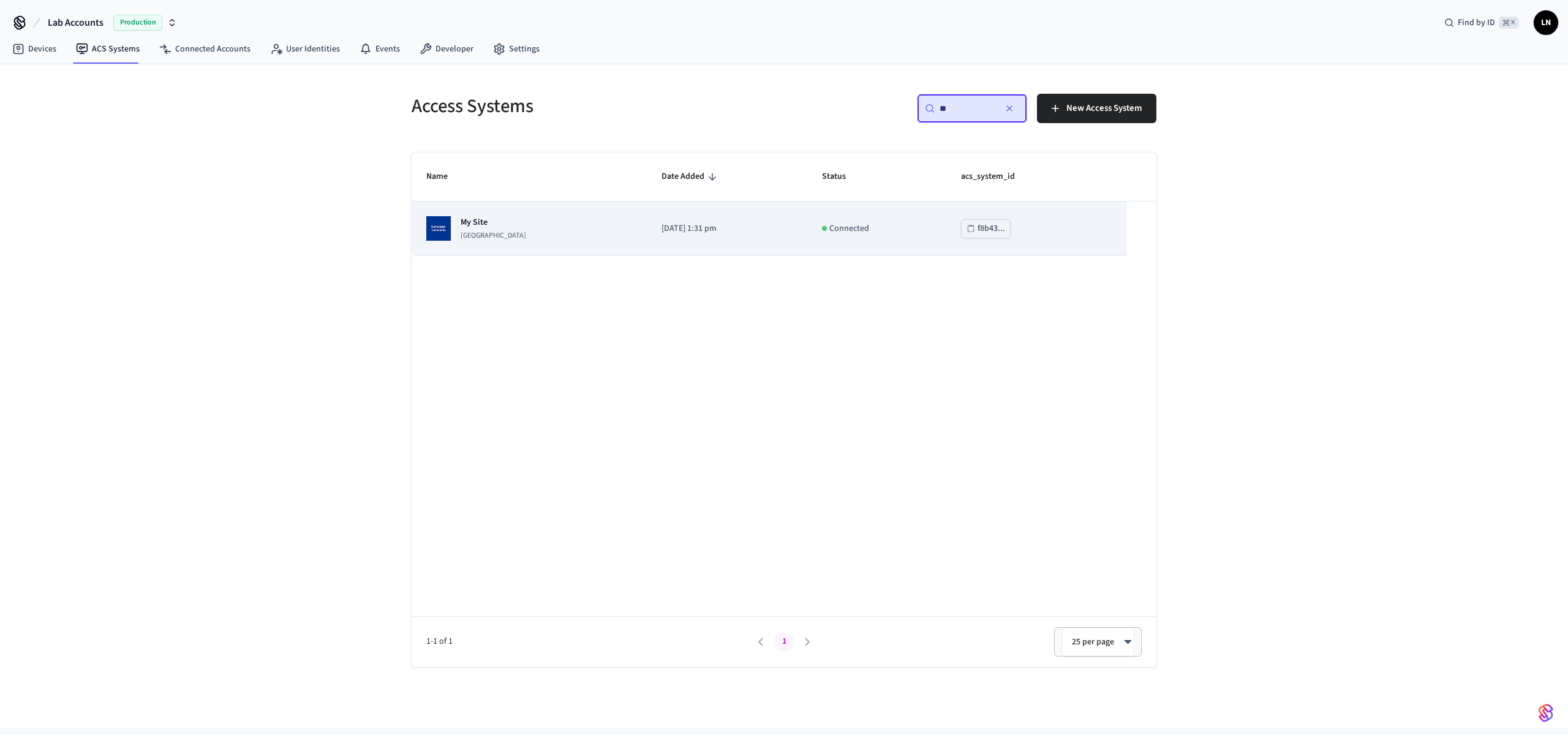
type input "**"
click at [771, 240] on td "2025/09/10 at 1:31 pm" at bounding box center [727, 229] width 160 height 55
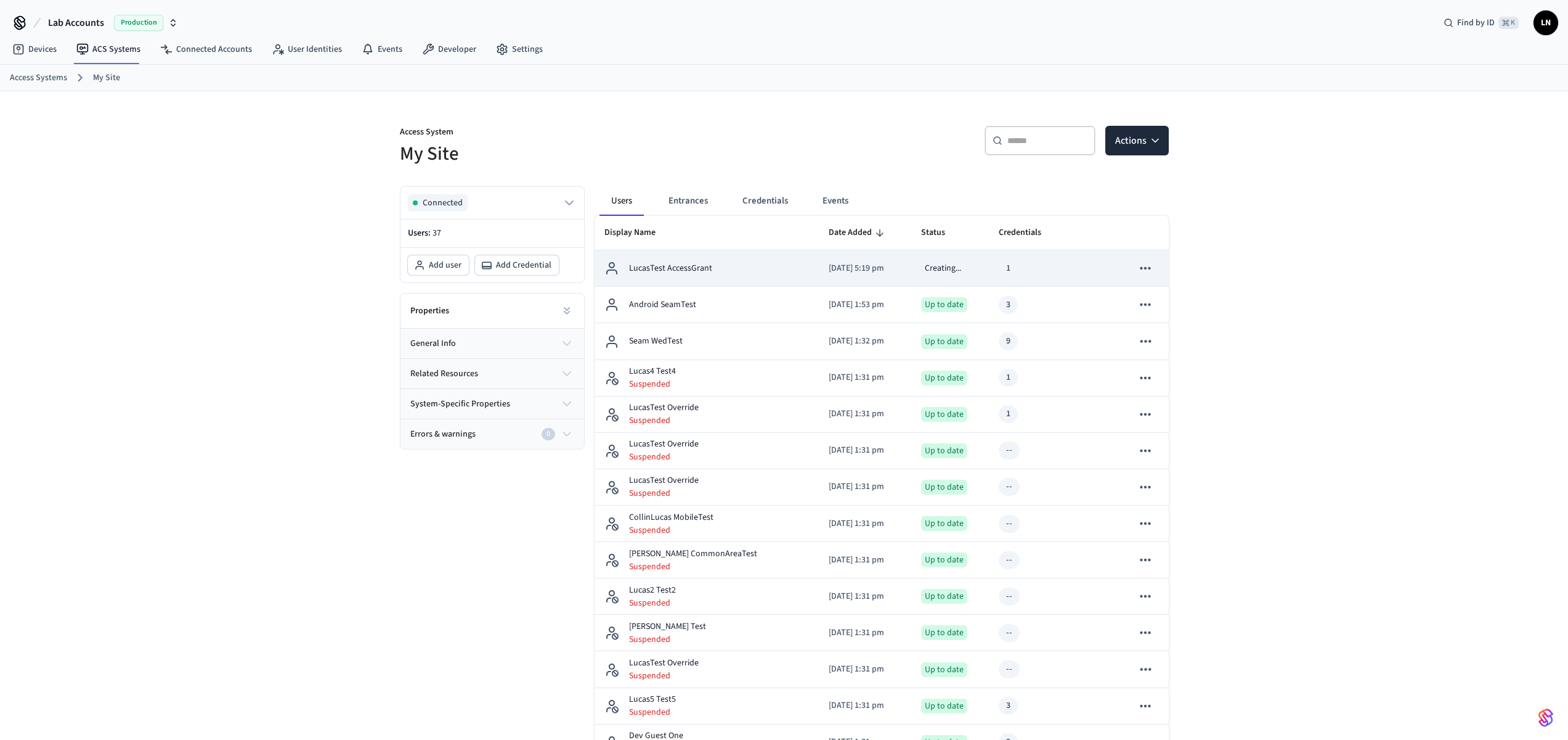
click at [755, 280] on td "LucasTest AccessGrant" at bounding box center [707, 269] width 224 height 36
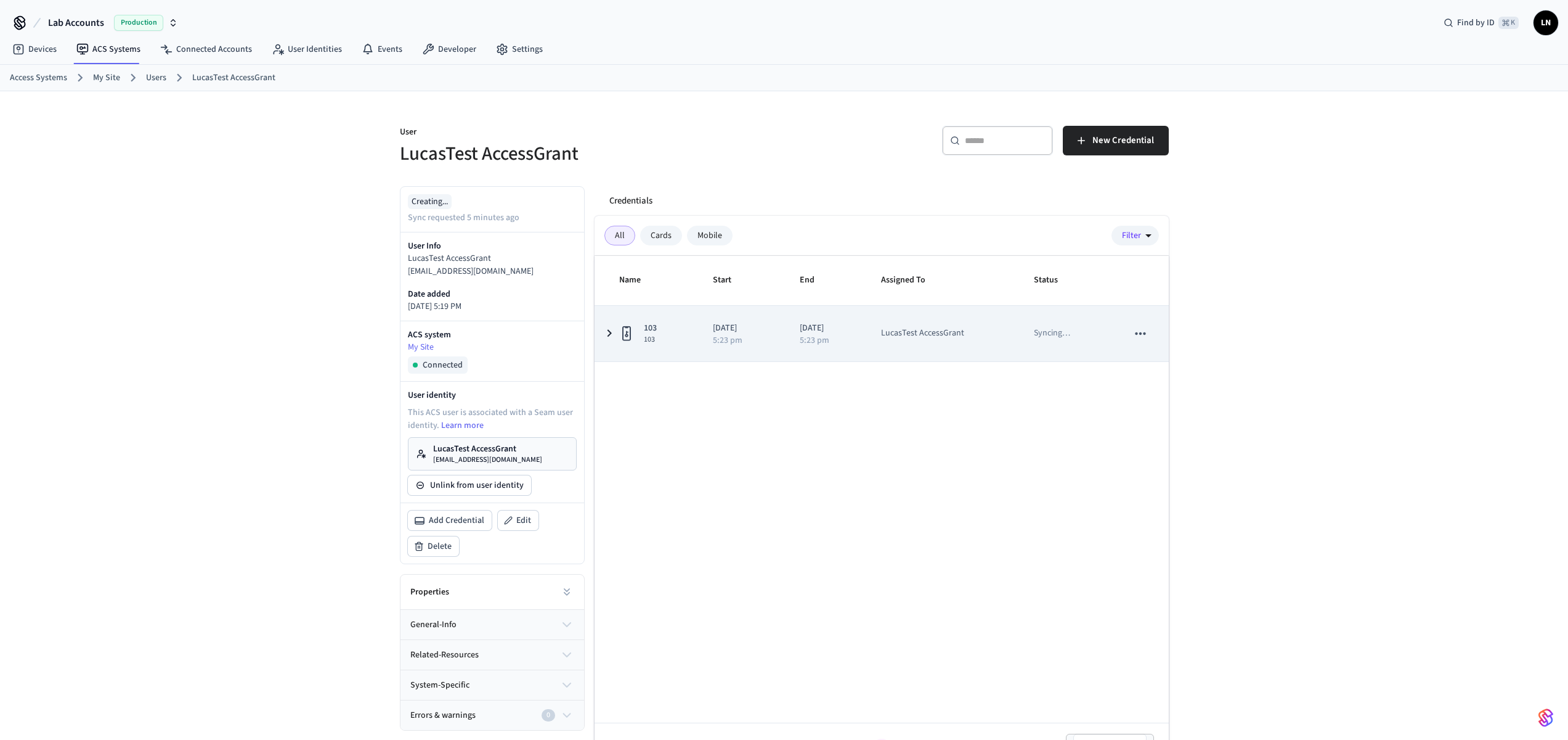
click at [685, 338] on td "103 103" at bounding box center [646, 333] width 104 height 56
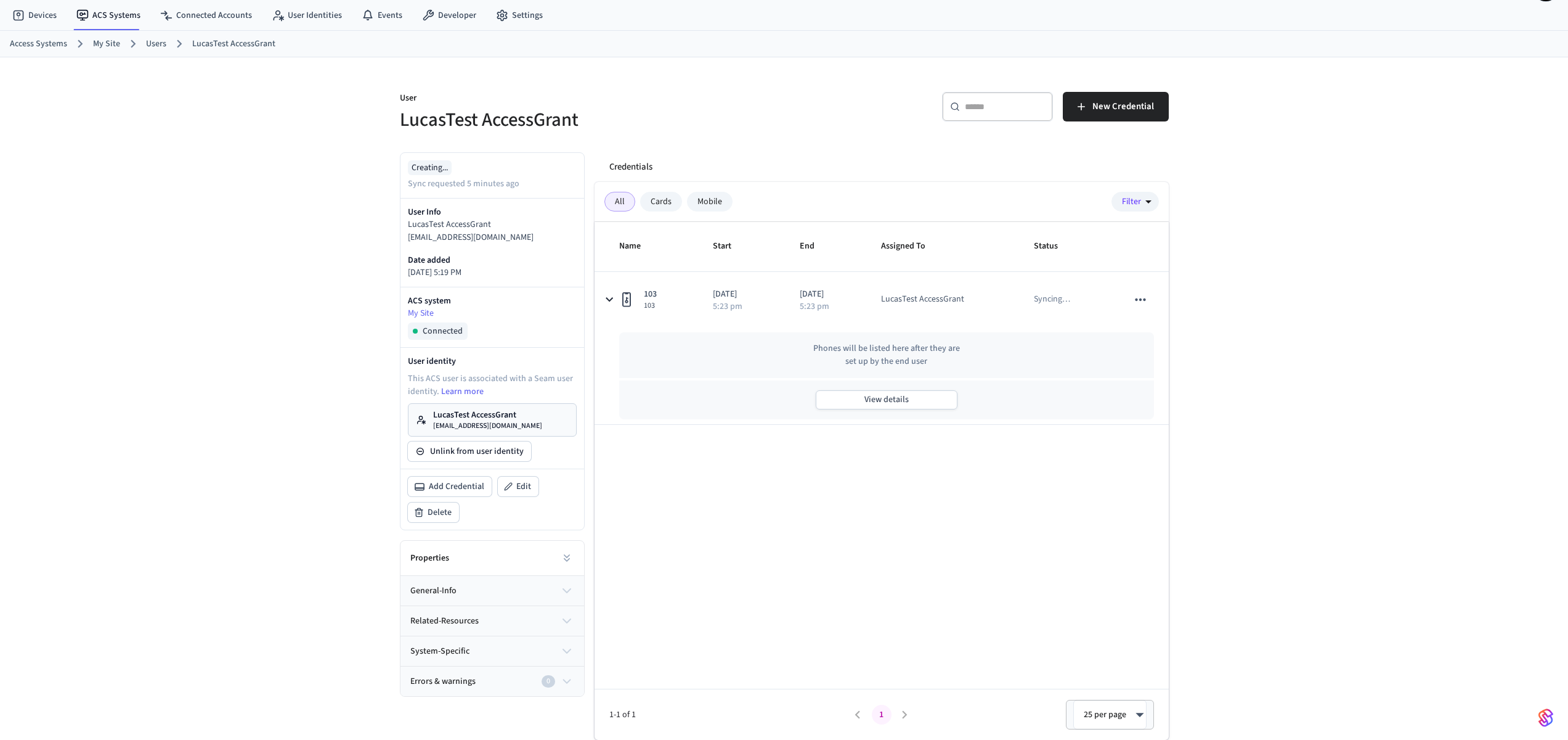
click at [1262, 346] on div "User LucasTest AccessGrant ​ ​ New Credential Creating... Sync requested 5 minu…" at bounding box center [784, 398] width 1568 height 682
